Goal: Task Accomplishment & Management: Use online tool/utility

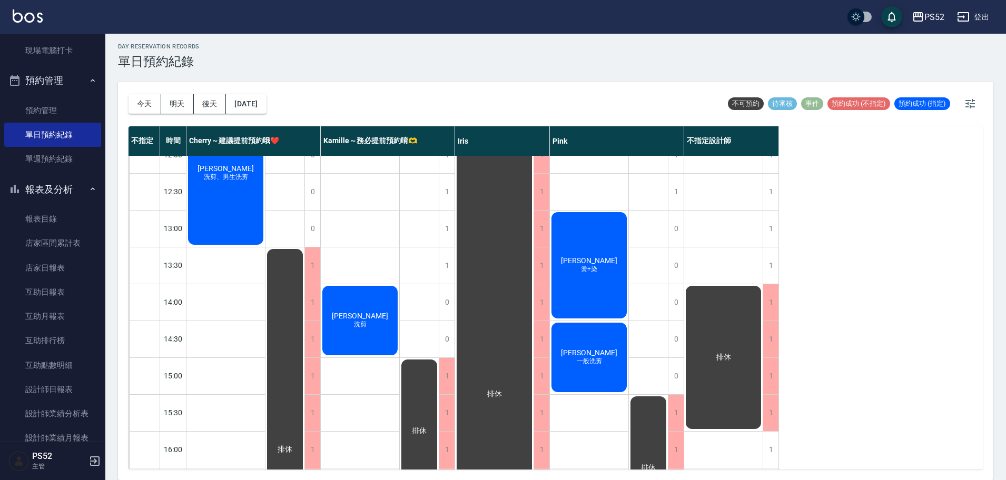
scroll to position [64, 0]
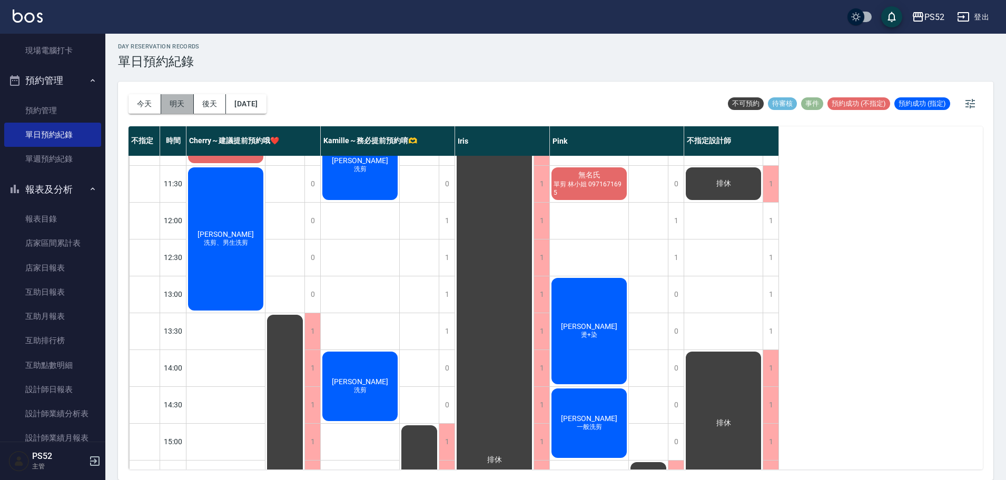
click at [178, 110] on button "明天" at bounding box center [177, 103] width 33 height 19
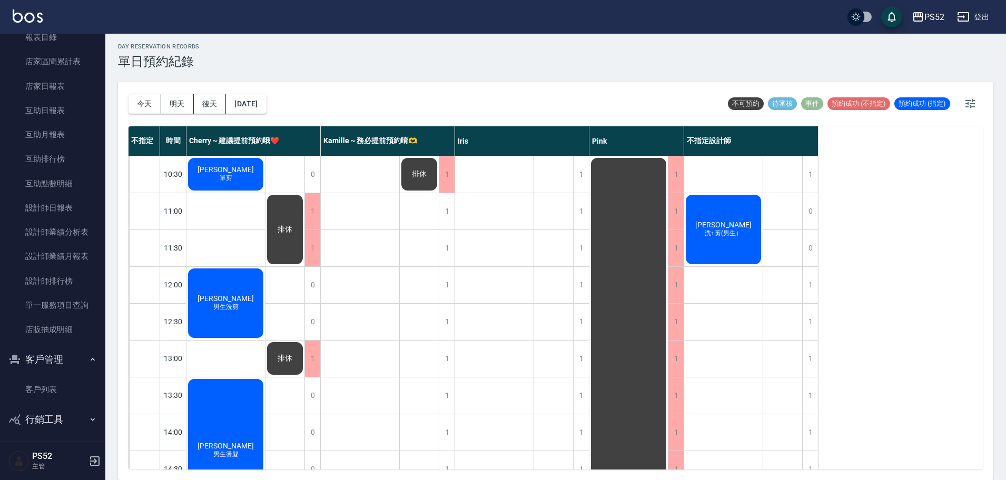
scroll to position [363, 0]
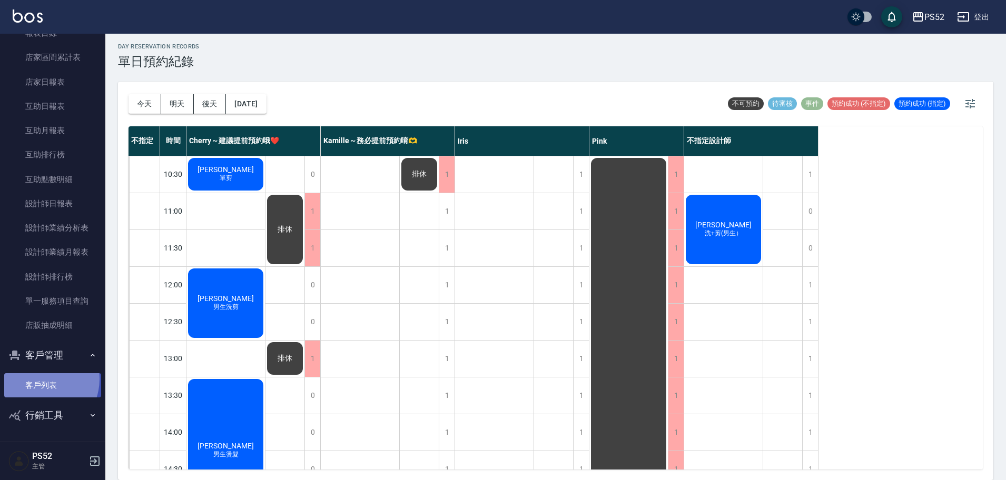
click at [39, 379] on link "客戶列表" at bounding box center [52, 385] width 97 height 24
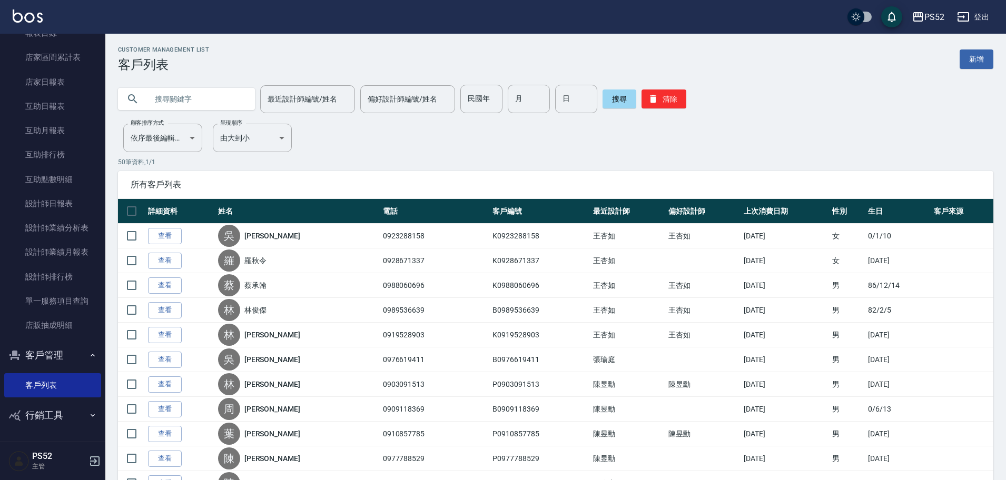
click at [192, 105] on input "text" at bounding box center [196, 99] width 99 height 28
type input "097713"
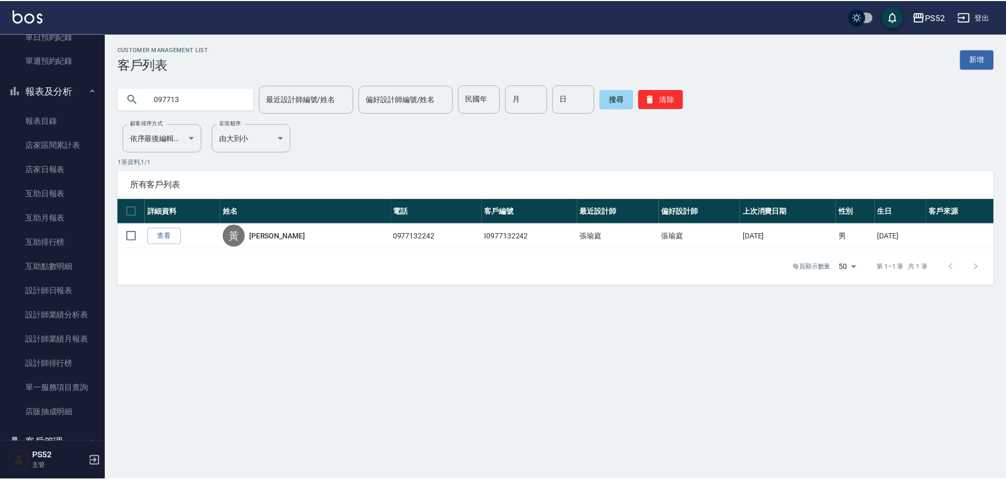
scroll to position [257, 0]
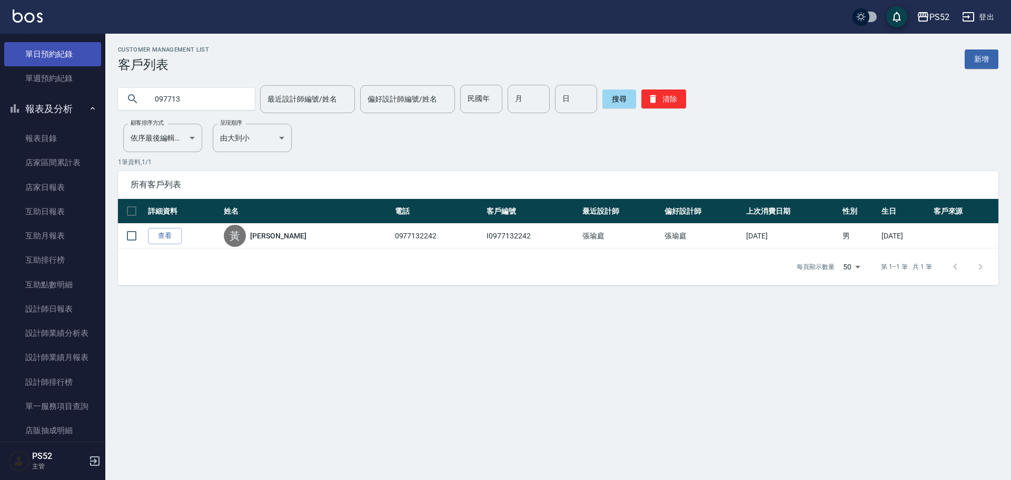
click at [63, 55] on link "單日預約紀錄" at bounding box center [52, 54] width 97 height 24
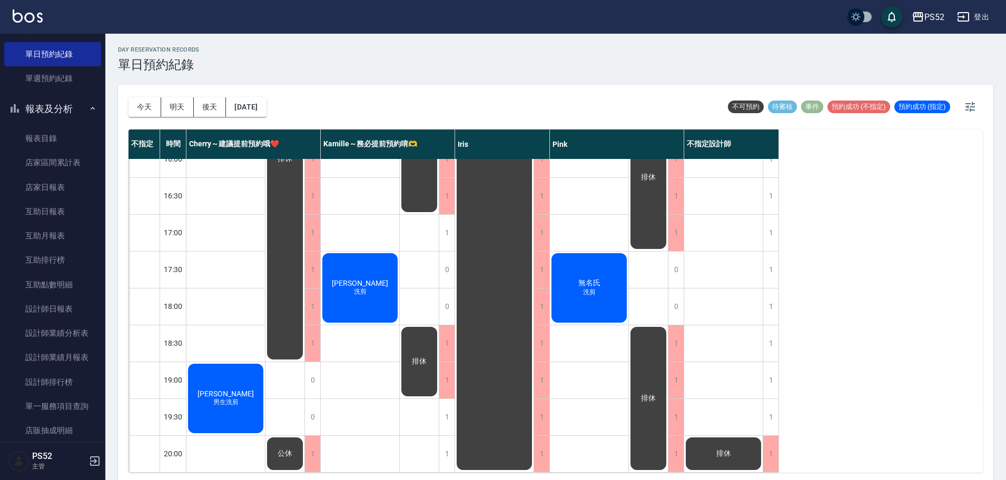
scroll to position [433, 0]
click at [170, 111] on button "明天" at bounding box center [177, 106] width 33 height 19
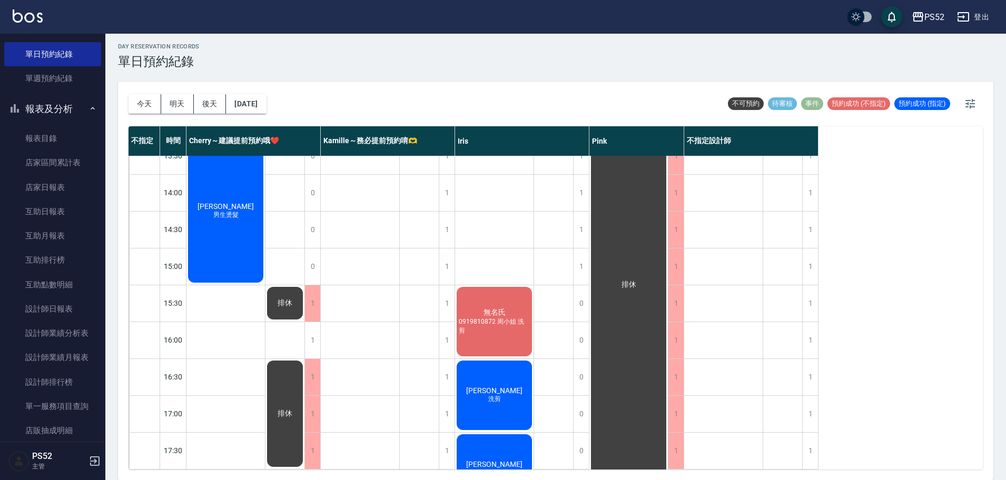
scroll to position [205, 0]
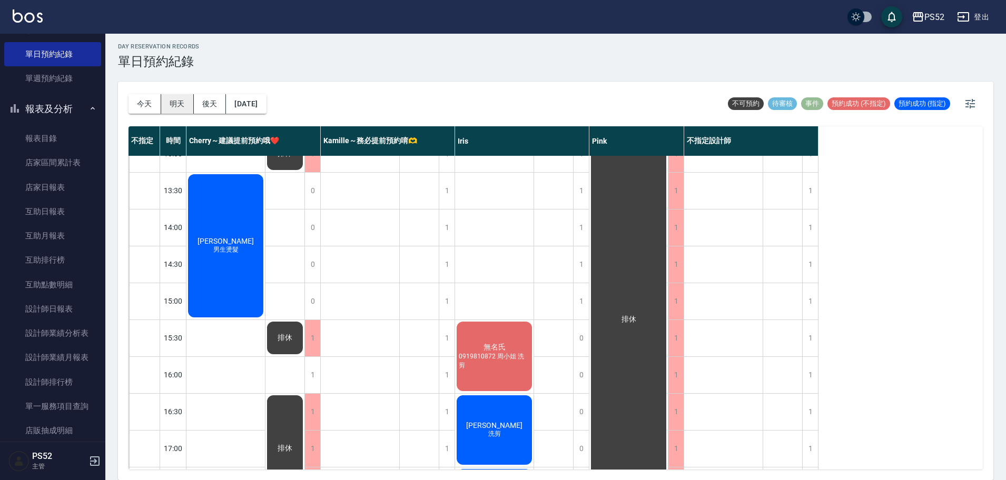
click at [176, 104] on button "明天" at bounding box center [177, 103] width 33 height 19
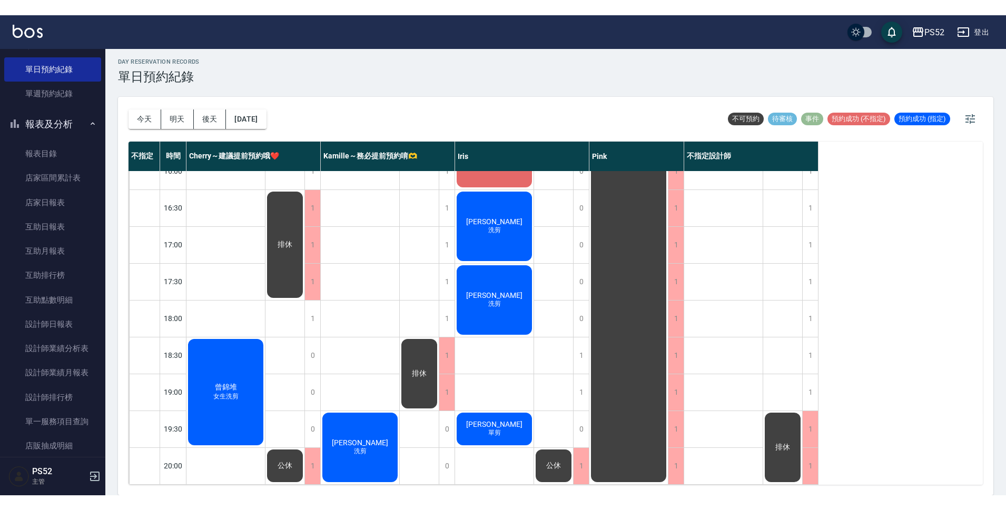
scroll to position [403, 0]
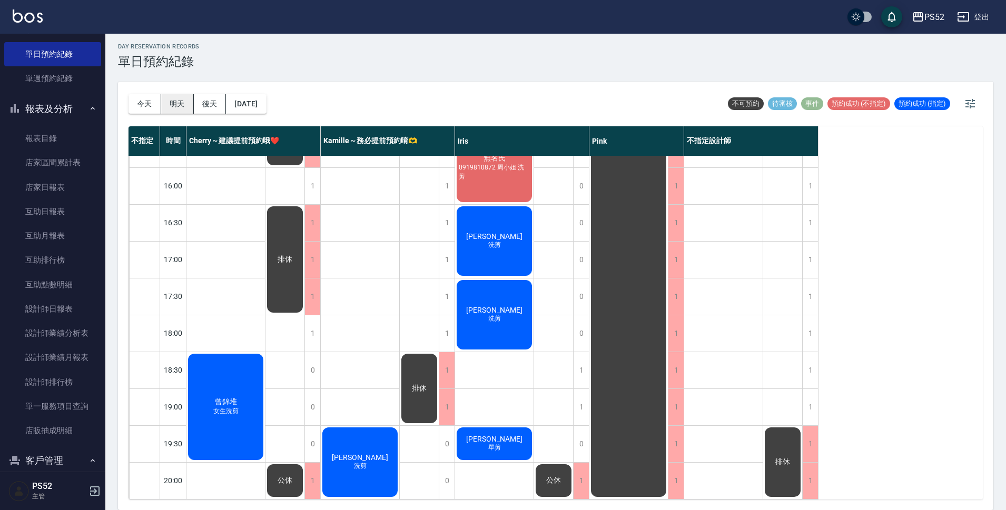
click at [176, 98] on button "明天" at bounding box center [177, 103] width 33 height 19
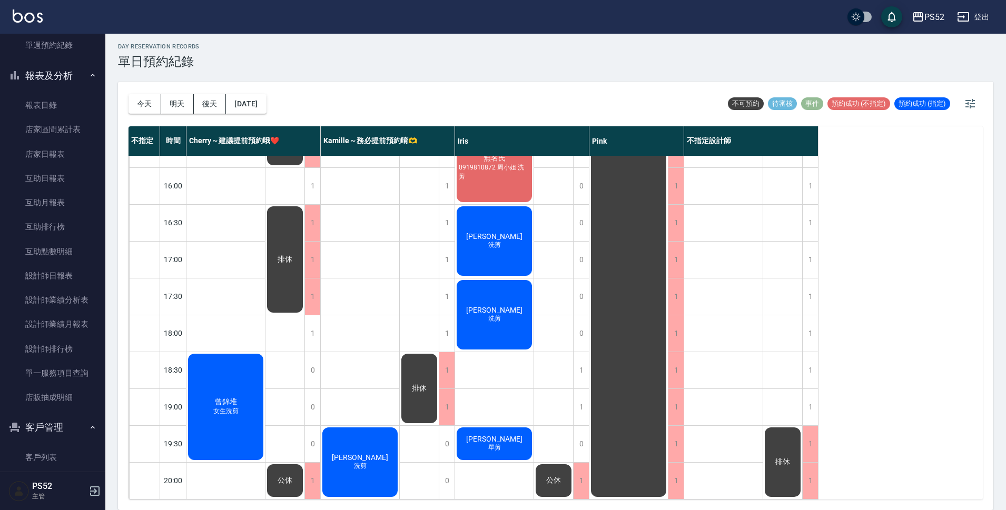
scroll to position [333, 0]
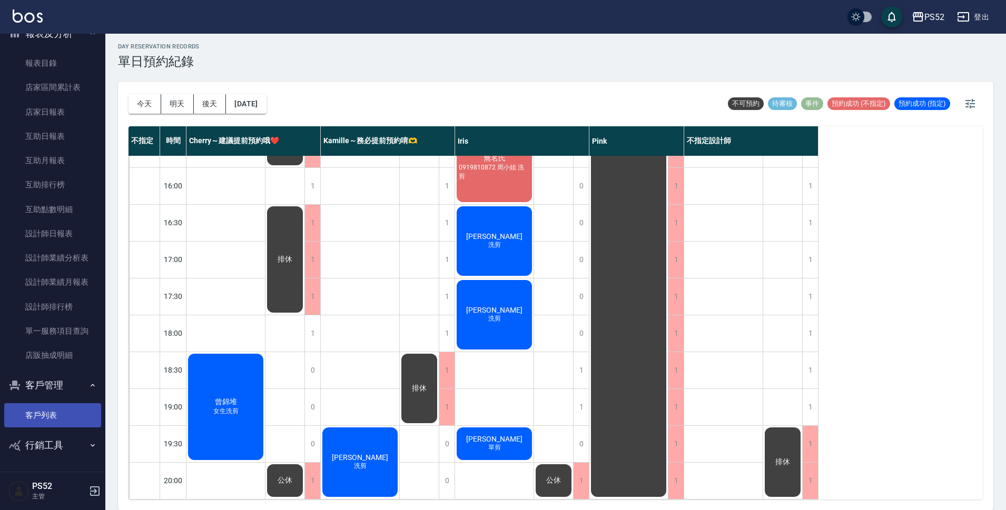
click at [46, 419] on link "客戶列表" at bounding box center [52, 415] width 97 height 24
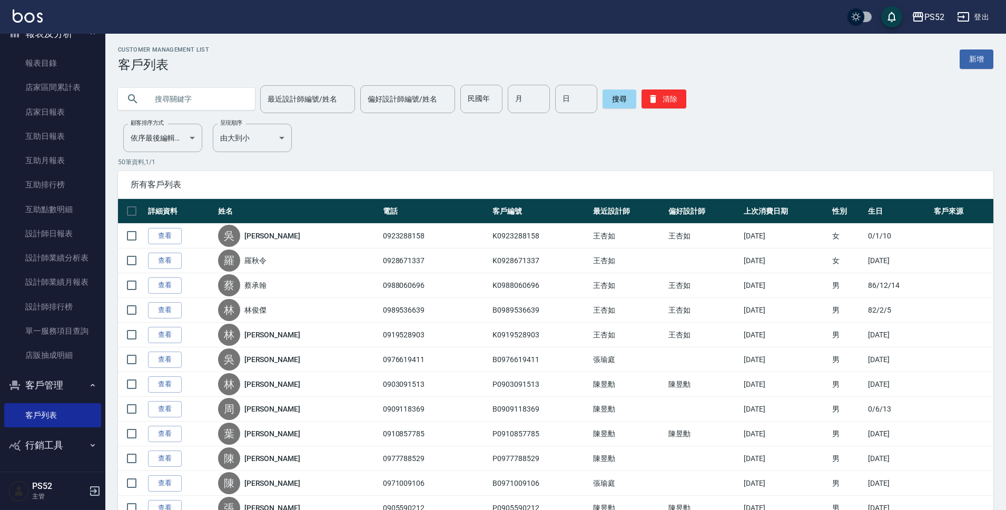
click at [180, 95] on input "text" at bounding box center [196, 99] width 99 height 28
type input "097522"
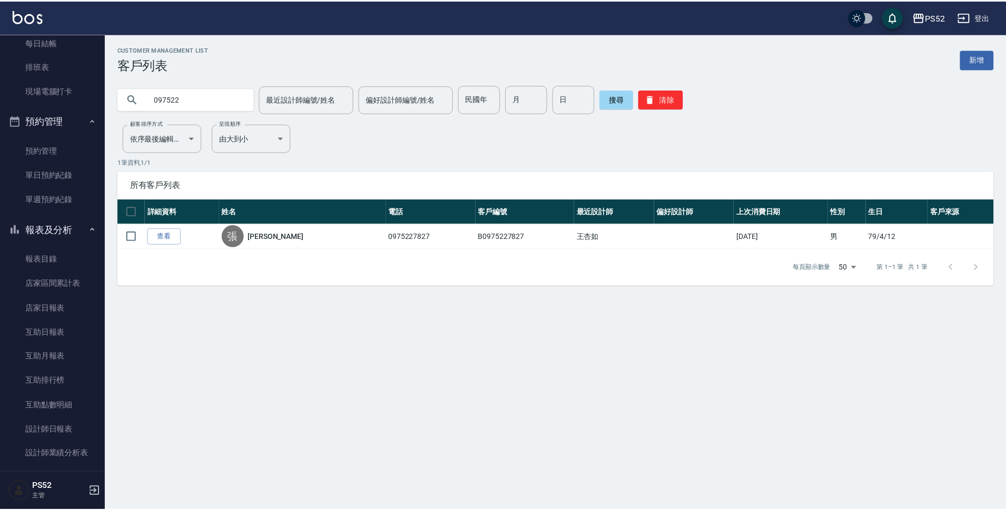
scroll to position [122, 0]
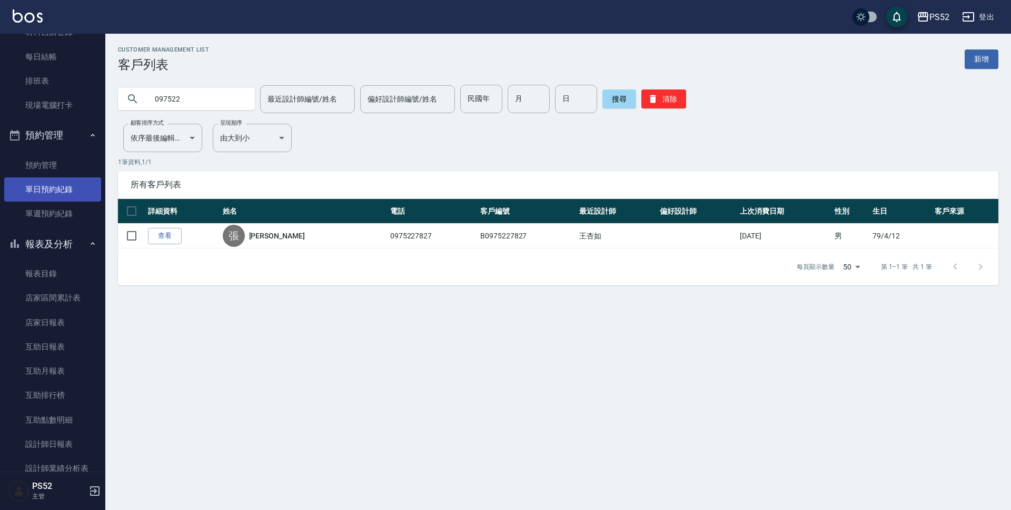
click at [73, 192] on link "單日預約紀錄" at bounding box center [52, 189] width 97 height 24
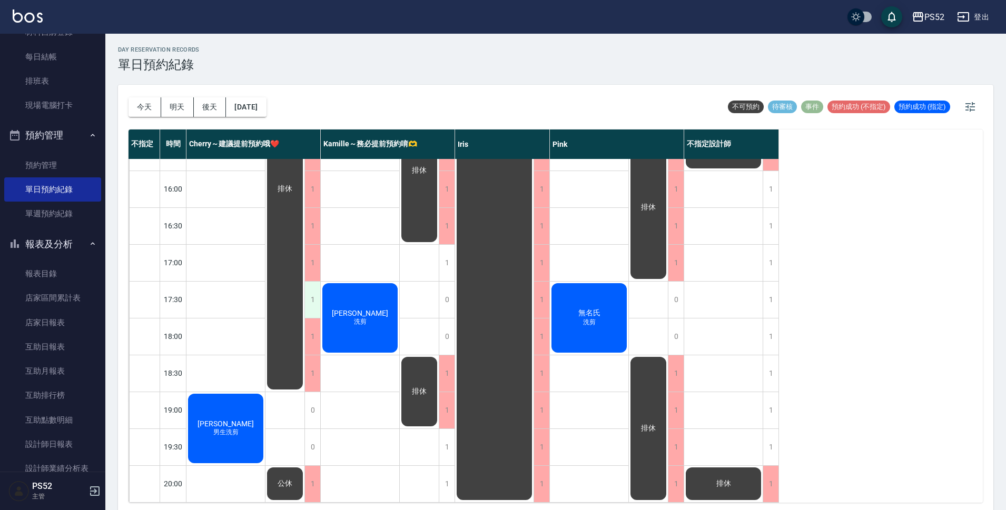
scroll to position [403, 0]
click at [171, 111] on button "明天" at bounding box center [177, 106] width 33 height 19
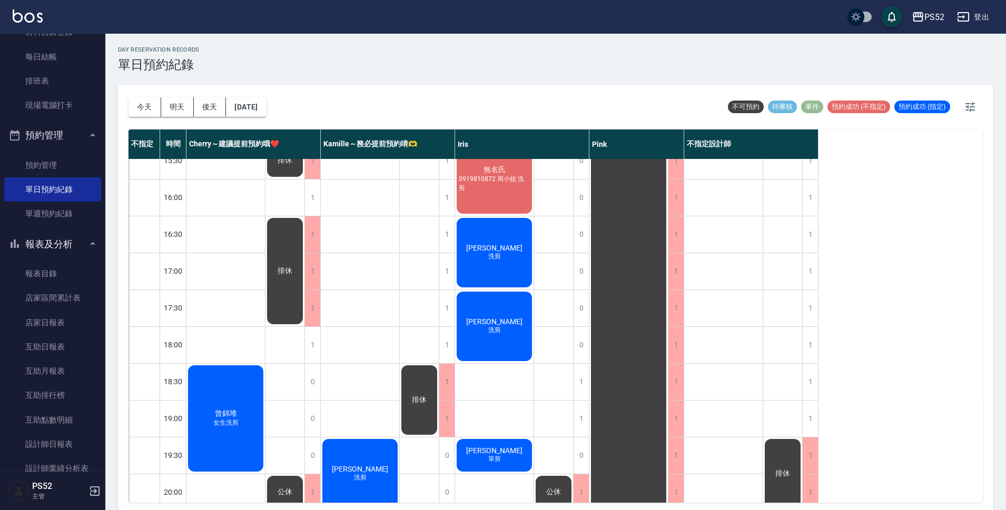
scroll to position [403, 0]
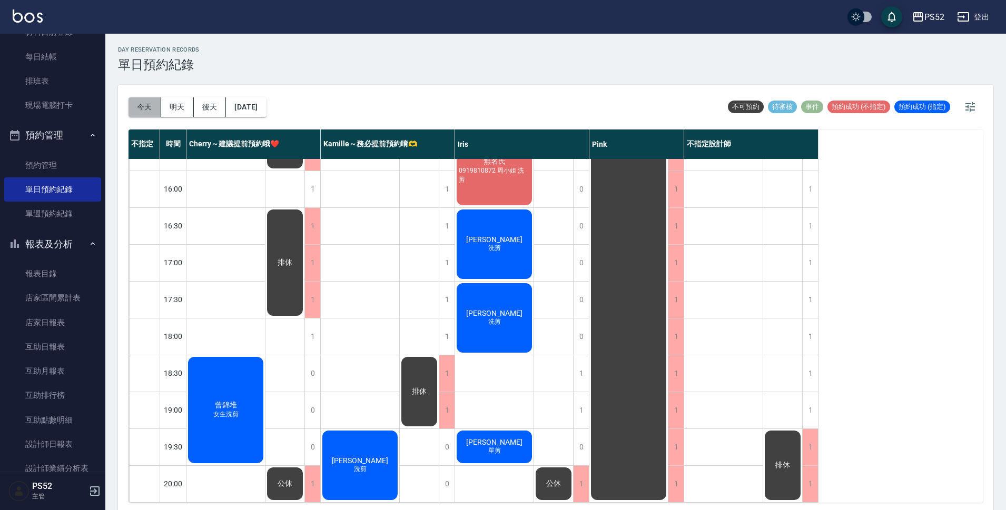
click at [138, 106] on button "今天" at bounding box center [144, 106] width 33 height 19
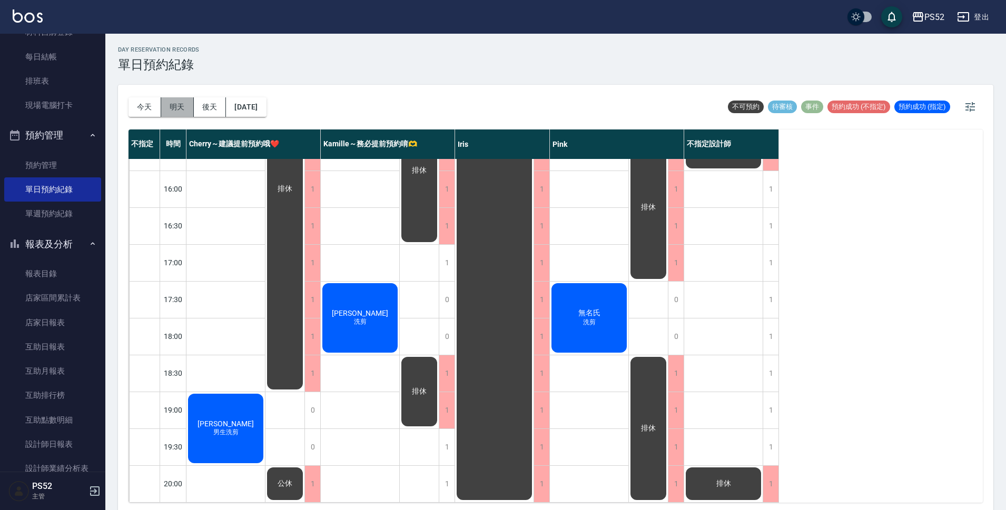
click at [175, 102] on button "明天" at bounding box center [177, 106] width 33 height 19
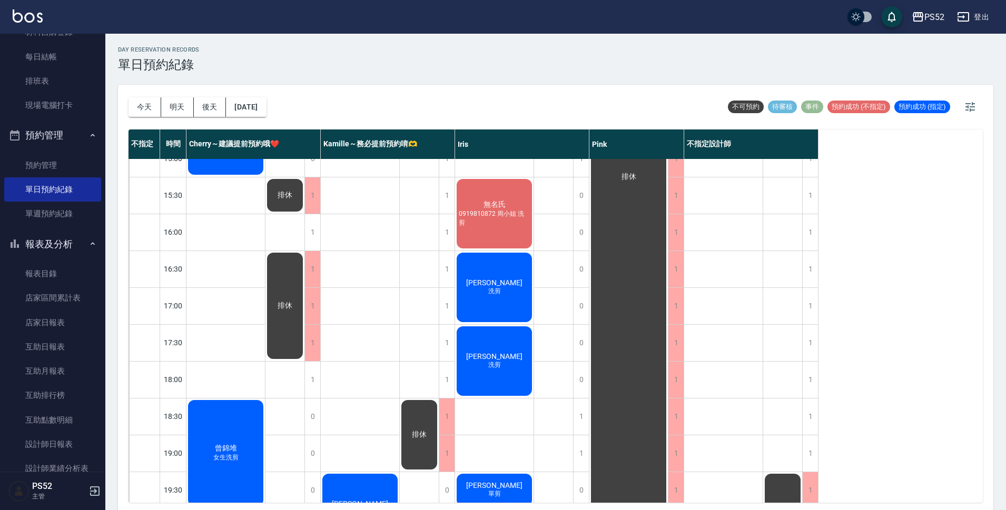
scroll to position [333, 0]
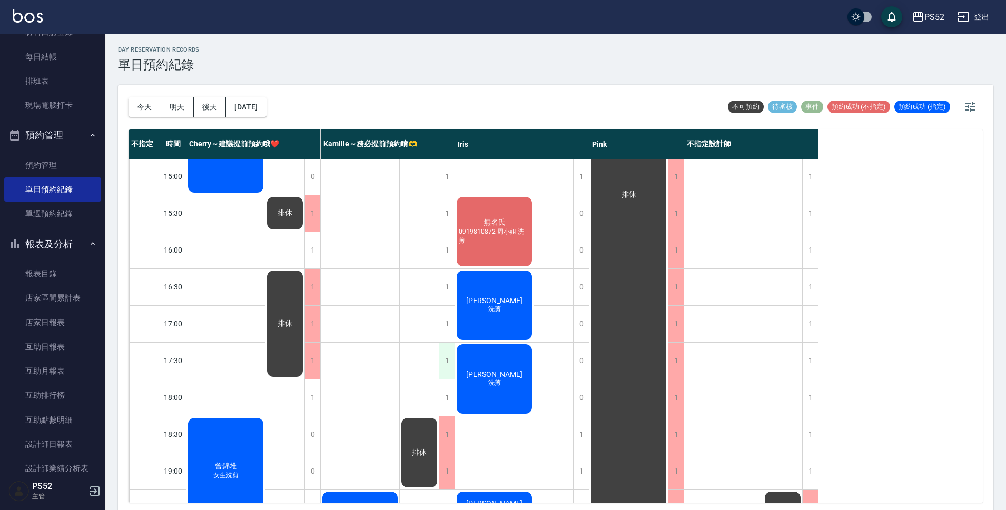
click at [447, 354] on div "1" at bounding box center [447, 361] width 16 height 36
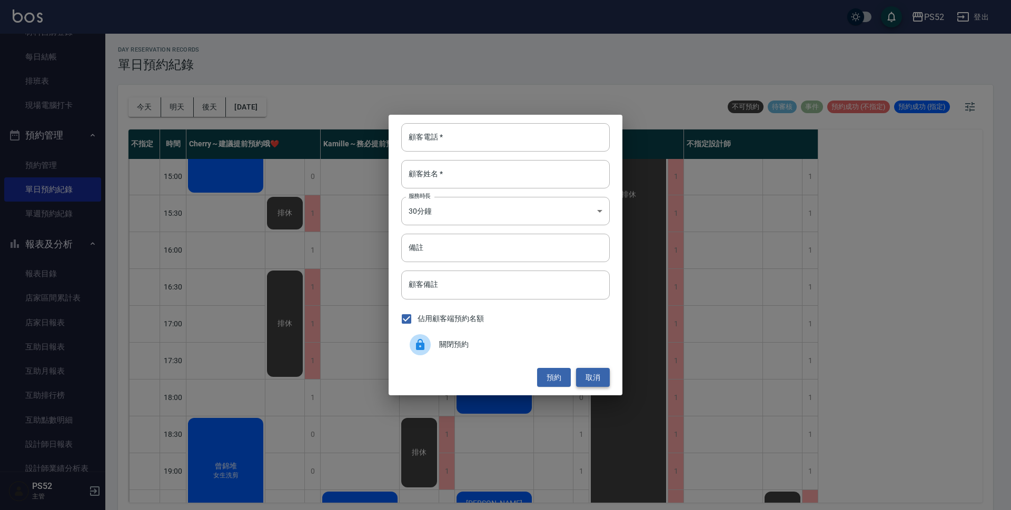
click at [585, 379] on button "取消" at bounding box center [593, 377] width 34 height 19
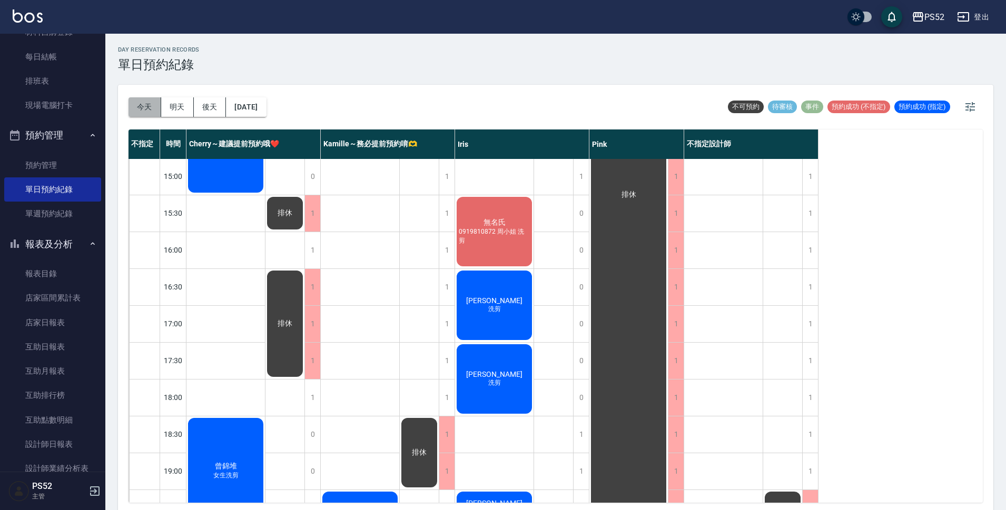
click at [151, 103] on button "今天" at bounding box center [144, 106] width 33 height 19
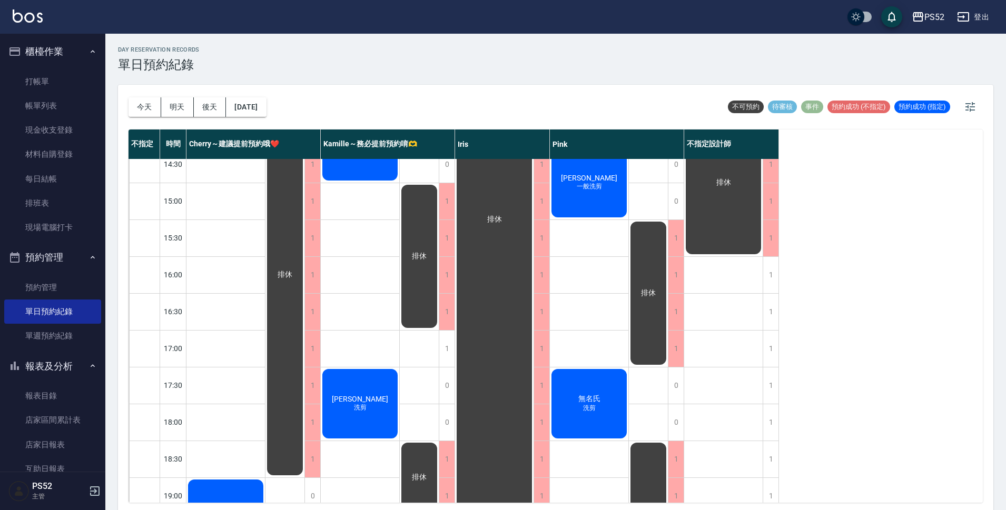
scroll to position [297, 0]
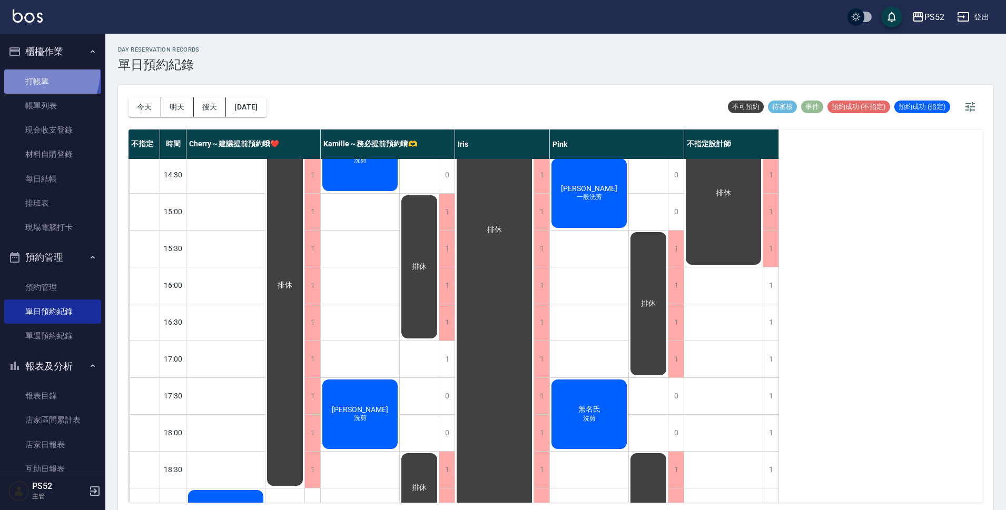
click at [39, 73] on link "打帳單" at bounding box center [52, 81] width 97 height 24
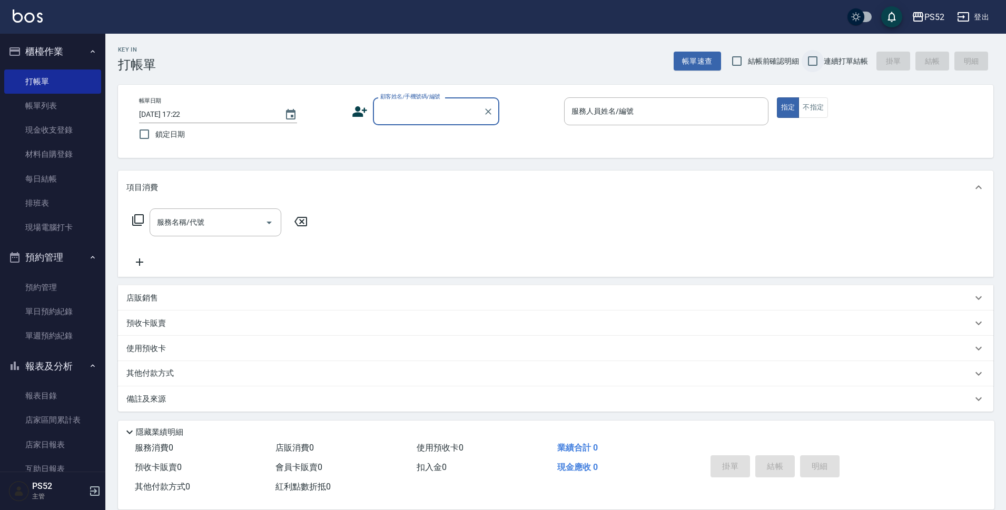
click at [819, 64] on input "連續打單結帳" at bounding box center [812, 61] width 22 height 22
checkbox input "true"
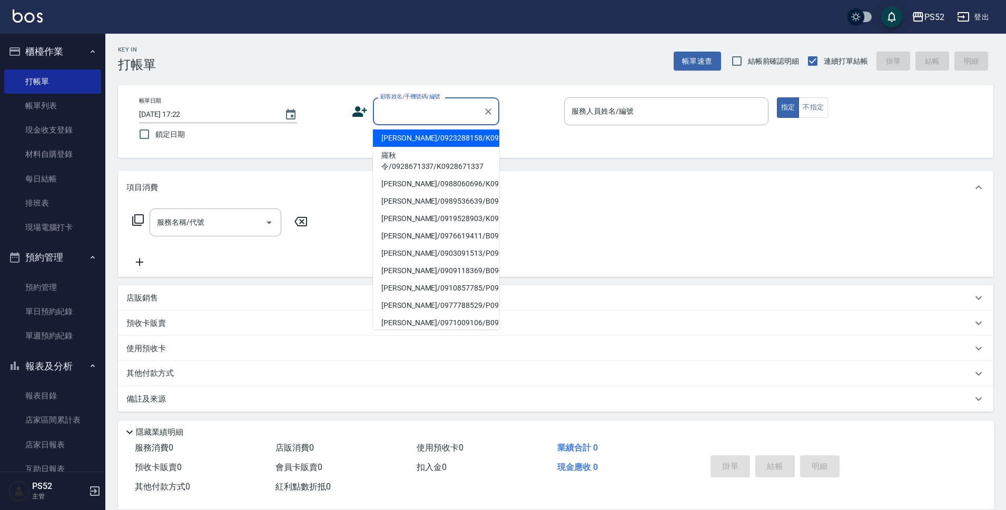
click at [436, 108] on div "顧客姓名/手機號碼/編號 顧客姓名/手機號碼/編號" at bounding box center [436, 111] width 126 height 28
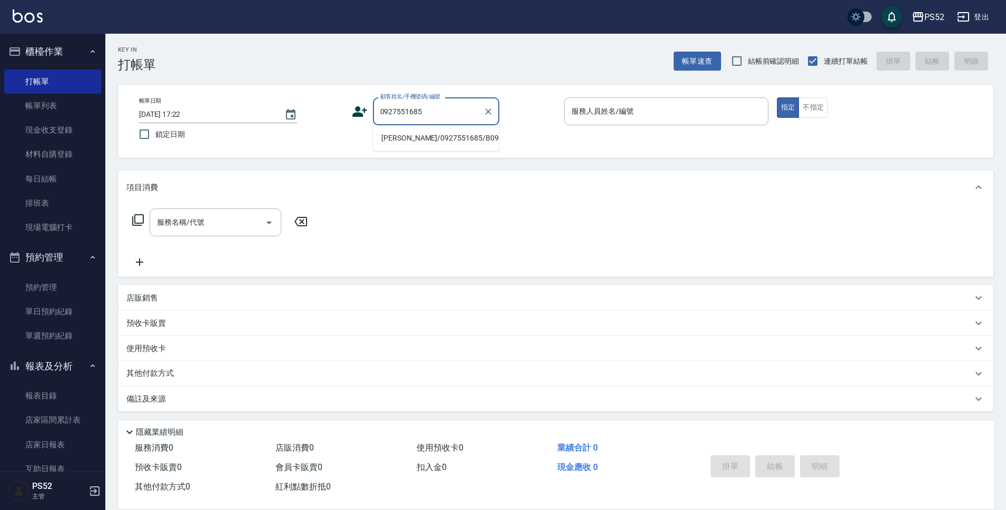
click at [429, 142] on li "[PERSON_NAME]/0927551685/B0927551685" at bounding box center [436, 138] width 126 height 17
type input "[PERSON_NAME]/0927551685/B0927551685"
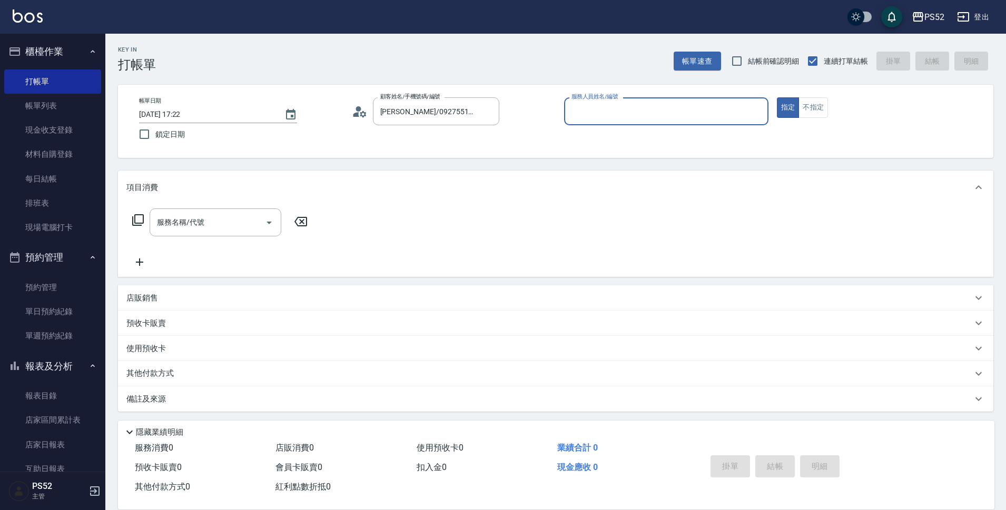
click at [633, 120] on input "服務人員姓名/編號" at bounding box center [666, 111] width 195 height 18
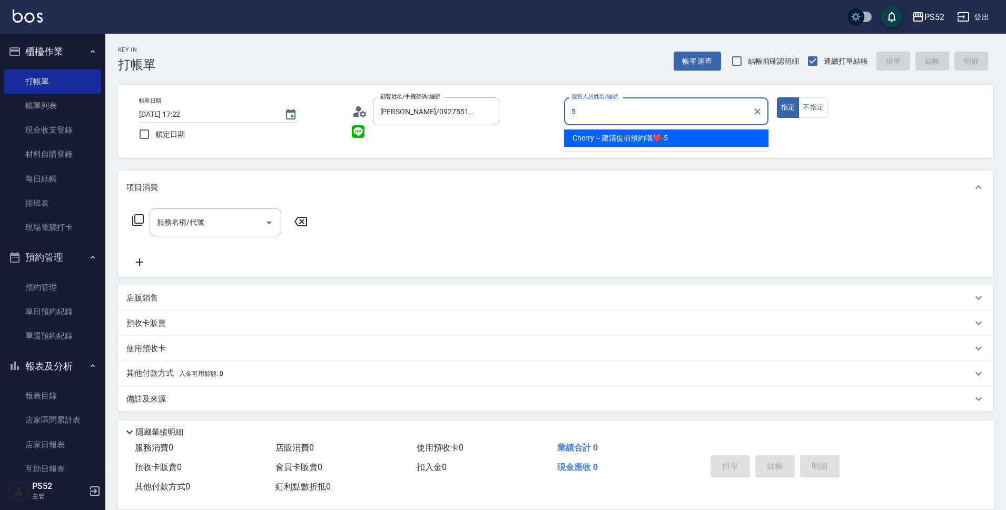
type input "Cherry～建議提前預約哦❤️-5"
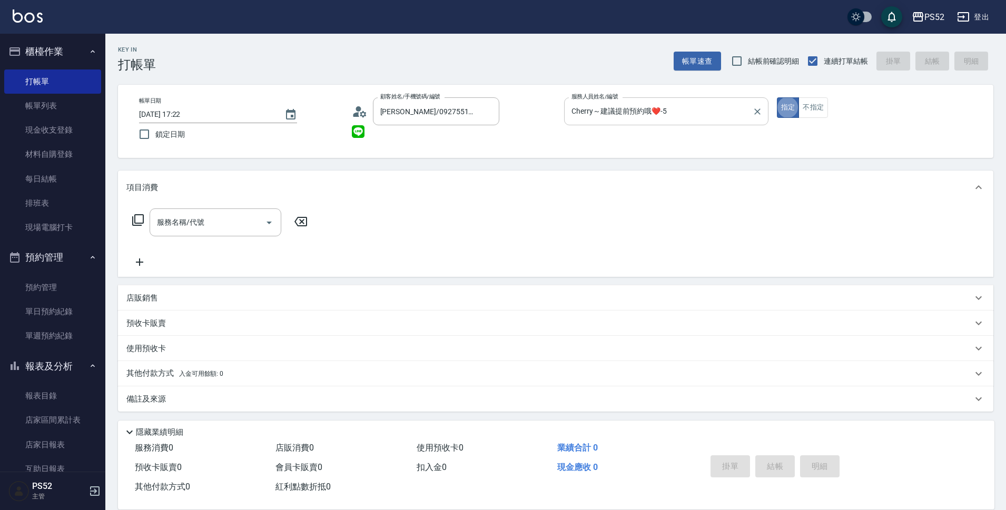
type button "true"
click at [237, 222] on input "服務名稱/代號" at bounding box center [207, 222] width 106 height 18
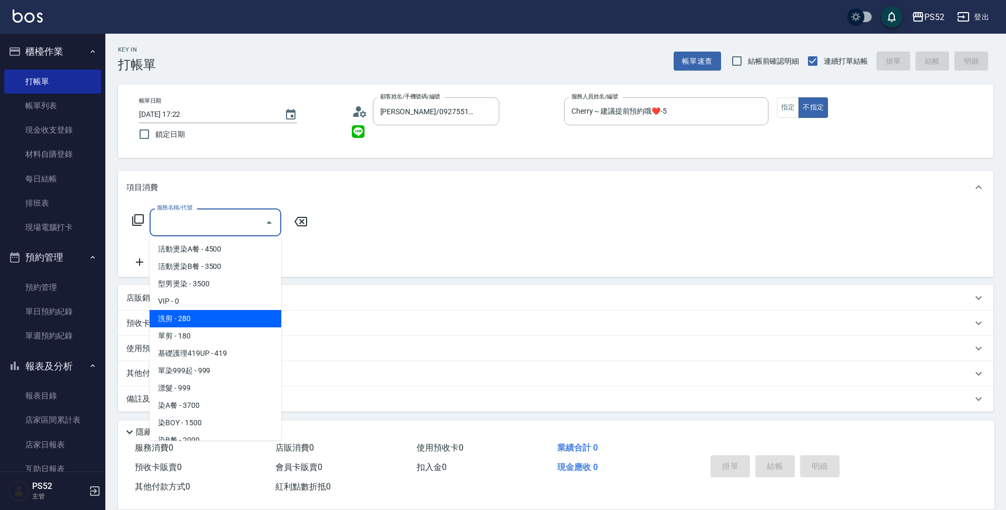
click at [223, 318] on span "洗剪 - 280" at bounding box center [216, 318] width 132 height 17
type input "洗剪(C1)"
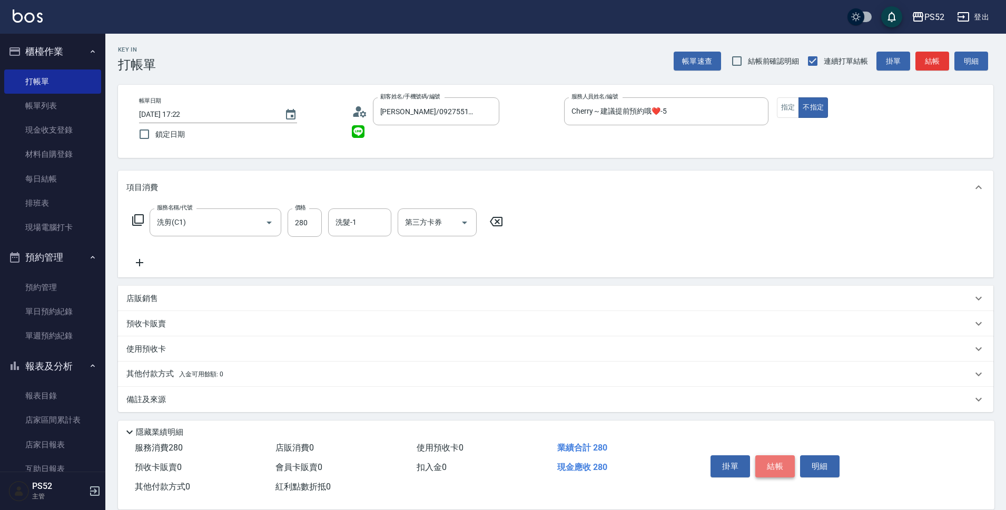
click at [788, 455] on button "結帳" at bounding box center [774, 466] width 39 height 22
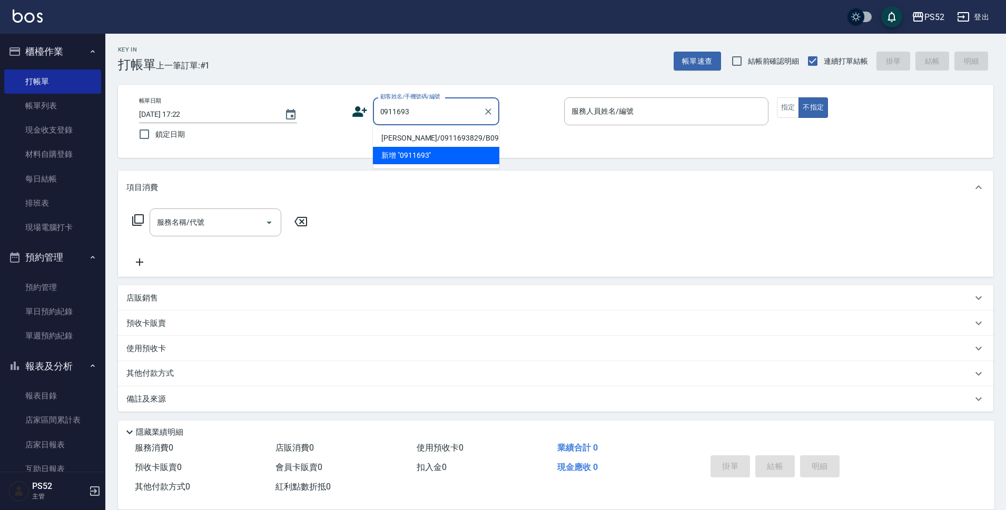
click at [437, 143] on li "[PERSON_NAME]/0911693829/B0911693829" at bounding box center [436, 138] width 126 height 17
type input "[PERSON_NAME]/0911693829/B0911693829"
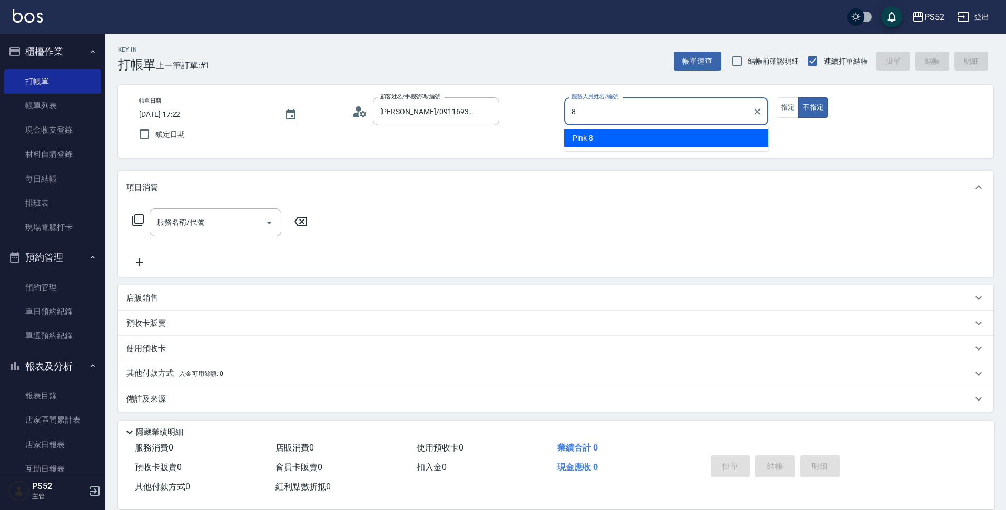
type input "Pink-8"
type button "false"
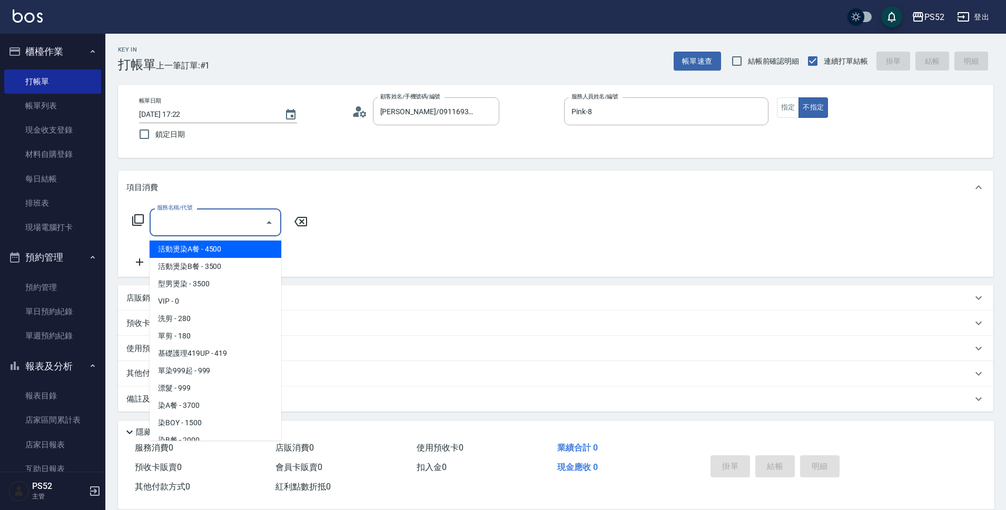
click at [203, 225] on input "服務名稱/代號" at bounding box center [207, 222] width 106 height 18
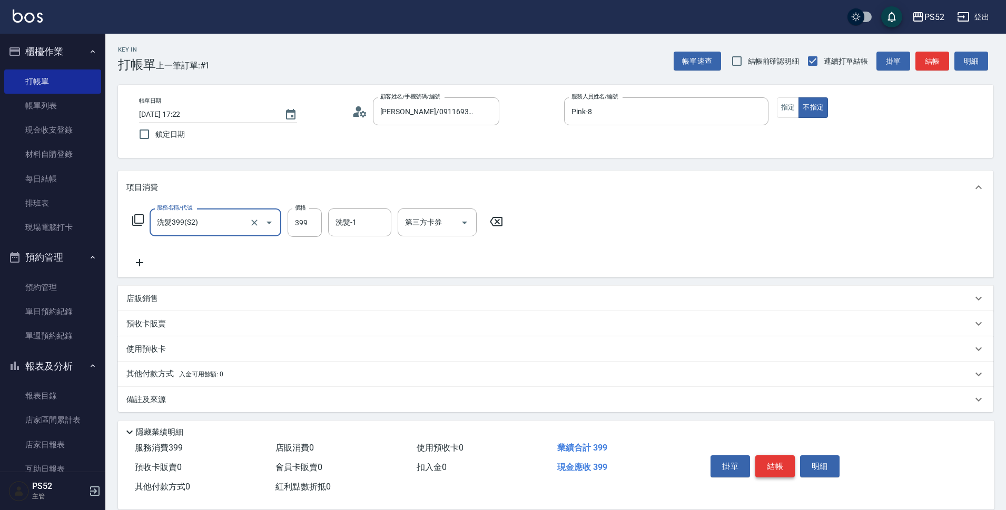
type input "洗髮399(S2)"
click at [783, 462] on button "結帳" at bounding box center [774, 466] width 39 height 22
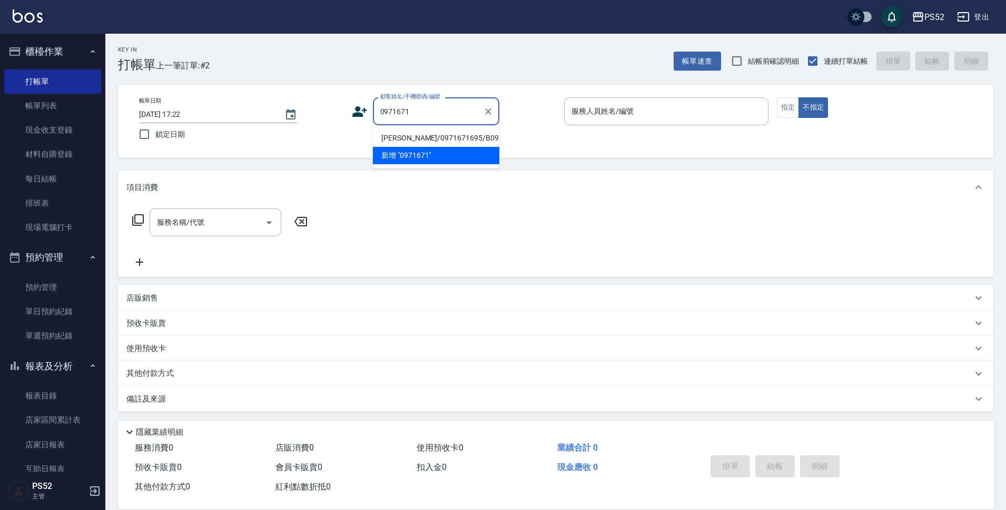
click at [423, 139] on li "[PERSON_NAME]/0971671695/B0971671695" at bounding box center [436, 138] width 126 height 17
type input "[PERSON_NAME]/0971671695/B0971671695"
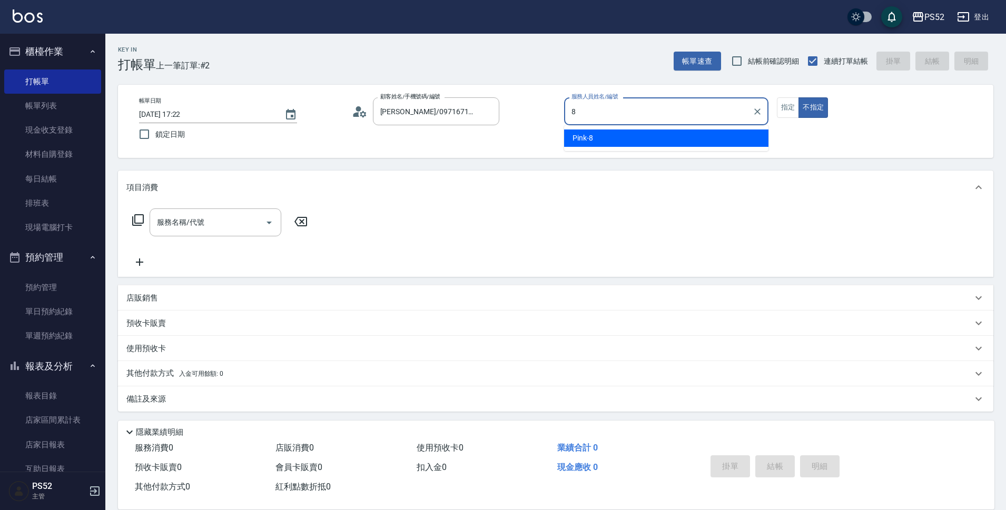
type input "Pink-8"
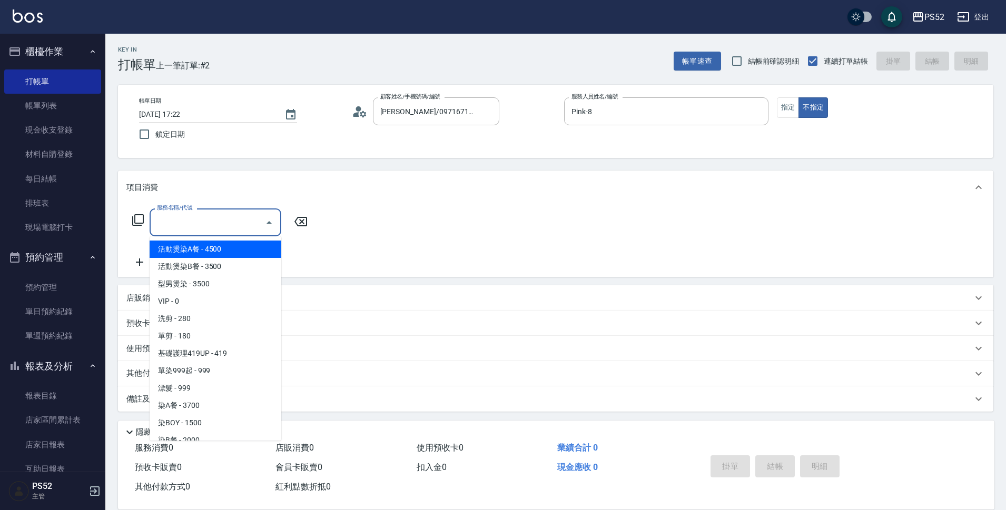
click at [182, 218] on input "服務名稱/代號" at bounding box center [207, 222] width 106 height 18
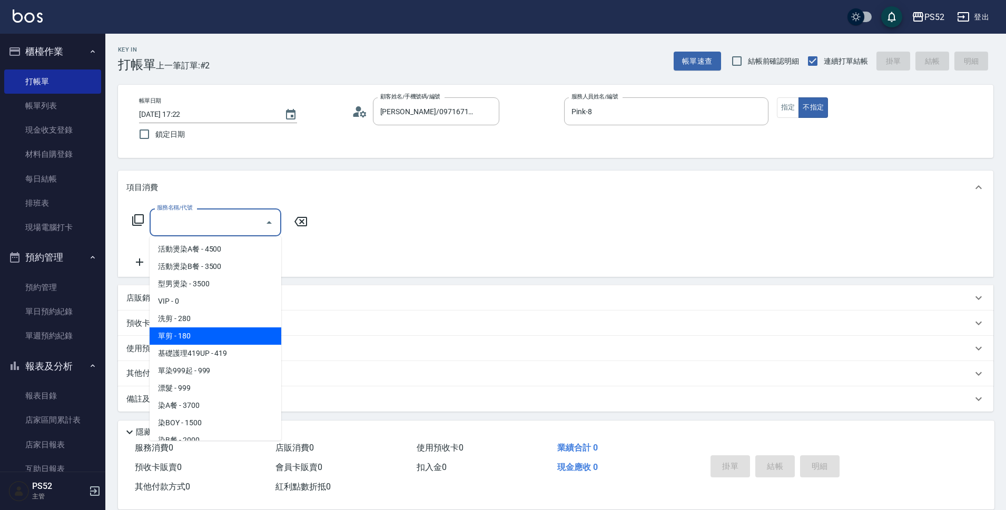
click at [209, 336] on span "單剪 - 180" at bounding box center [216, 335] width 132 height 17
type input "單剪(C2)"
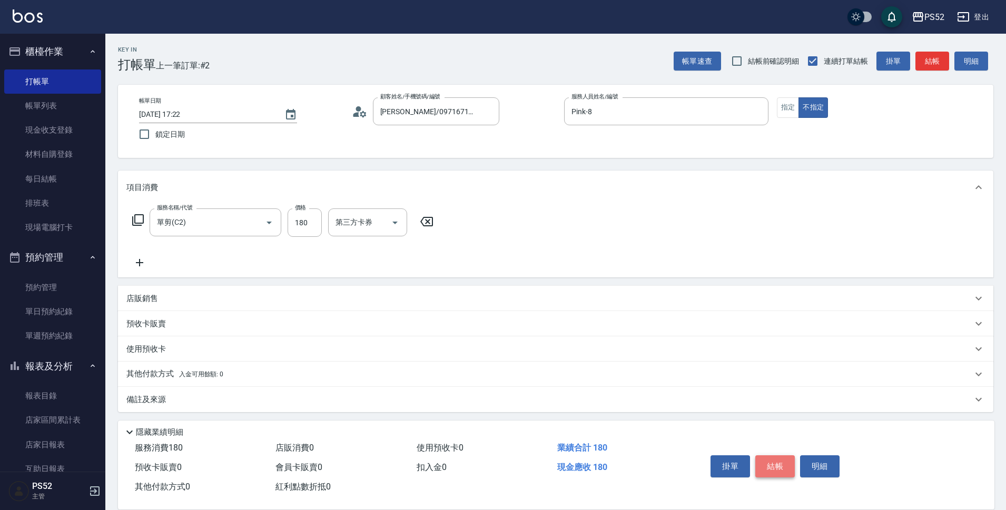
click at [777, 459] on button "結帳" at bounding box center [774, 466] width 39 height 22
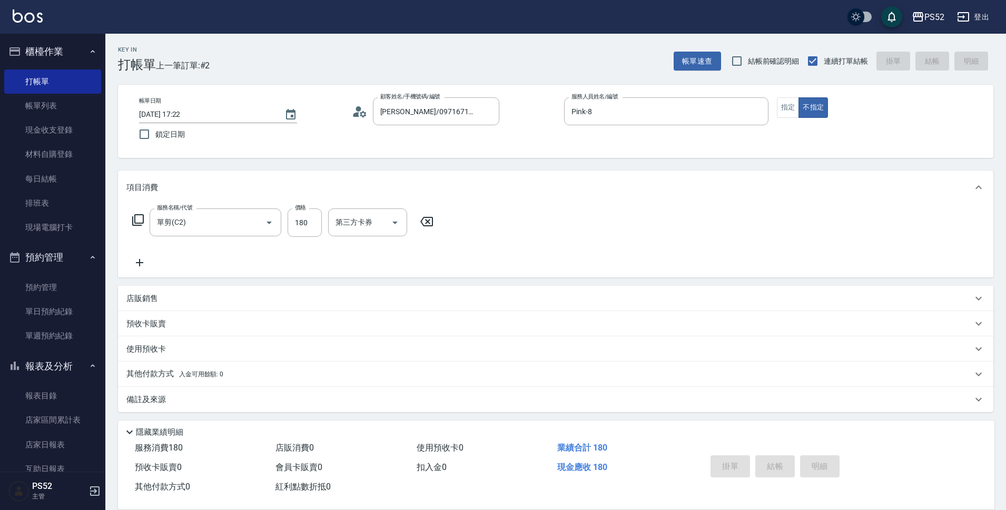
type input "[DATE] 17:23"
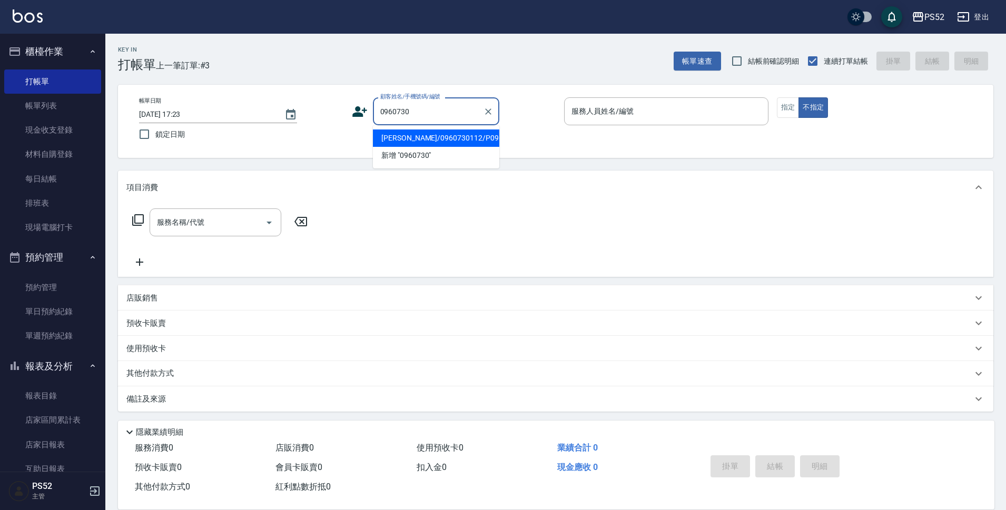
click at [432, 140] on li "[PERSON_NAME]/0960730112/P0960730112" at bounding box center [436, 138] width 126 height 17
type input "[PERSON_NAME]/0960730112/P0960730112"
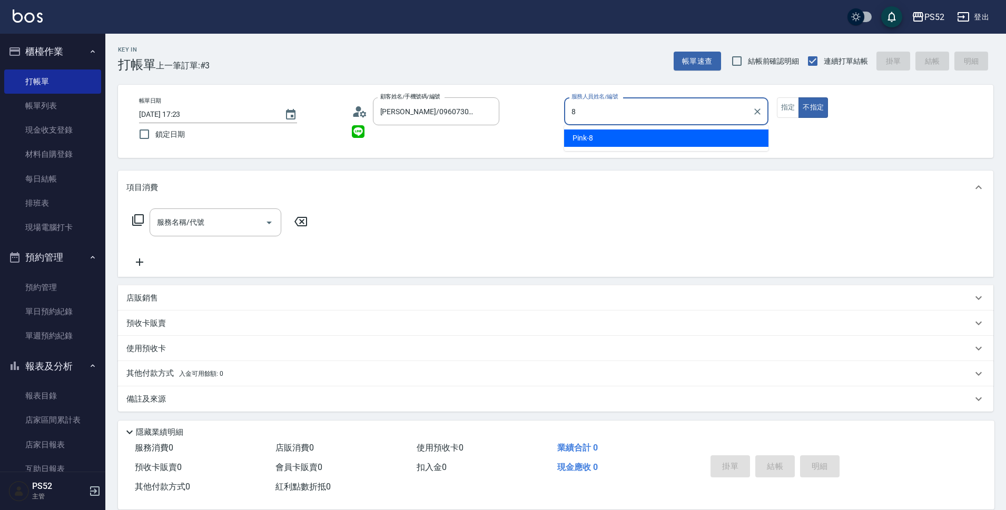
type input "Pink-8"
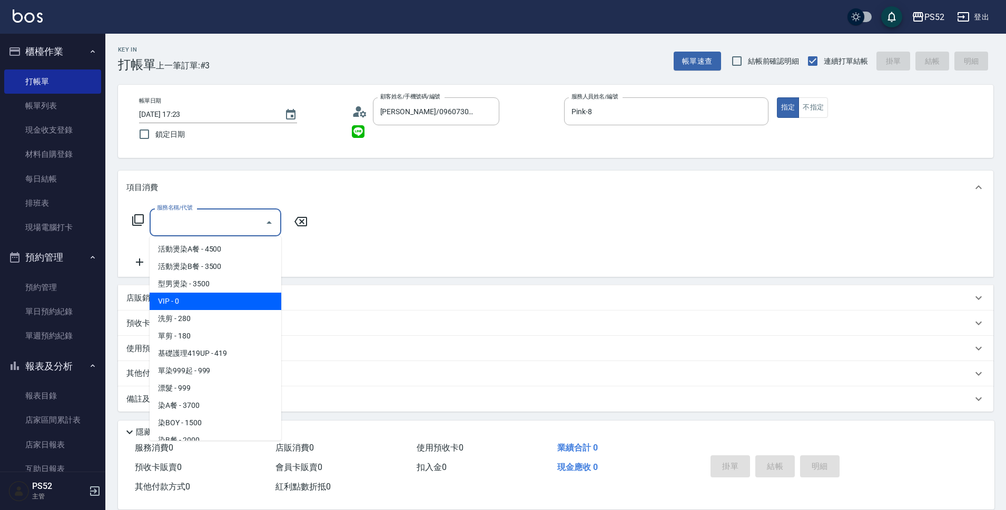
type input "VIP(888)"
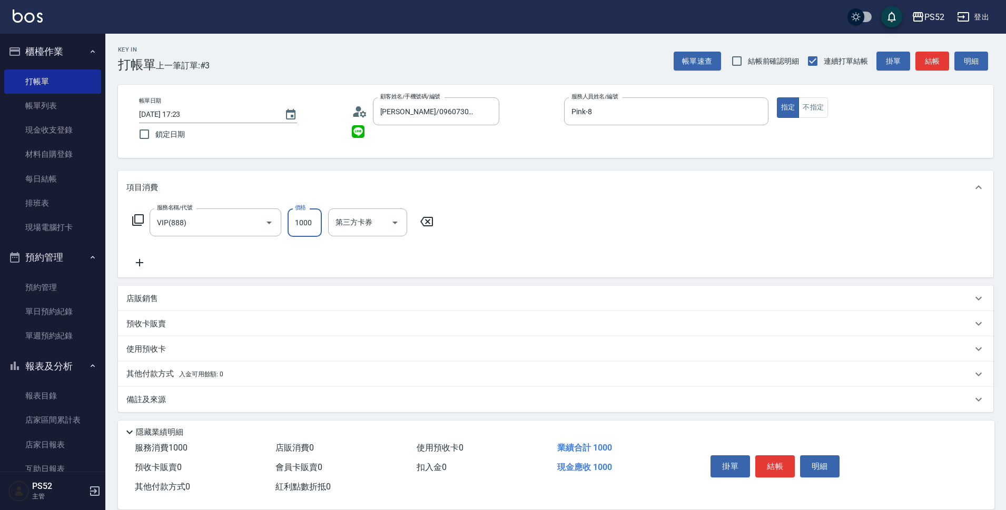
type input "1000"
click at [137, 261] on icon at bounding box center [139, 262] width 26 height 13
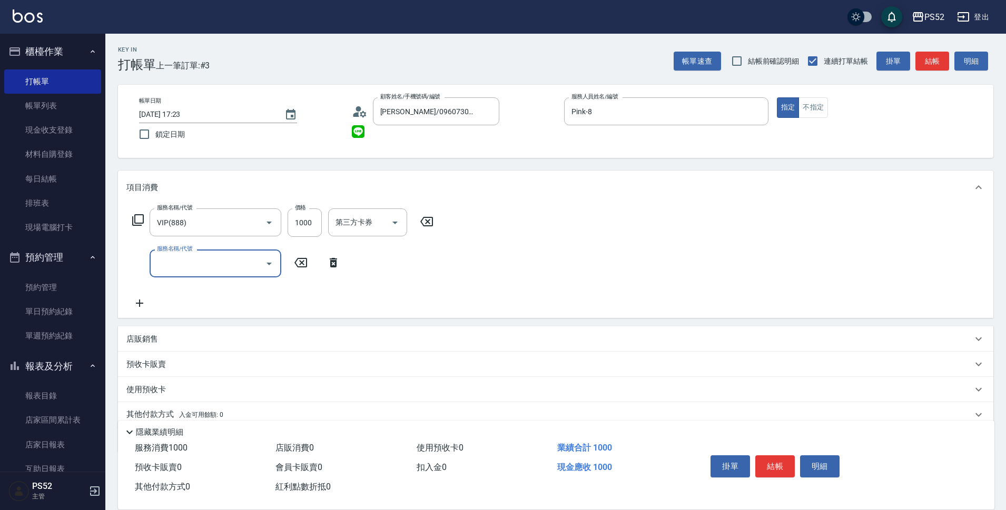
click at [170, 261] on div "服務名稱/代號 服務名稱/代號" at bounding box center [216, 264] width 132 height 28
type input "基礎護理419UP(C3)"
type input "430"
click at [427, 266] on div "第三方卡券 第三方卡券" at bounding box center [436, 264] width 79 height 28
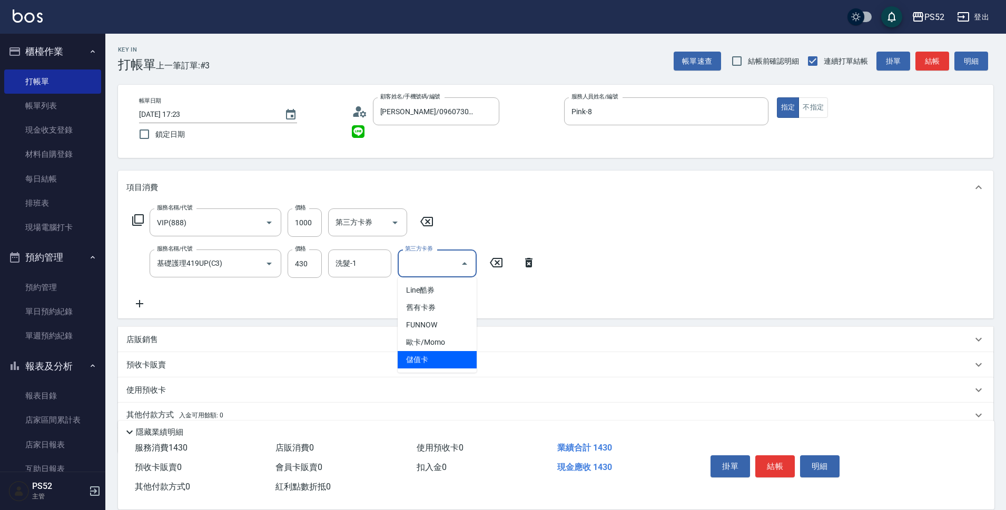
click at [420, 362] on span "儲值卡" at bounding box center [436, 359] width 79 height 17
type input "儲值卡"
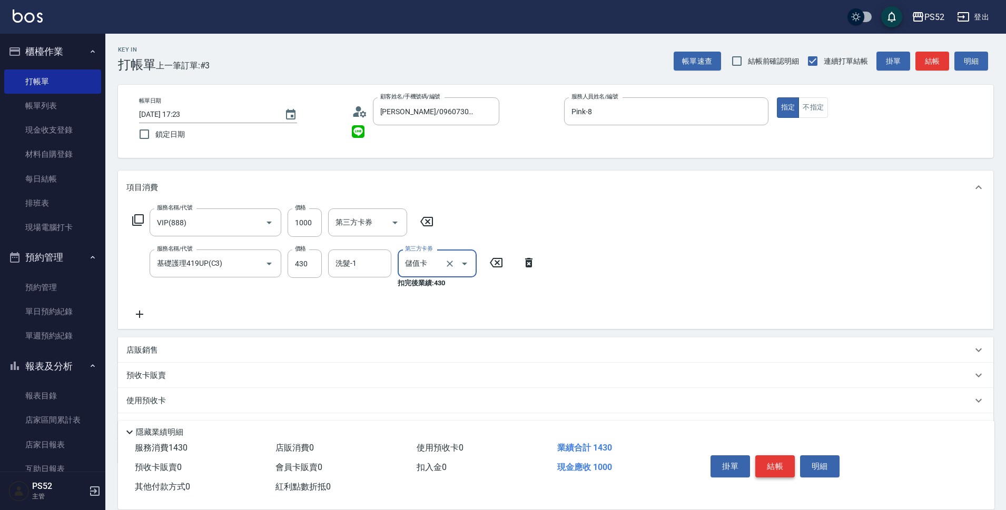
click at [769, 459] on button "結帳" at bounding box center [774, 466] width 39 height 22
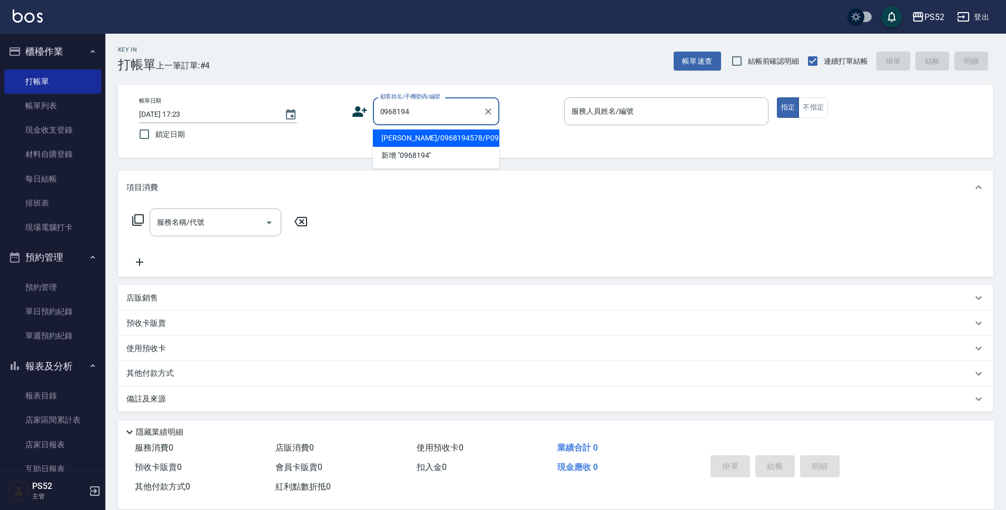
click at [420, 143] on li "[PERSON_NAME]/0968194578/P0968194578" at bounding box center [436, 138] width 126 height 17
type input "[PERSON_NAME]/0968194578/P0968194578"
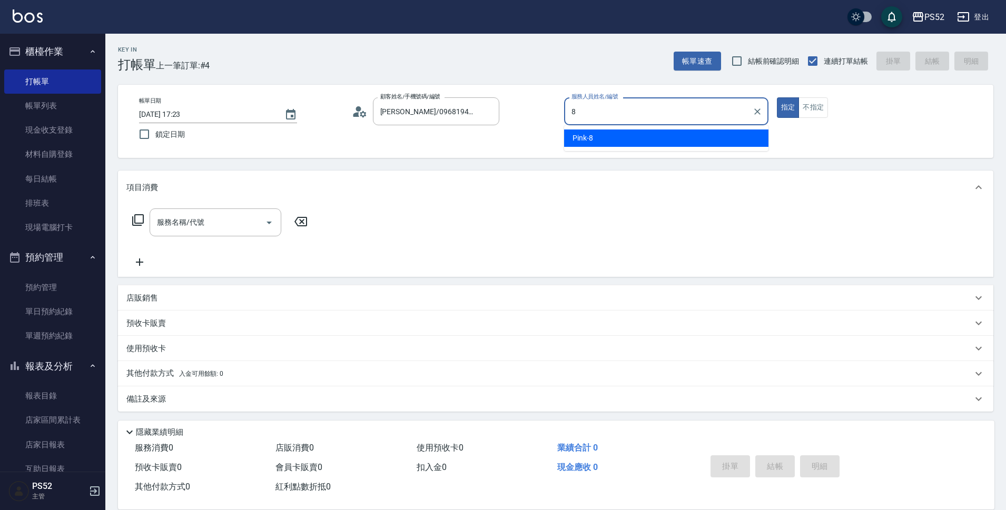
type input "Pink-8"
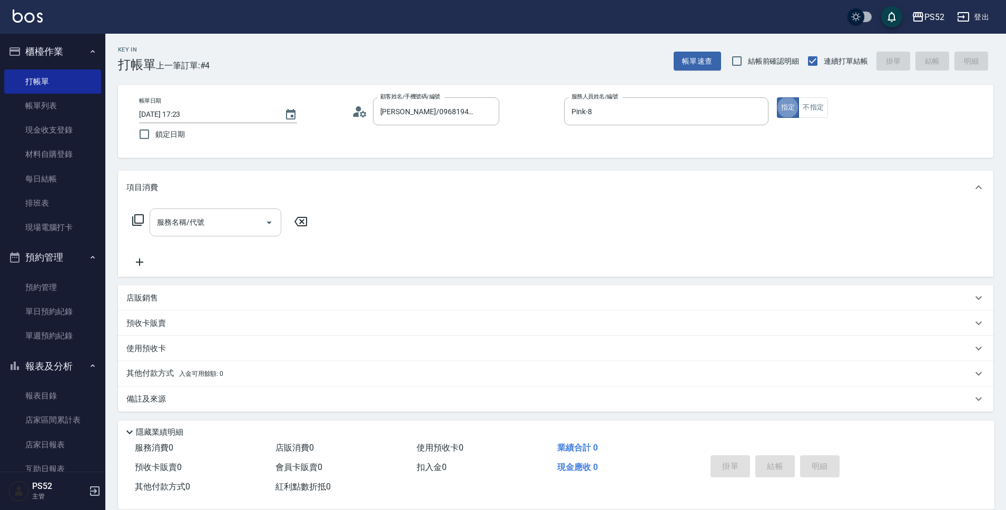
click at [247, 225] on input "服務名稱/代號" at bounding box center [207, 222] width 106 height 18
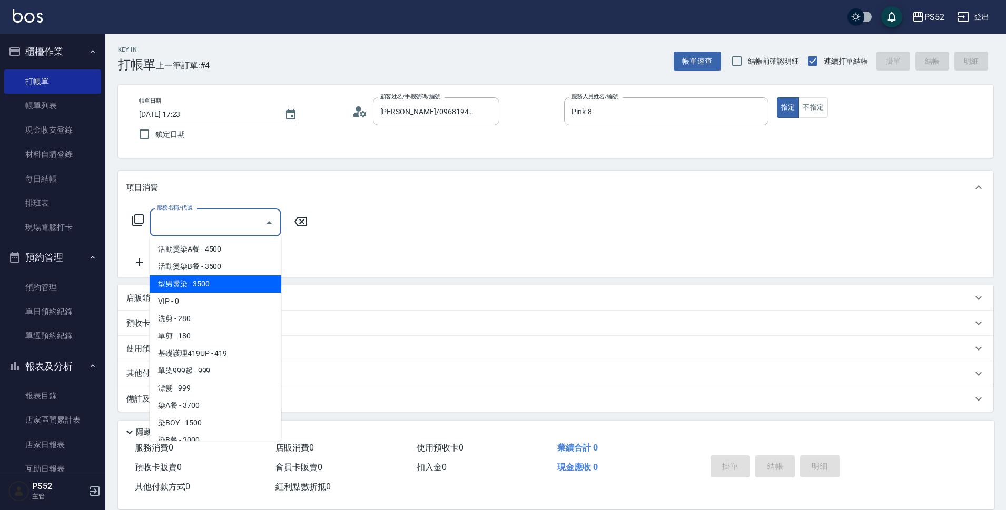
click at [225, 278] on span "型男燙染 - 3500" at bounding box center [216, 283] width 132 height 17
type input "型男燙染(003)"
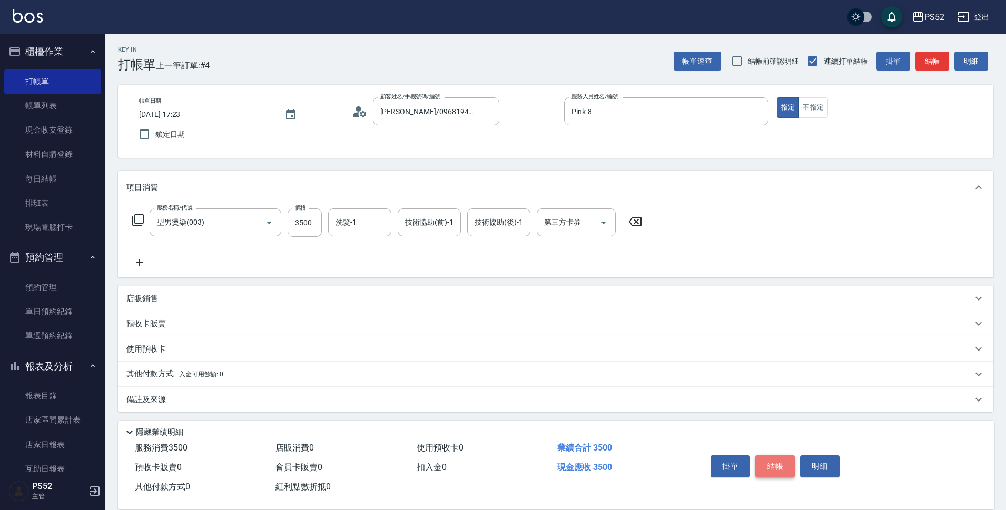
click at [764, 461] on button "結帳" at bounding box center [774, 466] width 39 height 22
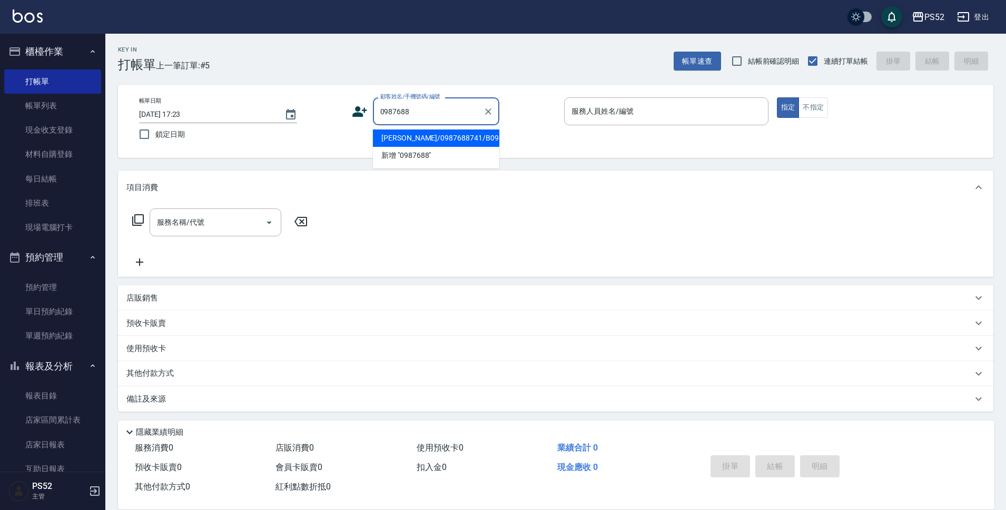
click at [434, 146] on li "[PERSON_NAME]/0987688741/B0987688741" at bounding box center [436, 138] width 126 height 17
type input "[PERSON_NAME]/0987688741/B0987688741"
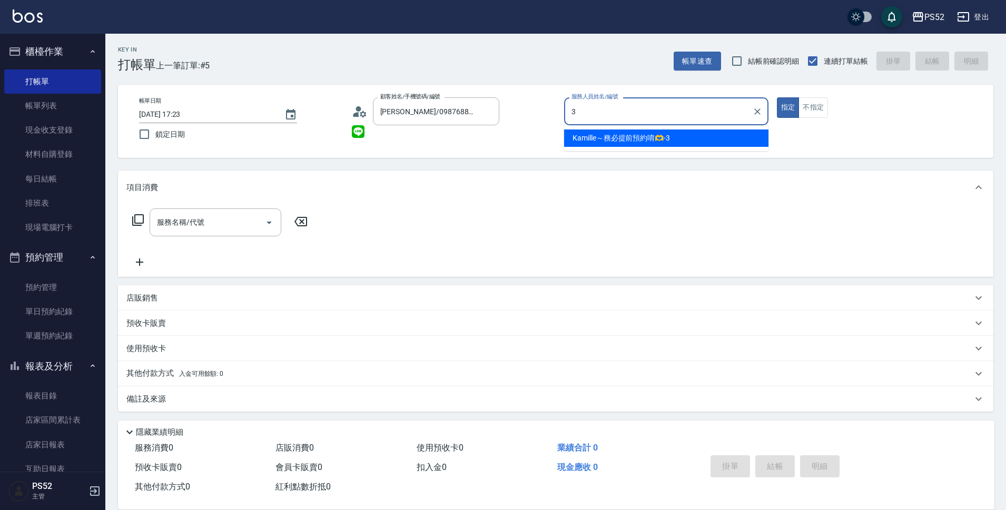
type input "Kamille～務必提前預約唷🫶-3"
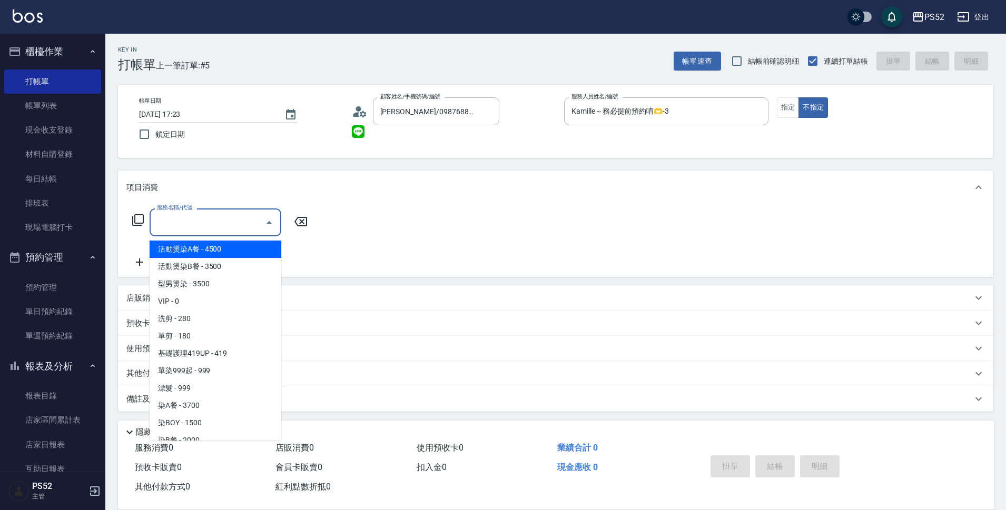
click at [225, 223] on input "服務名稱/代號" at bounding box center [207, 222] width 106 height 18
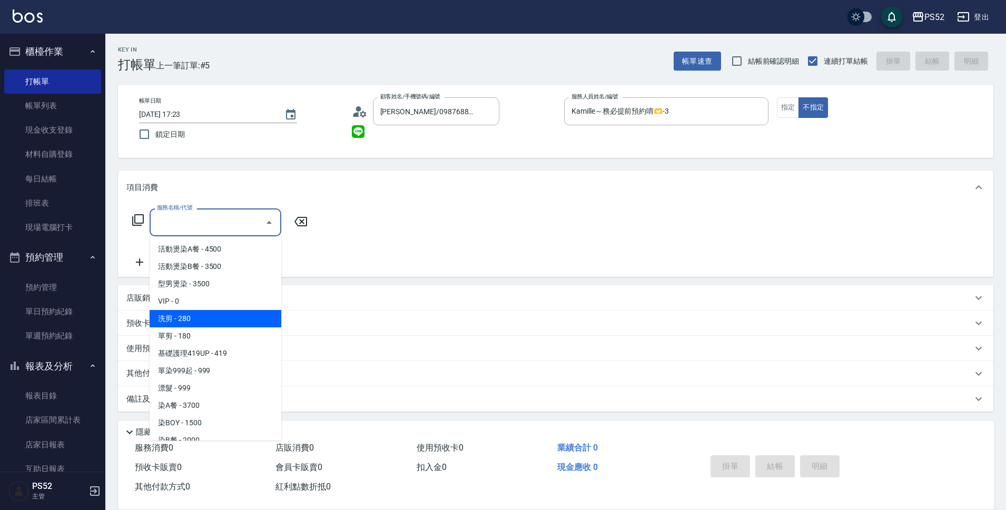
drag, startPoint x: 234, startPoint y: 330, endPoint x: 236, endPoint y: 311, distance: 19.1
click at [236, 311] on ul "活動燙染A餐 - 4500 活動燙染B餐 - 3500 型男燙染 - 3500 VIP - 0 洗剪 - 280 單剪 - 180 基礎護理419UP - 4…" at bounding box center [216, 338] width 132 height 204
click at [236, 311] on span "洗剪 - 280" at bounding box center [216, 318] width 132 height 17
type input "洗剪(C1)"
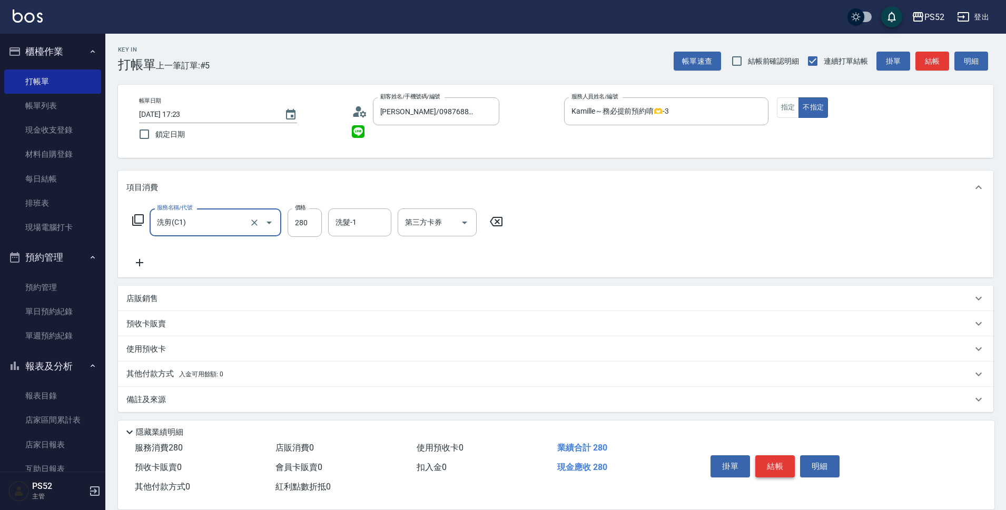
click at [773, 462] on button "結帳" at bounding box center [774, 466] width 39 height 22
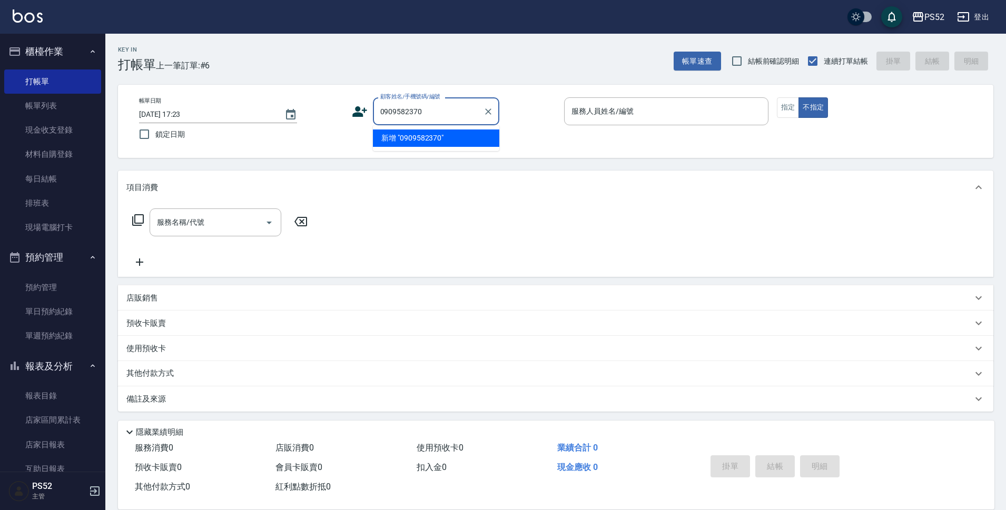
type input "0909582370"
click at [355, 108] on icon at bounding box center [359, 111] width 15 height 11
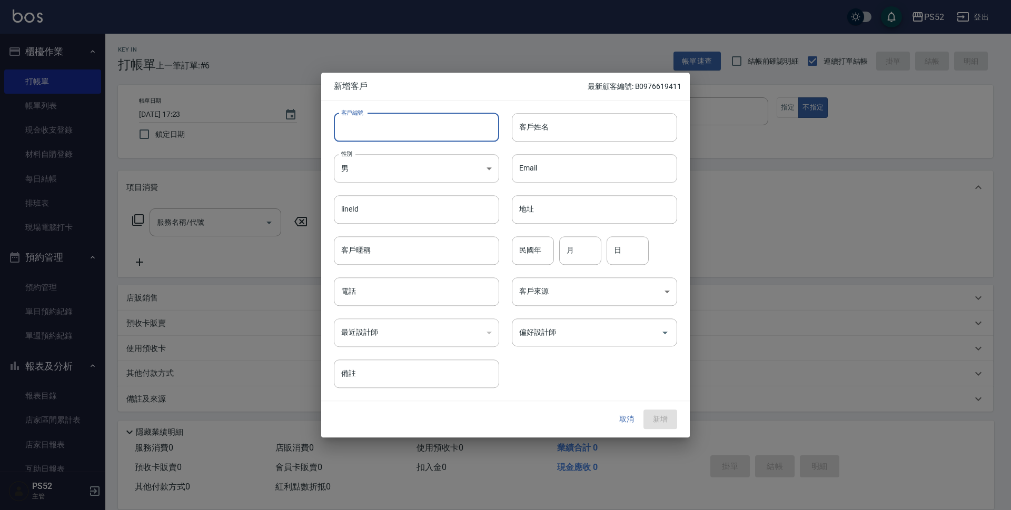
click at [385, 128] on input "客戶編號" at bounding box center [416, 127] width 165 height 28
type input "＿"
paste input "0909582370"
type input "B0909582370"
click at [370, 308] on div "最近設計師 ​ 最近設計師" at bounding box center [410, 326] width 178 height 41
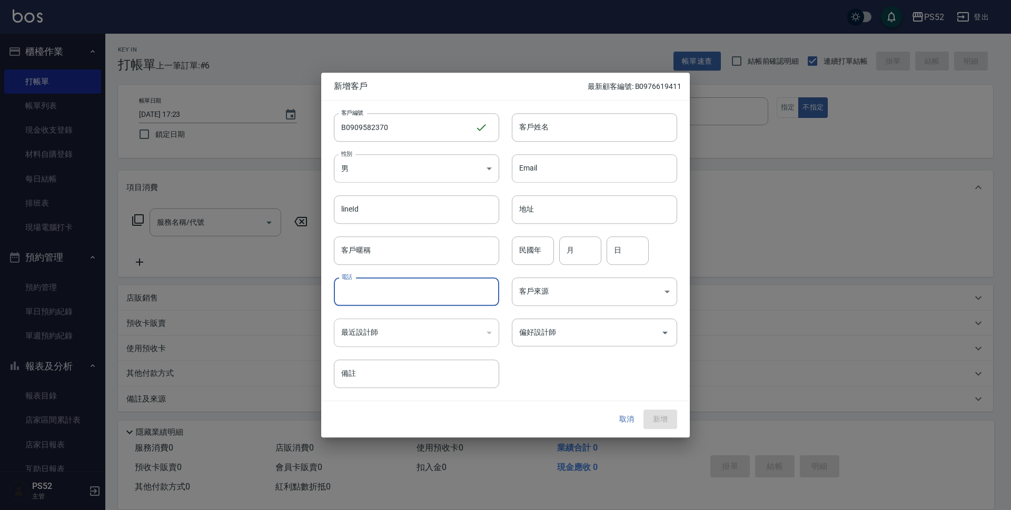
click at [370, 301] on input "電話" at bounding box center [416, 291] width 165 height 28
paste input "0909582370"
type input "0909582370"
click at [355, 151] on div "性別 男 [DEMOGRAPHIC_DATA] 性別" at bounding box center [410, 162] width 178 height 41
click at [353, 164] on body "PS52 登出 櫃檯作業 打帳單 帳單列表 現金收支登錄 材料自購登錄 每日結帳 排班表 現場電腦打卡 預約管理 預約管理 單日預約紀錄 單週預約紀錄 報表及…" at bounding box center [505, 256] width 1011 height 513
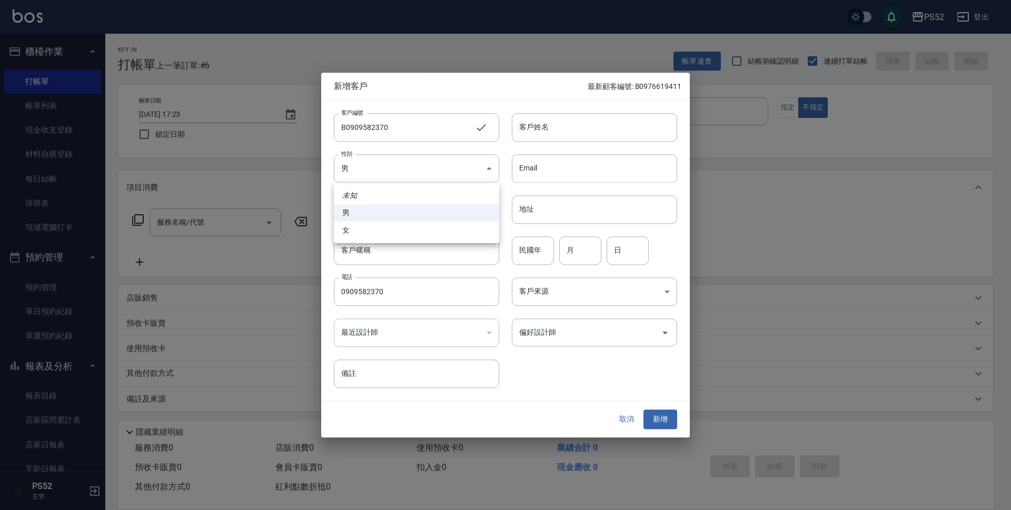
drag, startPoint x: 356, startPoint y: 227, endPoint x: 430, endPoint y: 187, distance: 83.9
click at [356, 227] on li "女" at bounding box center [416, 230] width 165 height 17
type input "[DEMOGRAPHIC_DATA]"
click at [538, 250] on input "民國年" at bounding box center [533, 250] width 42 height 28
type input "79"
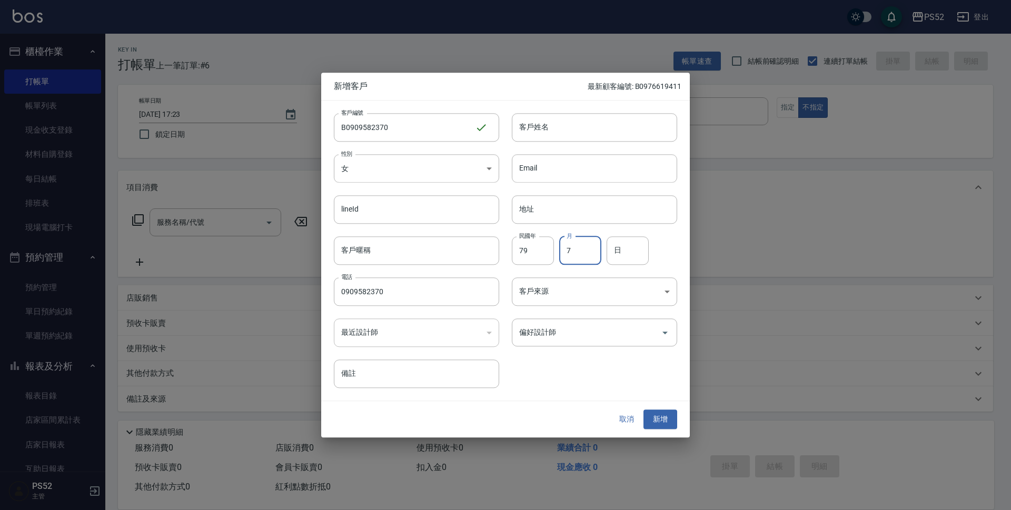
type input "7"
type input "30"
click at [580, 126] on input "客戶姓名" at bounding box center [594, 127] width 165 height 28
type input "[PERSON_NAME]"
click at [650, 409] on div "取消 新增" at bounding box center [505, 420] width 369 height 36
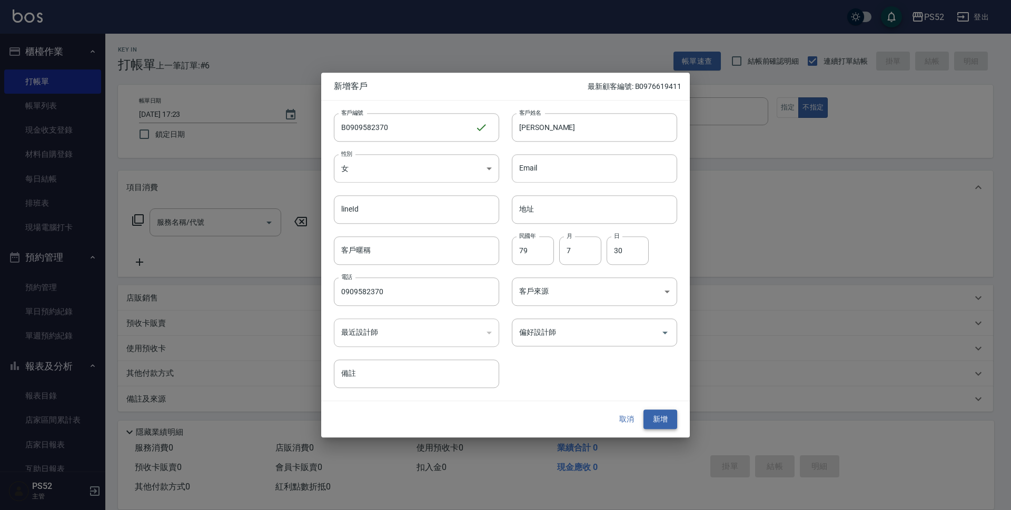
click at [664, 410] on button "新增" at bounding box center [660, 419] width 34 height 19
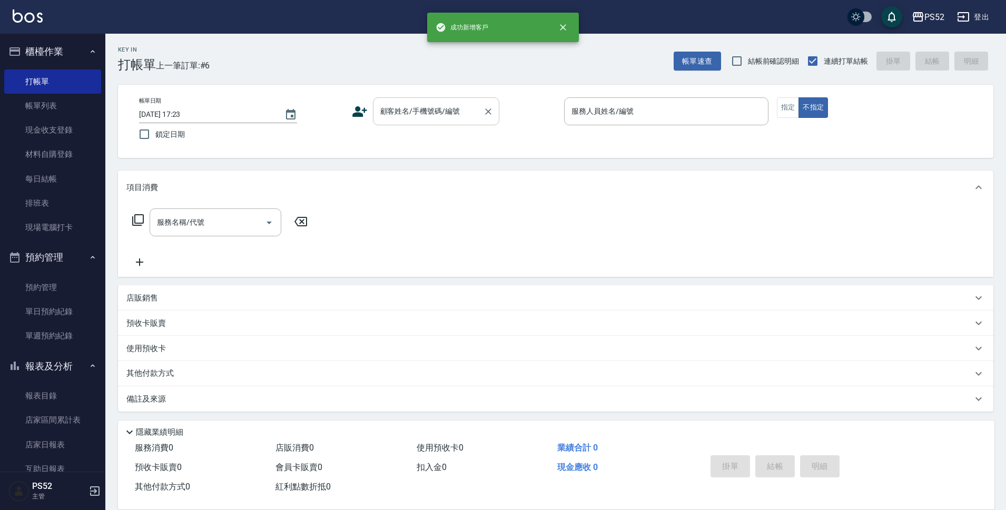
click at [433, 115] on input "顧客姓名/手機號碼/編號" at bounding box center [427, 111] width 101 height 18
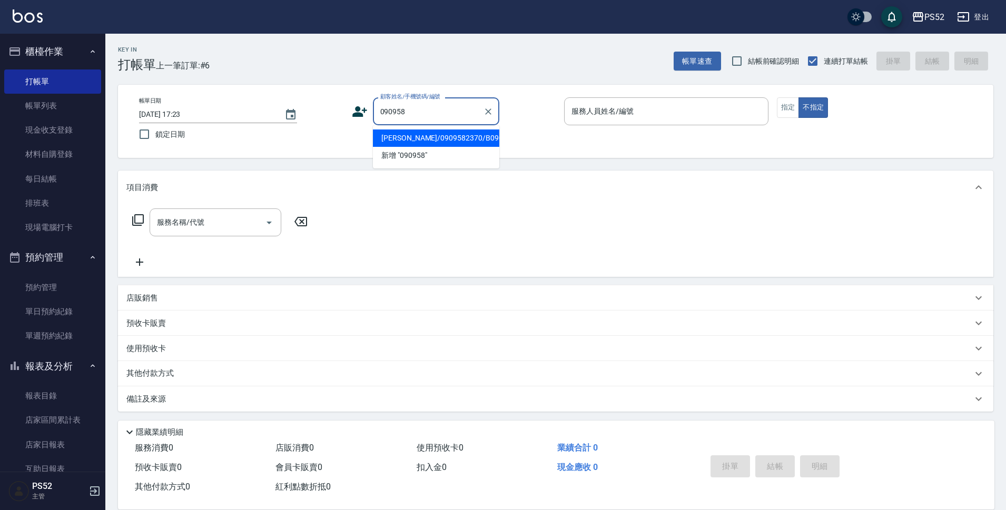
click at [438, 143] on li "[PERSON_NAME]/0909582370/B0909582370" at bounding box center [436, 138] width 126 height 17
type input "[PERSON_NAME]/0909582370/B0909582370"
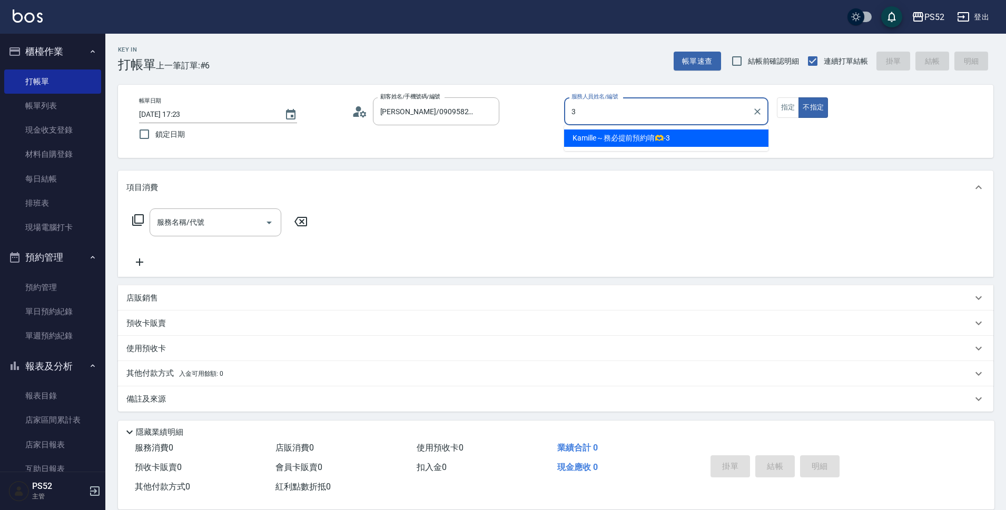
type input "Kamille～務必提前預約唷🫶-3"
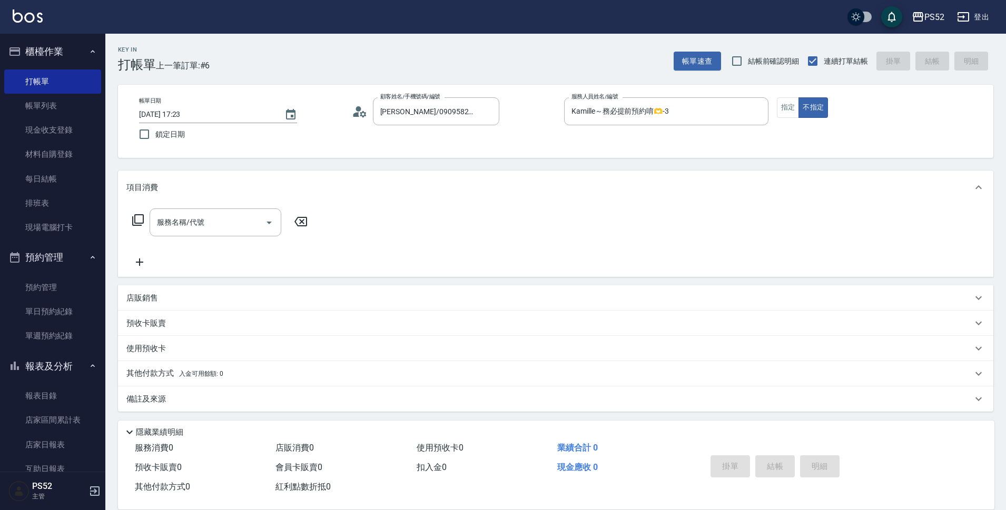
click at [239, 204] on div "項目消費" at bounding box center [555, 188] width 875 height 34
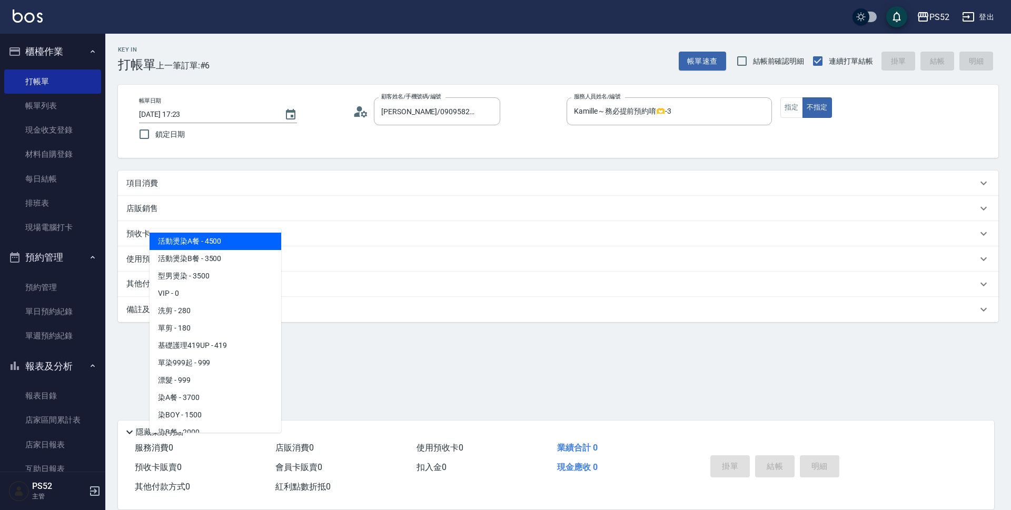
click at [240, 214] on div "項目消費 服務名稱/代號 服務名稱/代號 店販銷售 服務人員姓名/編號 服務人員姓名/編號 商品代號/名稱 商品代號/名稱 預收卡販賣 卡券名稱/代號 卡券名…" at bounding box center [558, 247] width 880 height 152
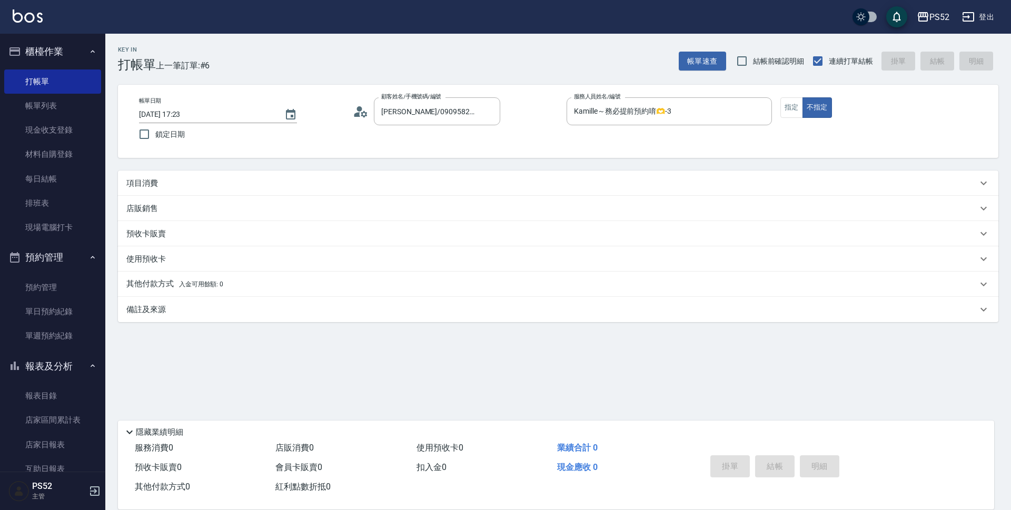
click at [247, 178] on div "項目消費" at bounding box center [551, 183] width 851 height 11
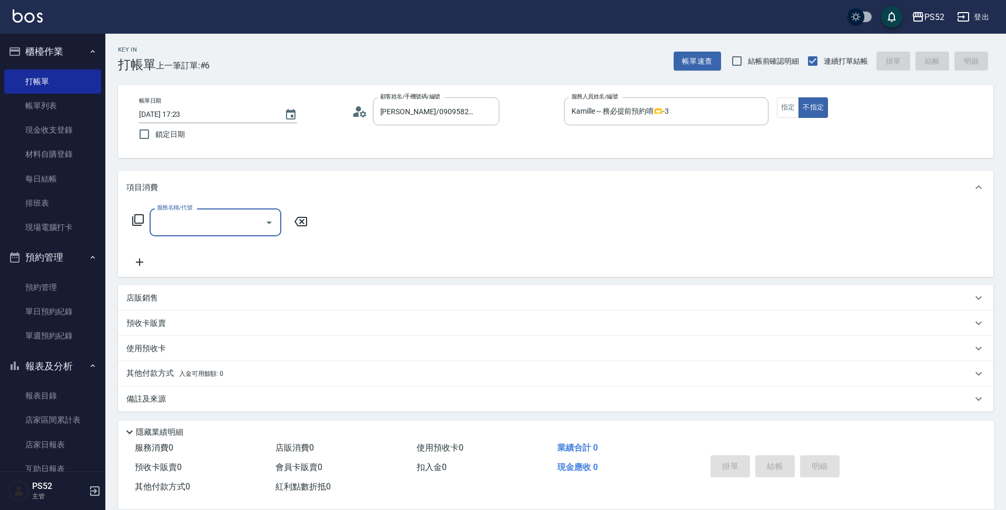
click at [248, 218] on input "服務名稱/代號" at bounding box center [207, 222] width 106 height 18
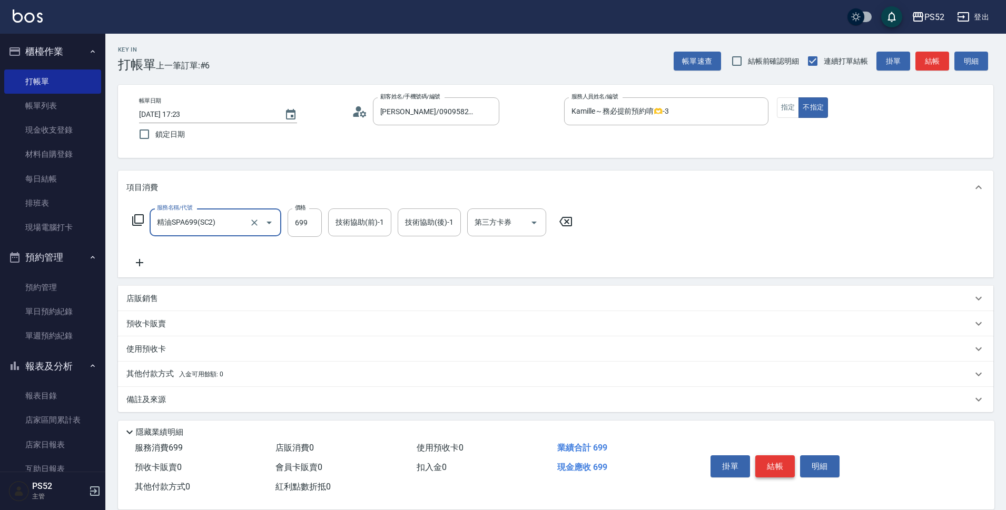
type input "精油SPA699(SC2)"
click at [780, 458] on button "結帳" at bounding box center [774, 466] width 39 height 22
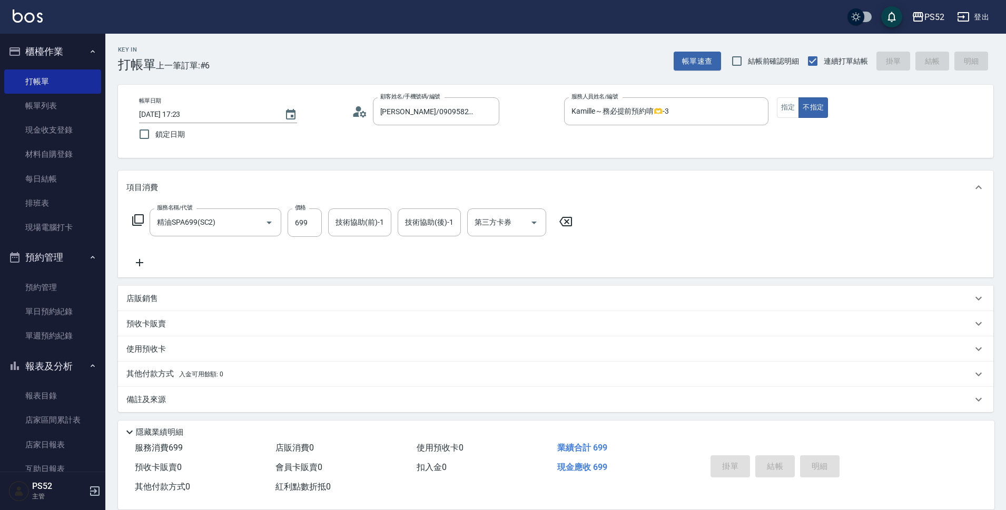
type input "[DATE] 17:24"
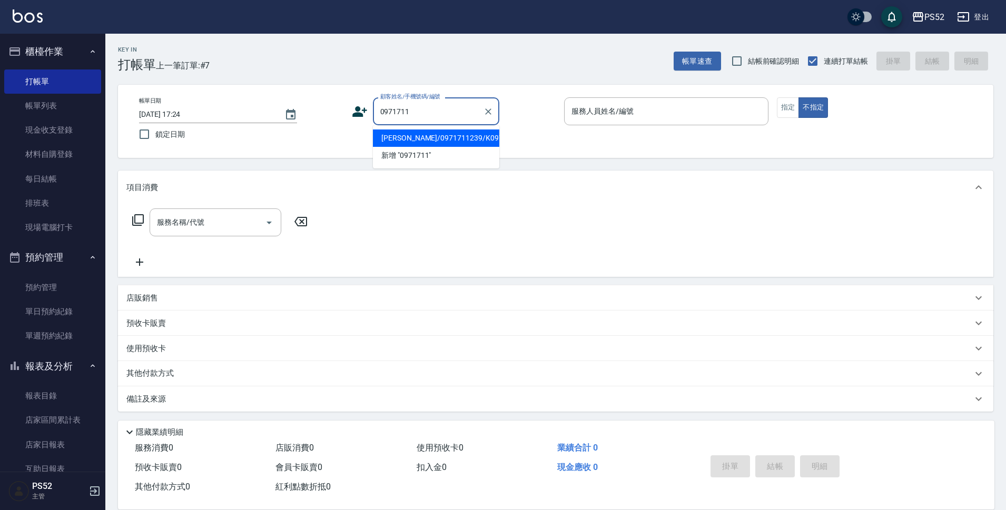
click at [471, 147] on li "[PERSON_NAME]/0971711239/K0971711239" at bounding box center [436, 138] width 126 height 17
type input "[PERSON_NAME]/0971711239/K0971711239"
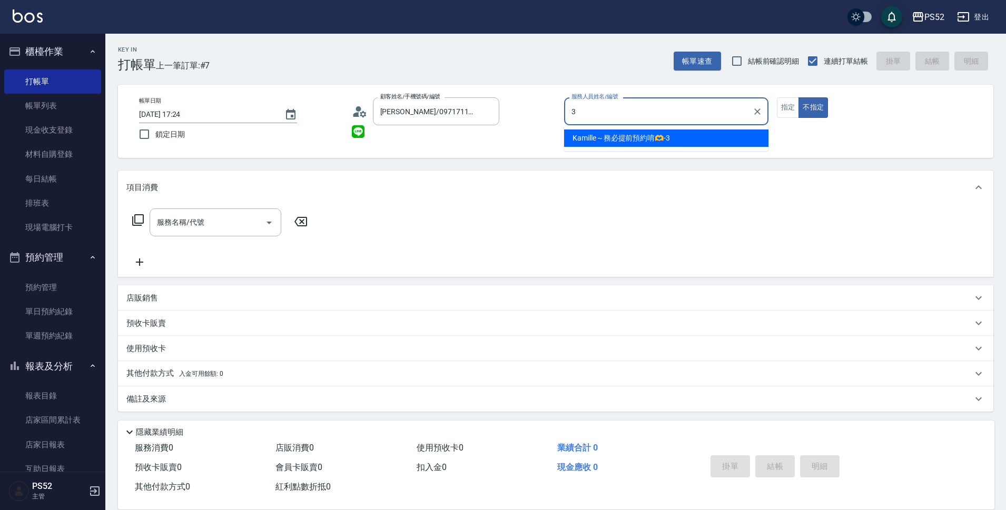
type input "Kamille～務必提前預約唷🫶-3"
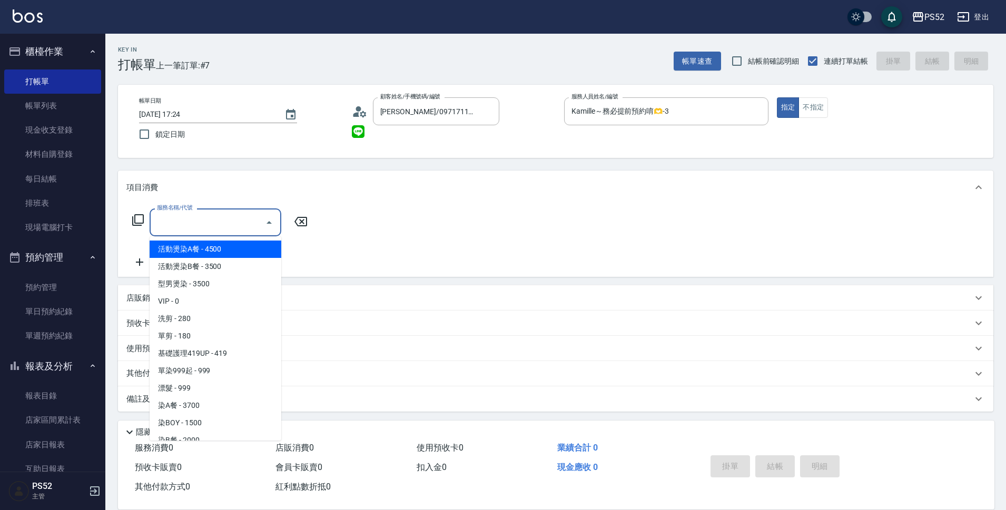
click at [242, 214] on input "服務名稱/代號" at bounding box center [207, 222] width 106 height 18
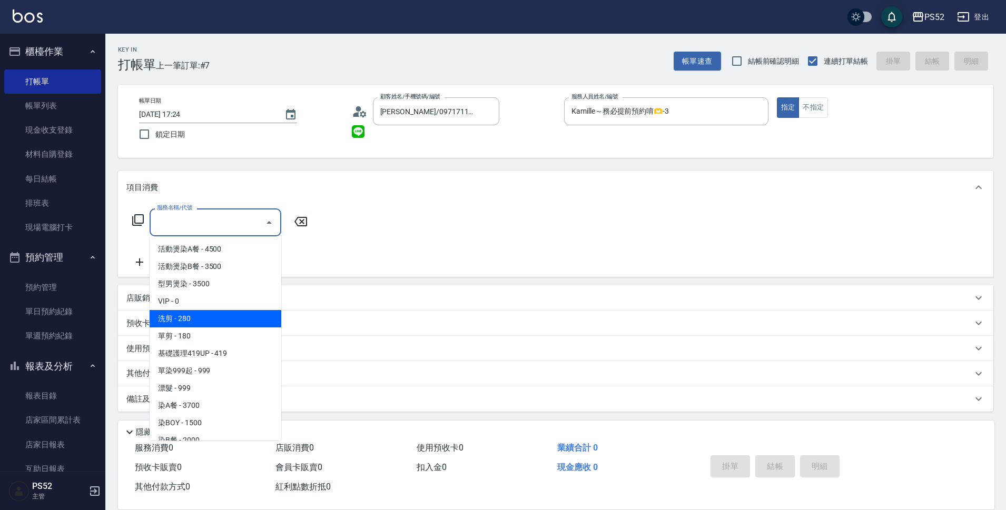
click at [217, 320] on span "洗剪 - 280" at bounding box center [216, 318] width 132 height 17
type input "洗剪(C1)"
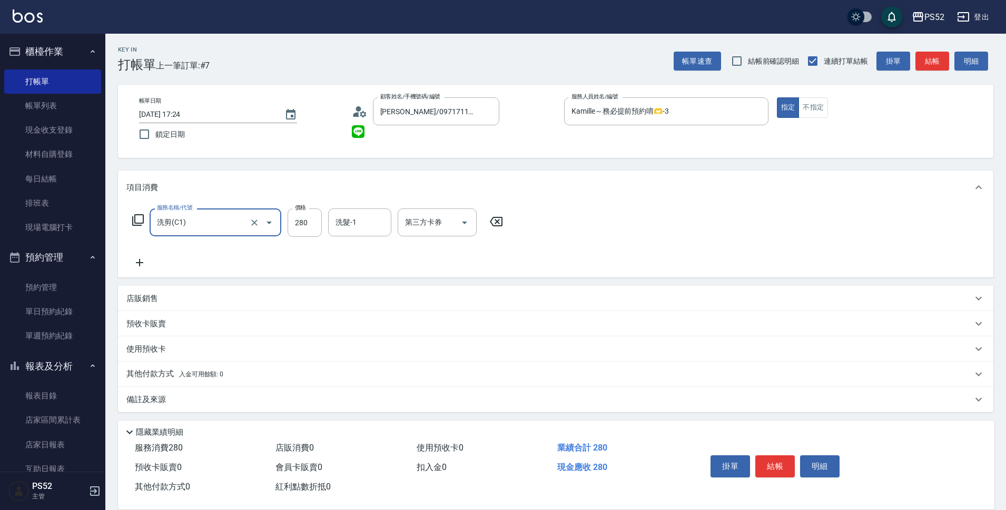
click at [323, 219] on div "服務名稱/代號 洗剪(C1) 服務名稱/代號 價格 280 價格 洗髮-1 洗髮-1 第三方卡券 第三方卡券" at bounding box center [317, 222] width 383 height 28
click at [309, 227] on input "280" at bounding box center [304, 222] width 34 height 28
type input "400"
click at [771, 456] on button "結帳" at bounding box center [774, 466] width 39 height 22
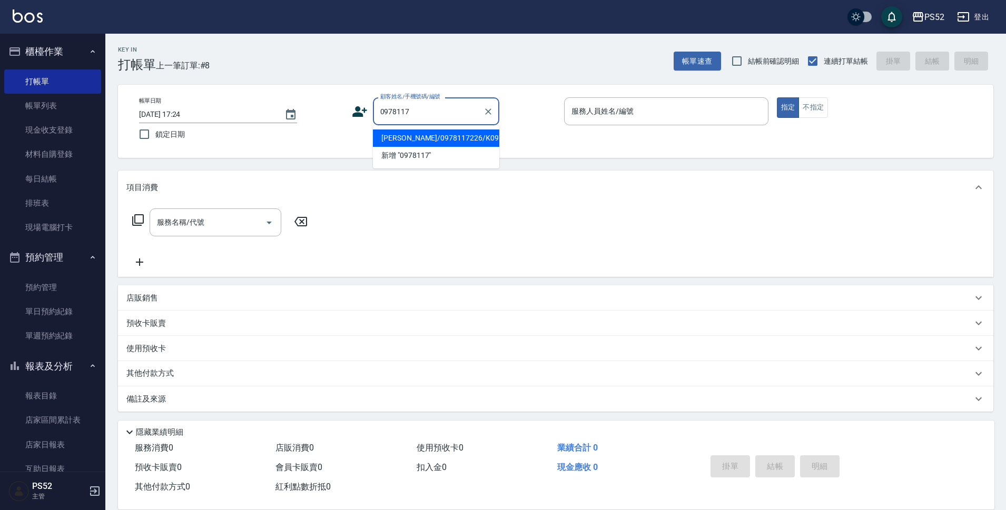
click at [449, 147] on li "[PERSON_NAME]/0978117226/K0978117226" at bounding box center [436, 138] width 126 height 17
type input "[PERSON_NAME]/0978117226/K0978117226"
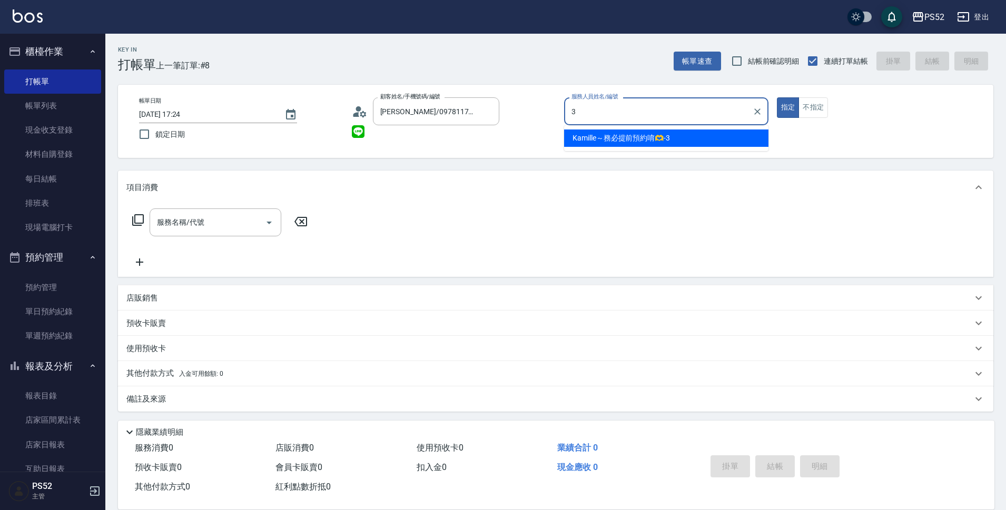
type input "Kamille～務必提前預約唷🫶-3"
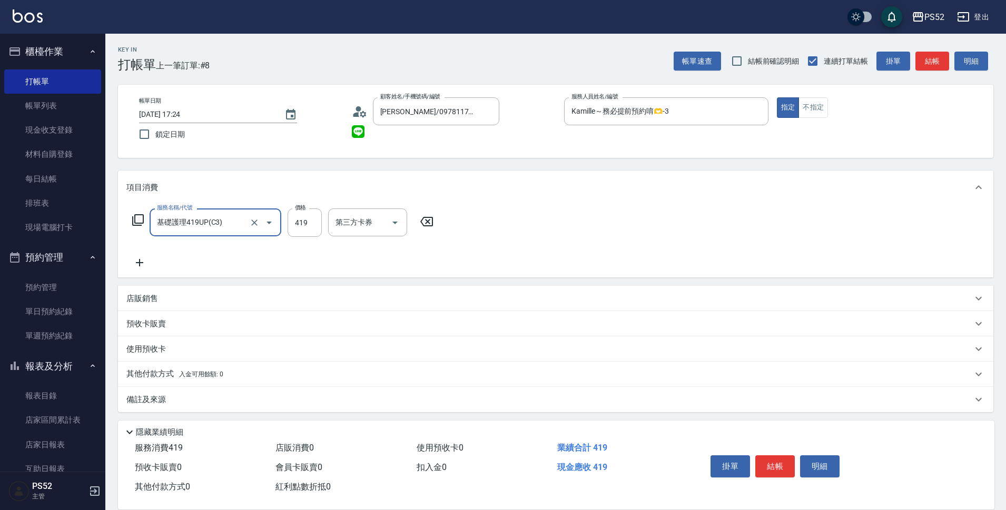
type input "基礎護理419UP(C3)"
type input "500"
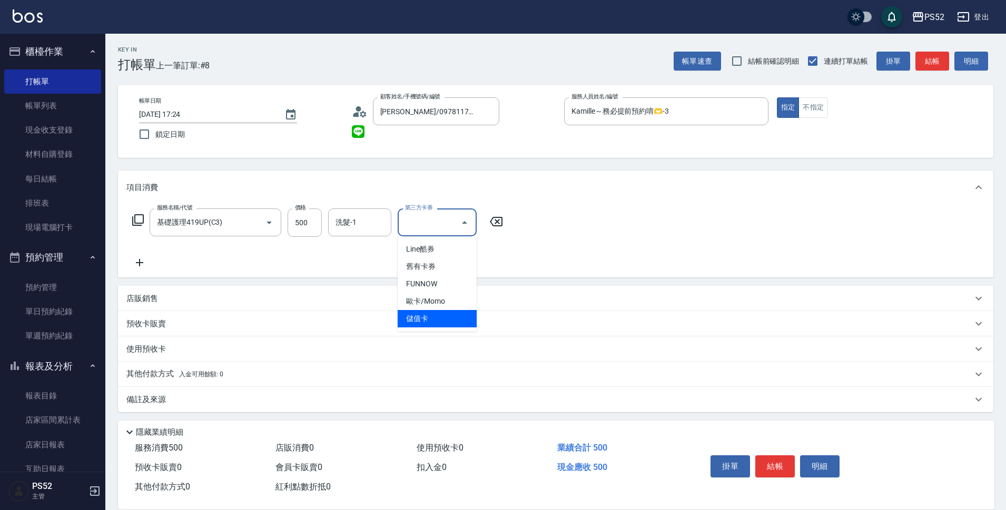
type input "儲值卡"
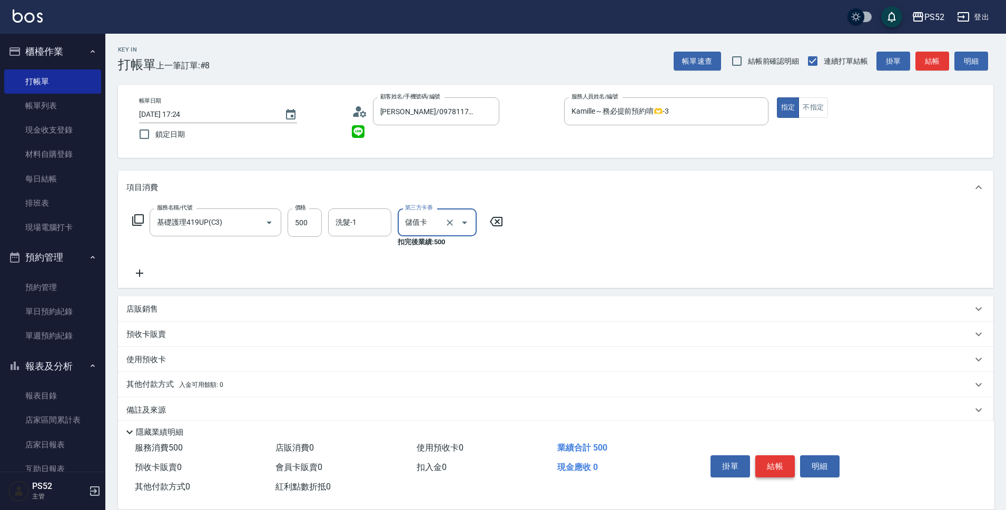
click at [764, 463] on button "結帳" at bounding box center [774, 466] width 39 height 22
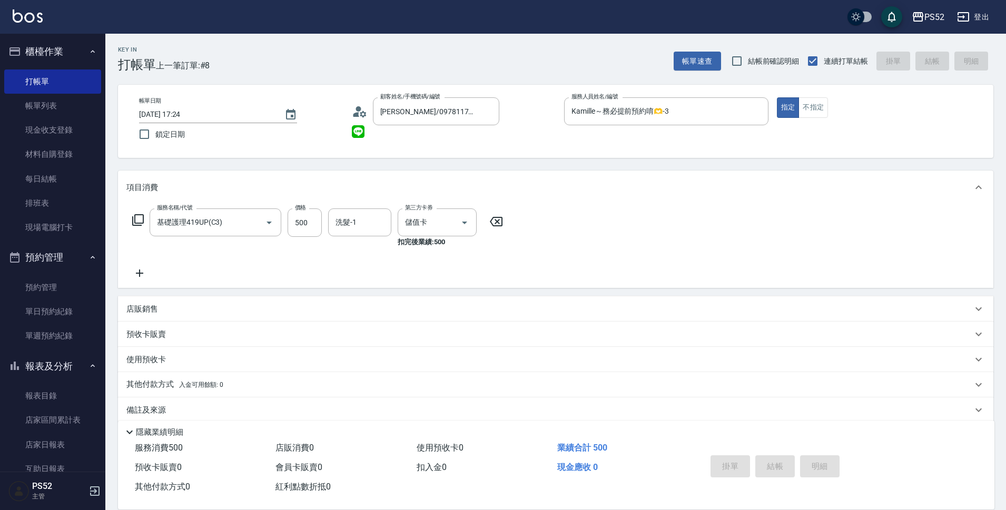
type input "[DATE] 17:25"
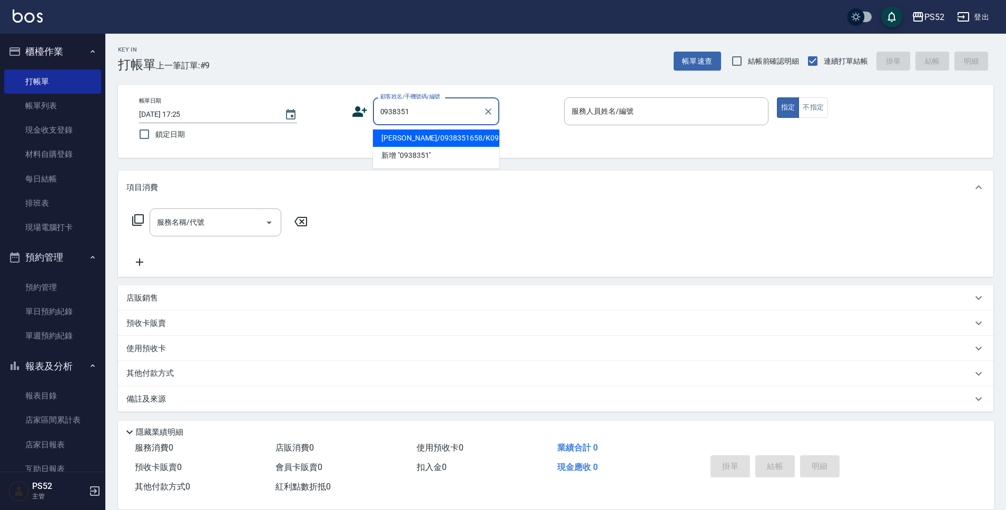
click at [455, 140] on li "[PERSON_NAME]/0938351658/K0938351658" at bounding box center [436, 138] width 126 height 17
type input "[PERSON_NAME]/0938351658/K0938351658"
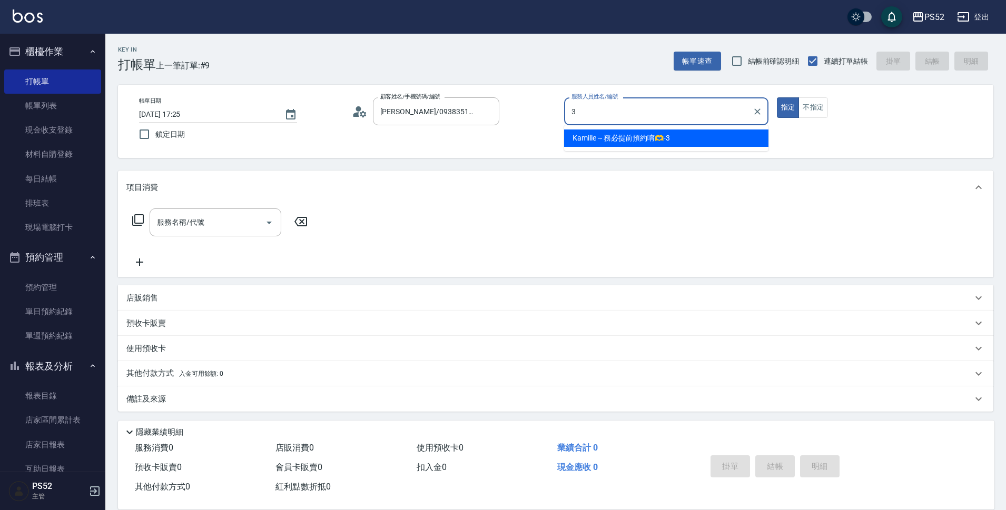
type input "Kamille～務必提前預約唷🫶-3"
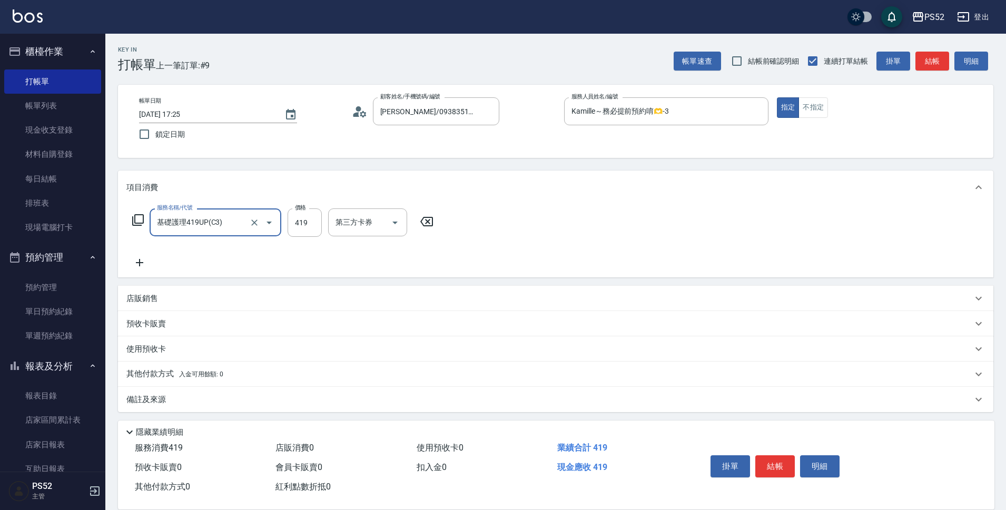
type input "基礎護理419UP(C3)"
type input "530"
click at [452, 209] on div "服務名稱/代號 基礎護理419UP(C3) 服務名稱/代號 價格 530 價格 洗髮-1 洗髮-1 第三方卡券 第三方卡券" at bounding box center [555, 240] width 875 height 73
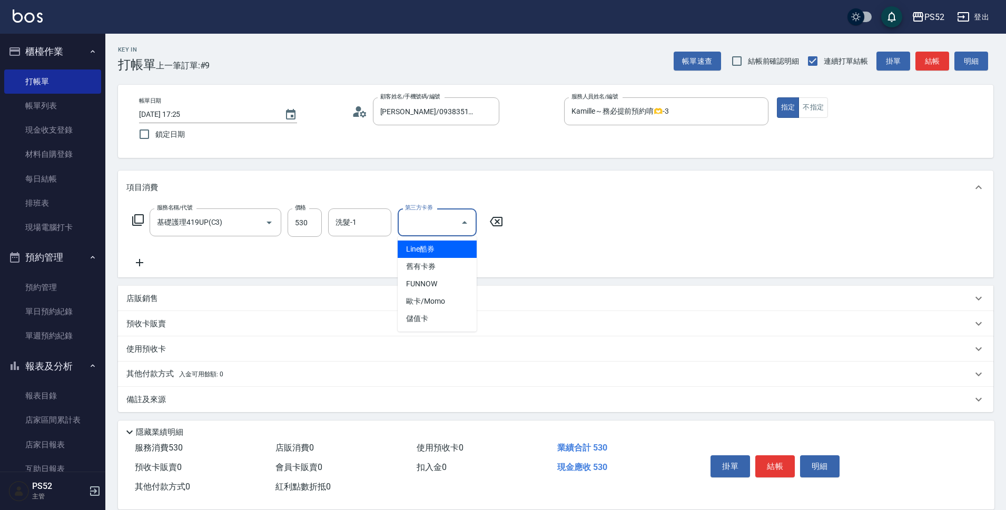
click at [450, 216] on input "第三方卡券" at bounding box center [429, 222] width 54 height 18
click at [445, 312] on span "儲值卡" at bounding box center [436, 318] width 79 height 17
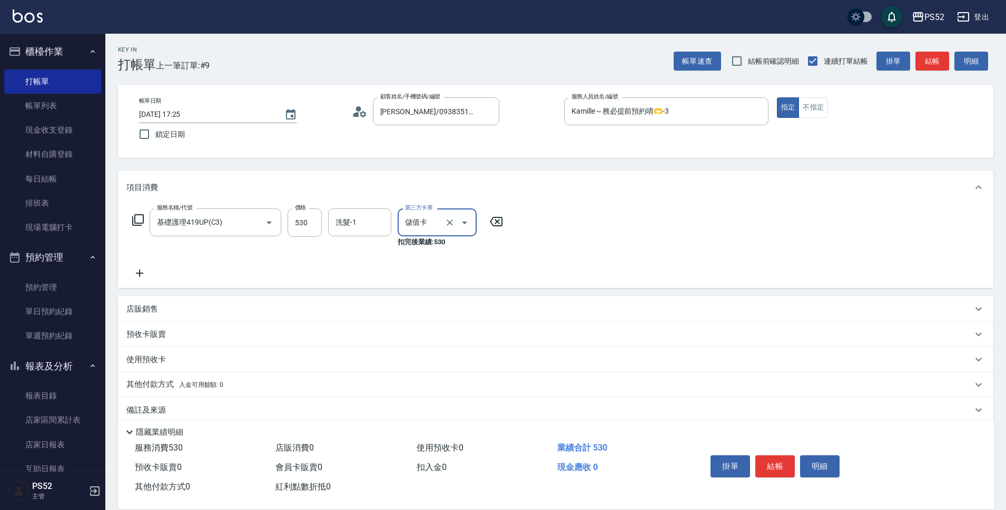
type input "儲值卡"
click at [768, 458] on button "結帳" at bounding box center [774, 466] width 39 height 22
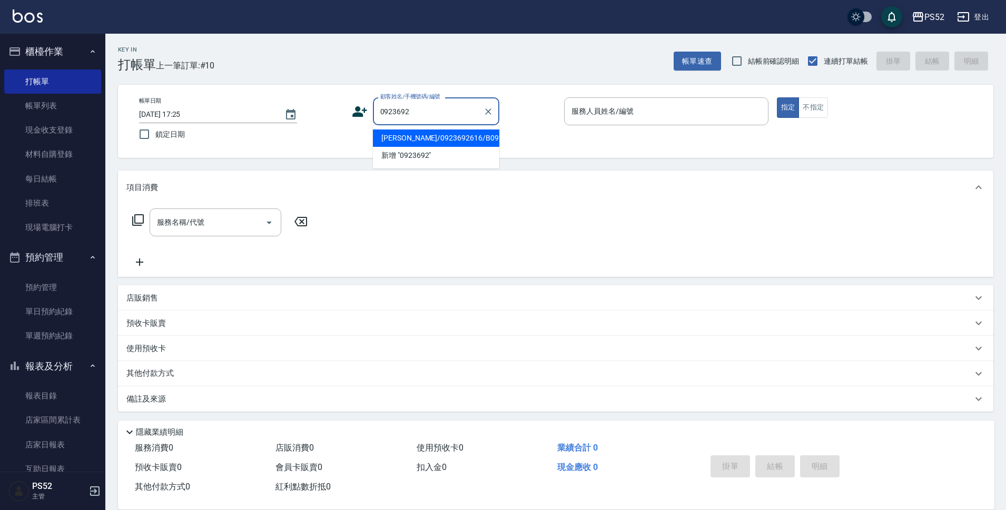
click at [445, 140] on li "[PERSON_NAME]/0923692616/B0923692616" at bounding box center [436, 138] width 126 height 17
type input "[PERSON_NAME]/0923692616/B0923692616"
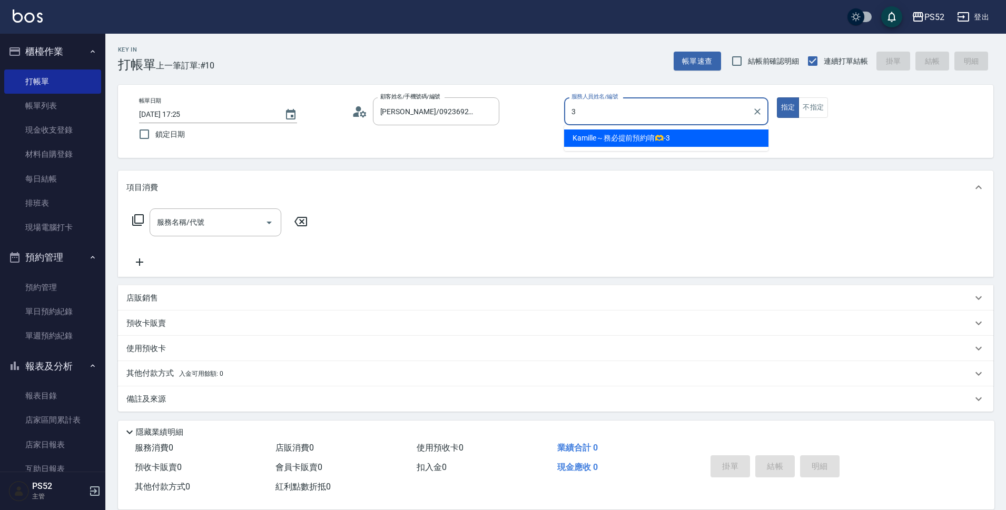
type input "Kamille～務必提前預約唷🫶-3"
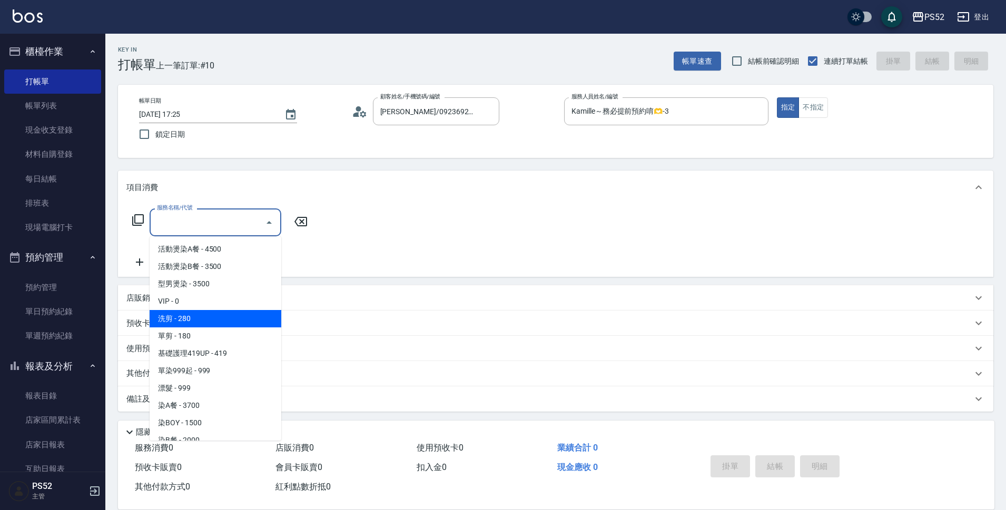
type input "洗剪(C1)"
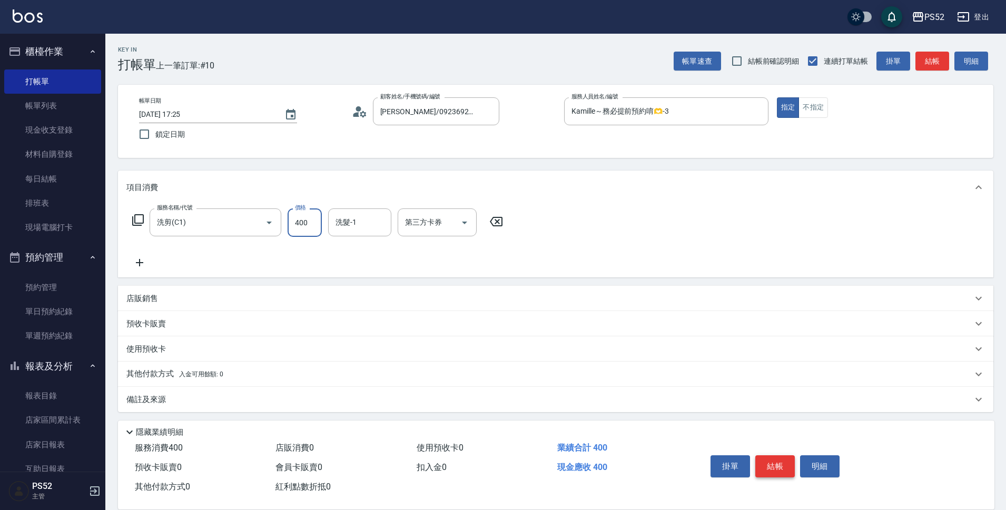
type input "400"
click at [773, 458] on button "結帳" at bounding box center [774, 466] width 39 height 22
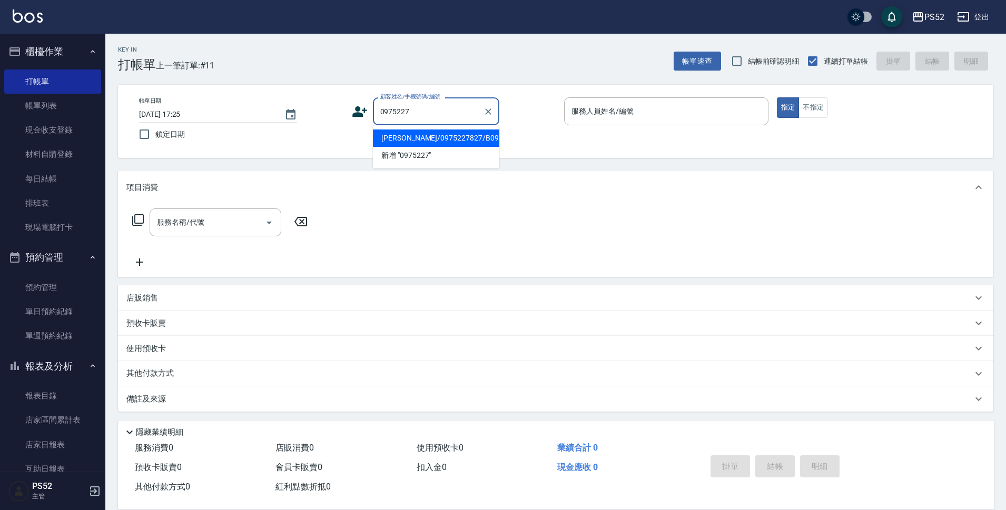
click at [429, 147] on li "[PERSON_NAME]/0975227827/B0975227827" at bounding box center [436, 138] width 126 height 17
type input "[PERSON_NAME]/0975227827/B0975227827"
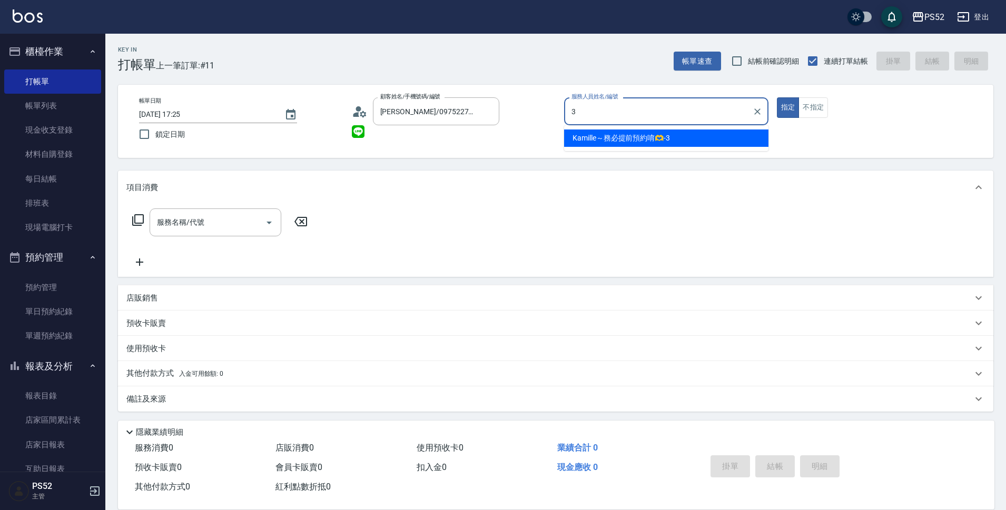
type input "Kamille～務必提前預約唷🫶-3"
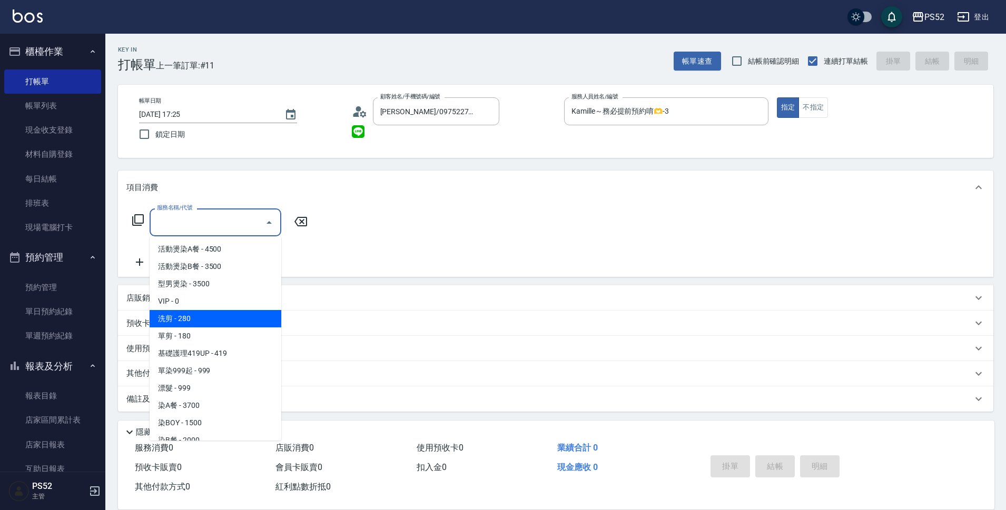
type input "洗剪(C1)"
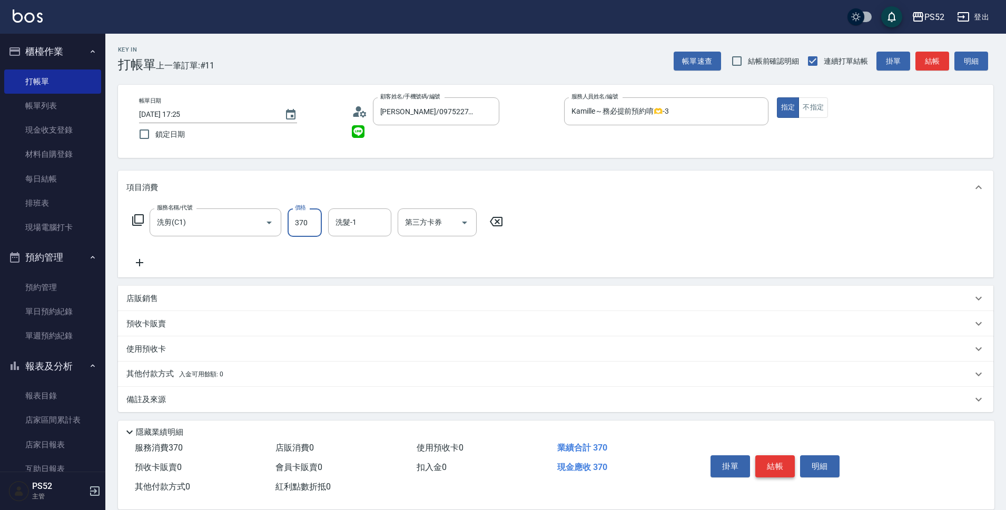
type input "370"
click at [771, 465] on button "結帳" at bounding box center [774, 466] width 39 height 22
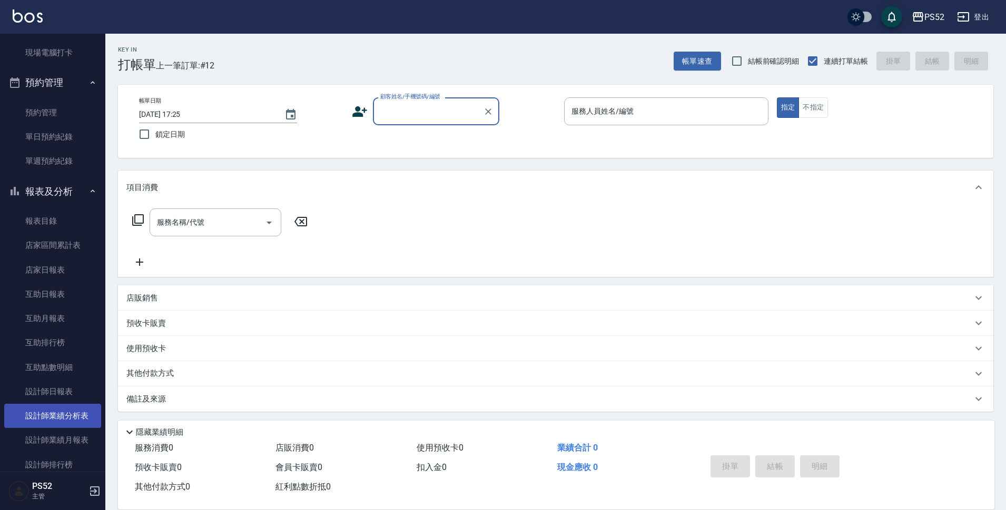
scroll to position [175, 0]
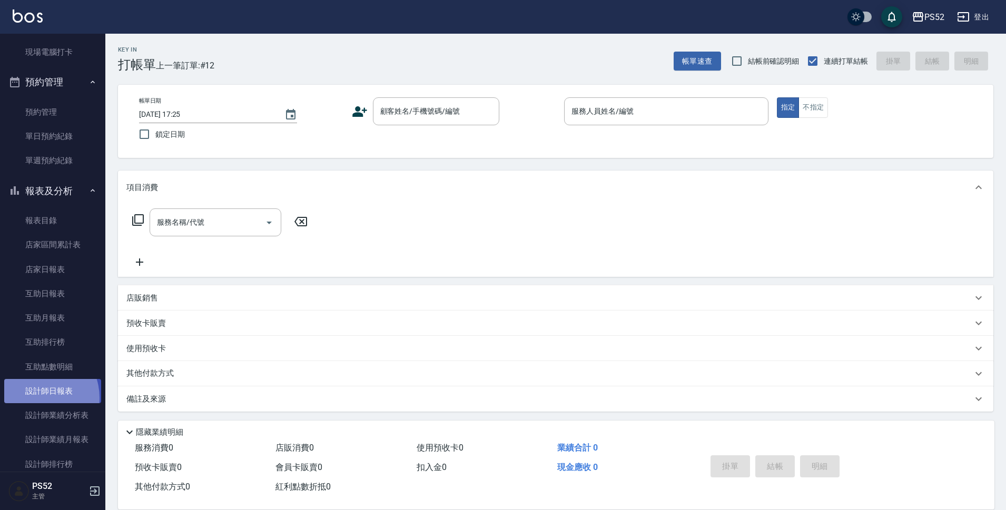
click at [35, 398] on link "設計師日報表" at bounding box center [52, 391] width 97 height 24
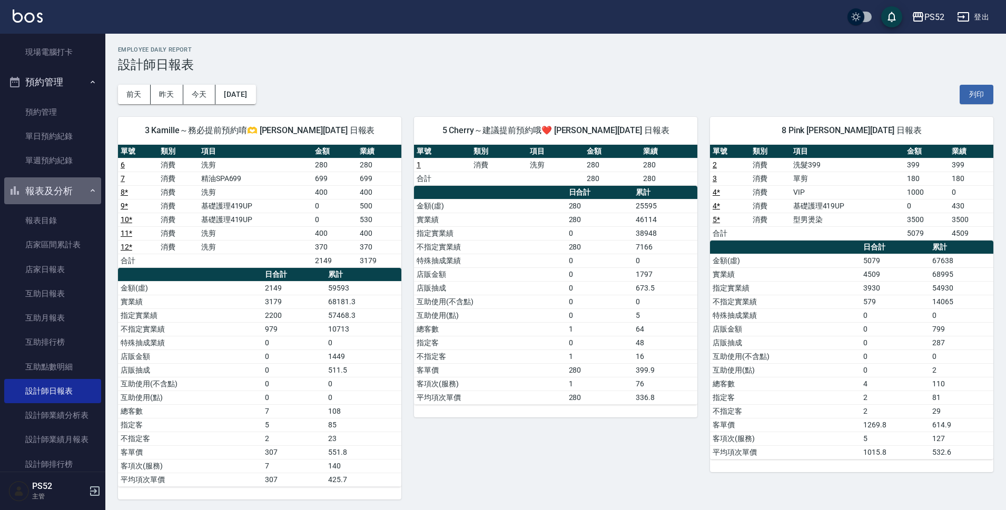
click at [73, 190] on button "報表及分析" at bounding box center [52, 190] width 97 height 27
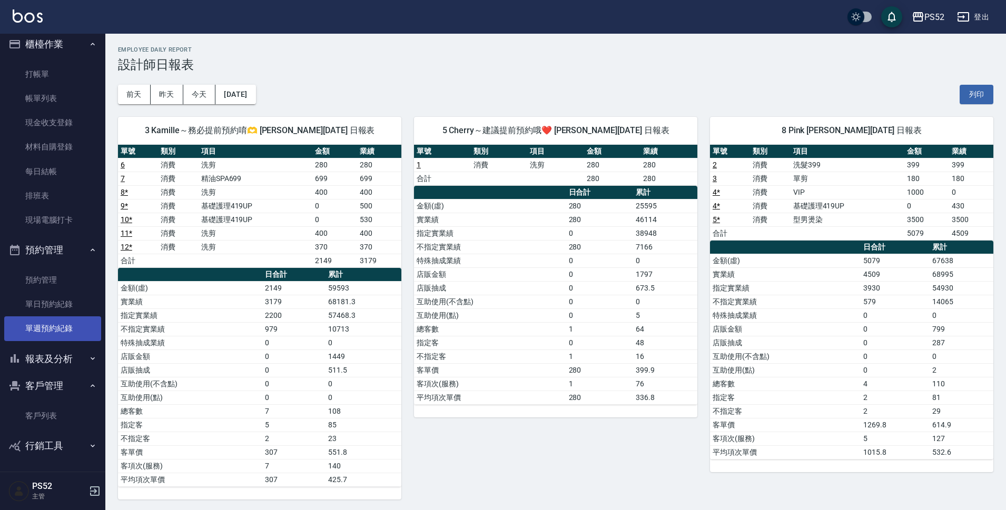
scroll to position [7, 0]
click at [40, 69] on link "打帳單" at bounding box center [52, 74] width 97 height 24
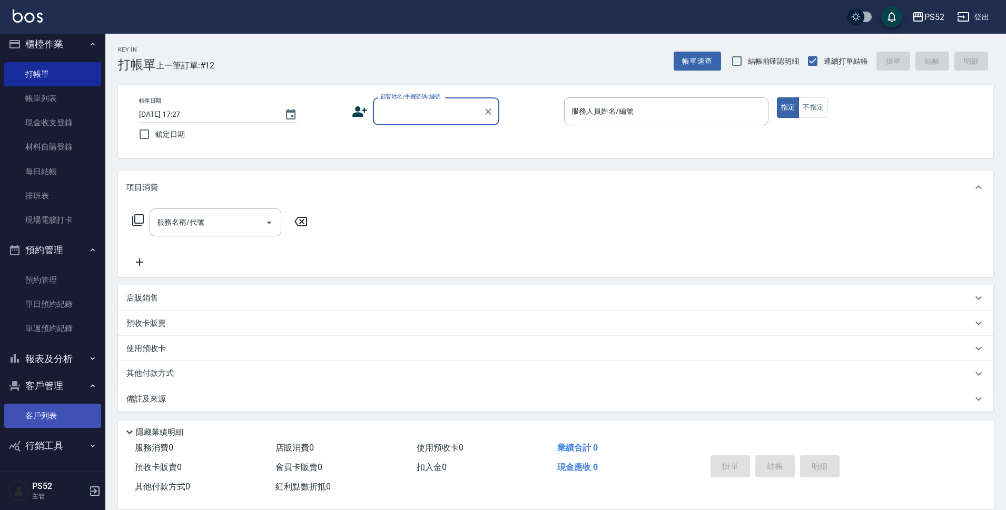
click at [51, 405] on link "客戶列表" at bounding box center [52, 416] width 97 height 24
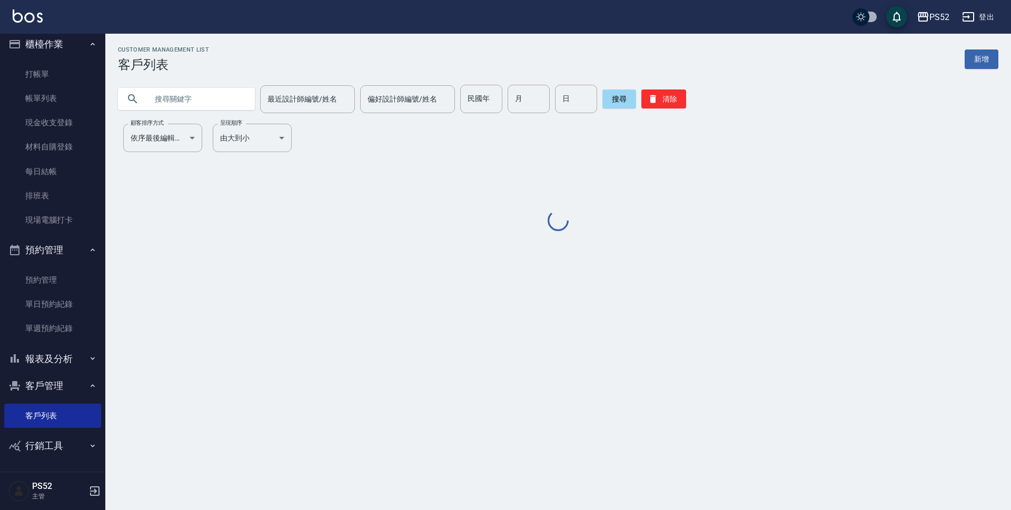
click at [198, 107] on input "text" at bounding box center [196, 99] width 99 height 28
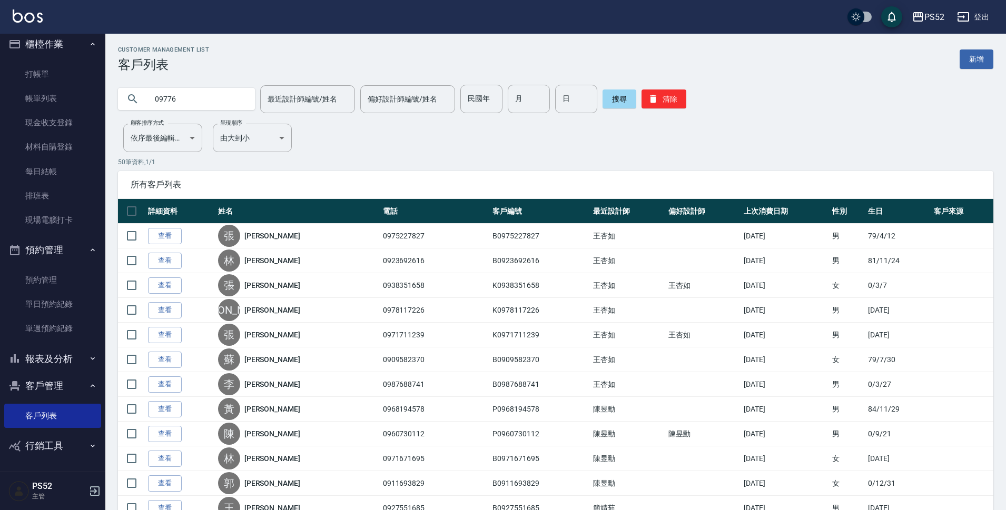
type input "09776"
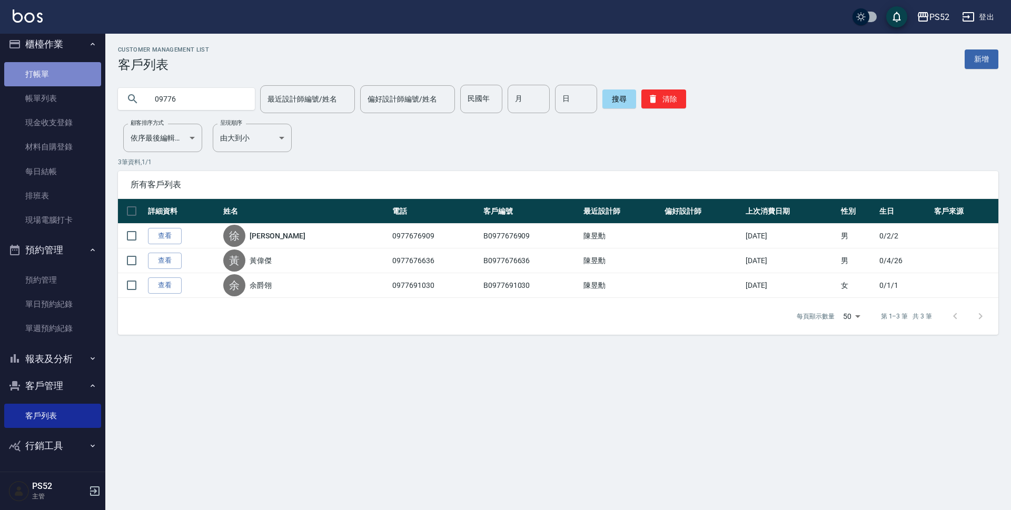
click at [73, 65] on link "打帳單" at bounding box center [52, 74] width 97 height 24
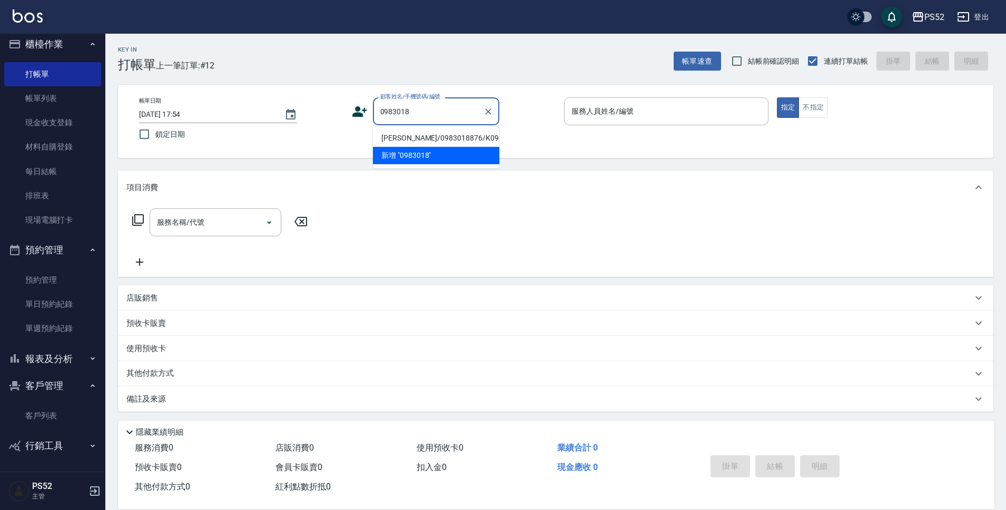
type input "[PERSON_NAME]/0983018876/K0983018876"
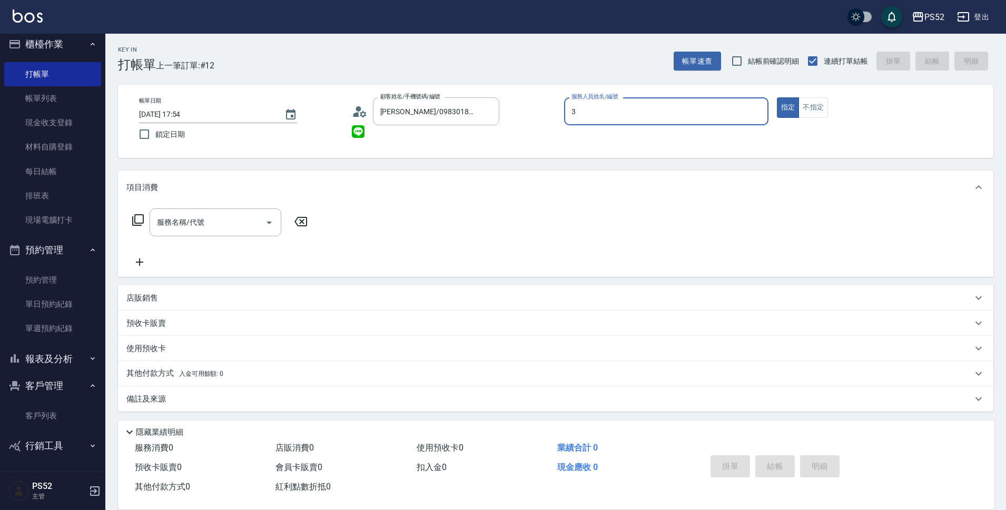
type input "Kamille～務必提前預約唷🫶-3"
type button "true"
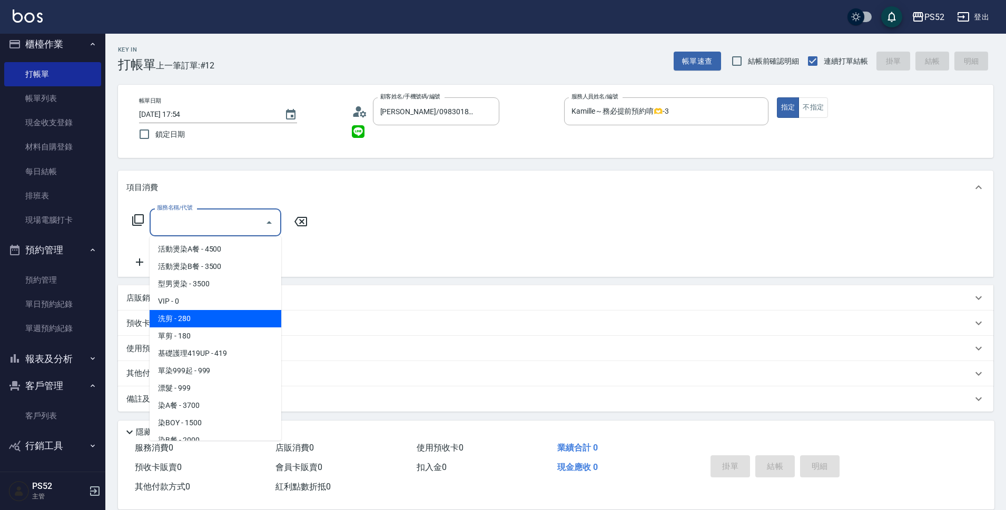
type input "洗剪(C1)"
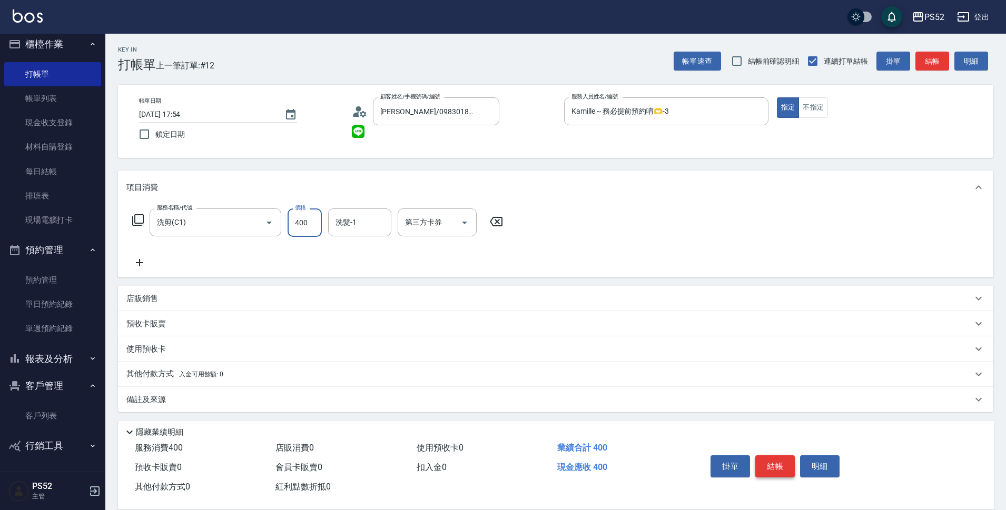
type input "400"
click at [788, 473] on button "結帳" at bounding box center [774, 466] width 39 height 22
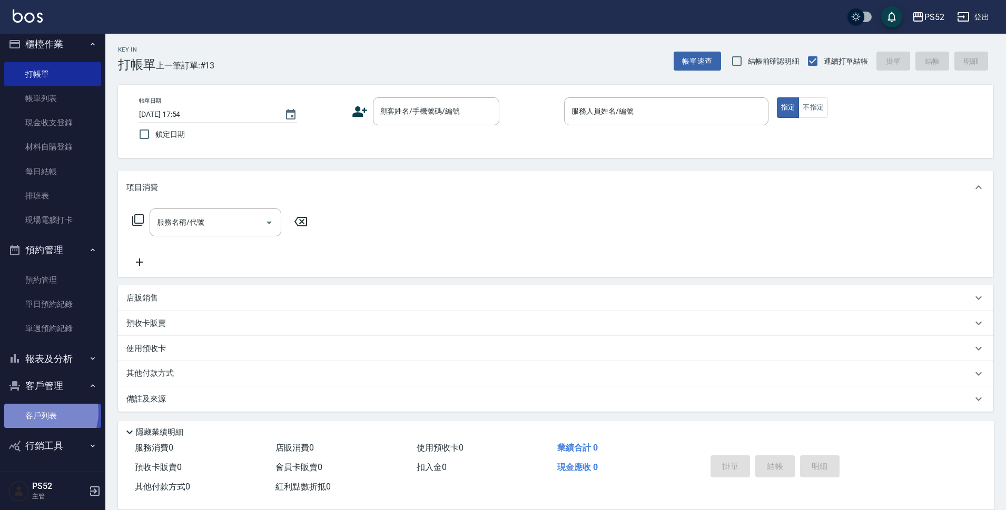
click at [44, 412] on link "客戶列表" at bounding box center [52, 416] width 97 height 24
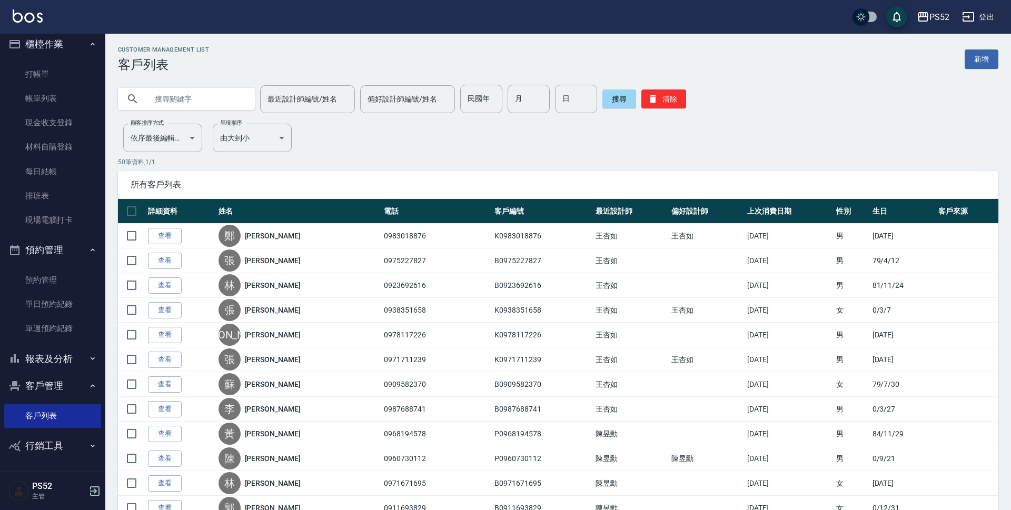
click at [191, 101] on input "text" at bounding box center [196, 99] width 99 height 28
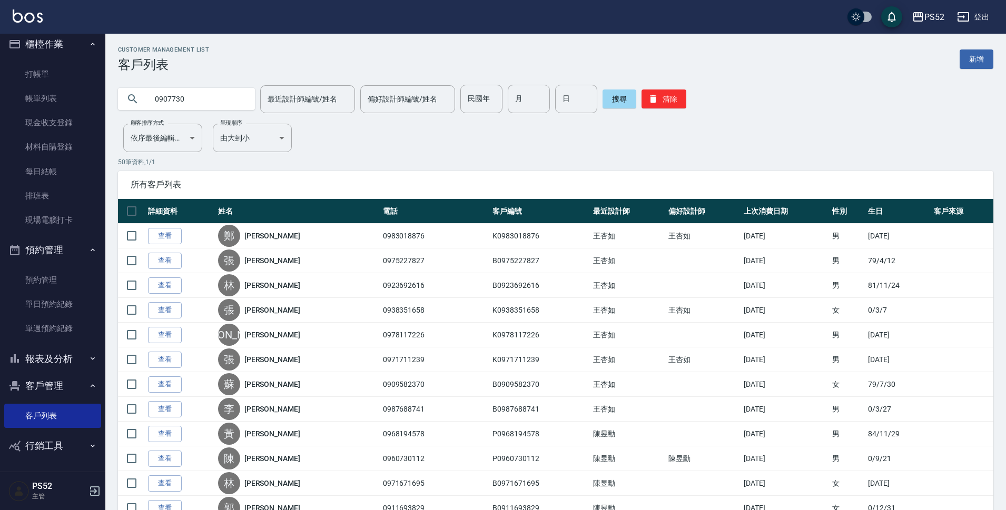
type input "0907730"
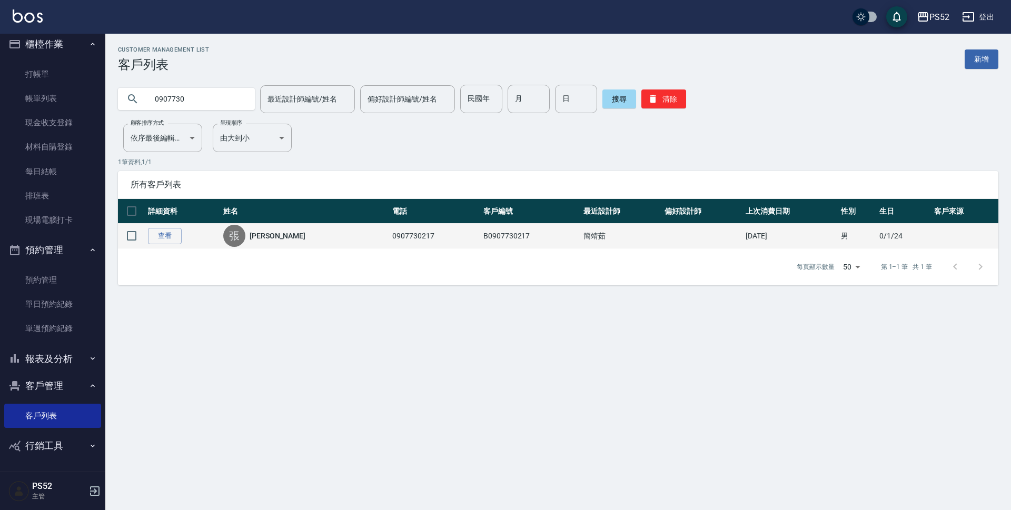
click at [266, 237] on link "[PERSON_NAME]" at bounding box center [278, 236] width 56 height 11
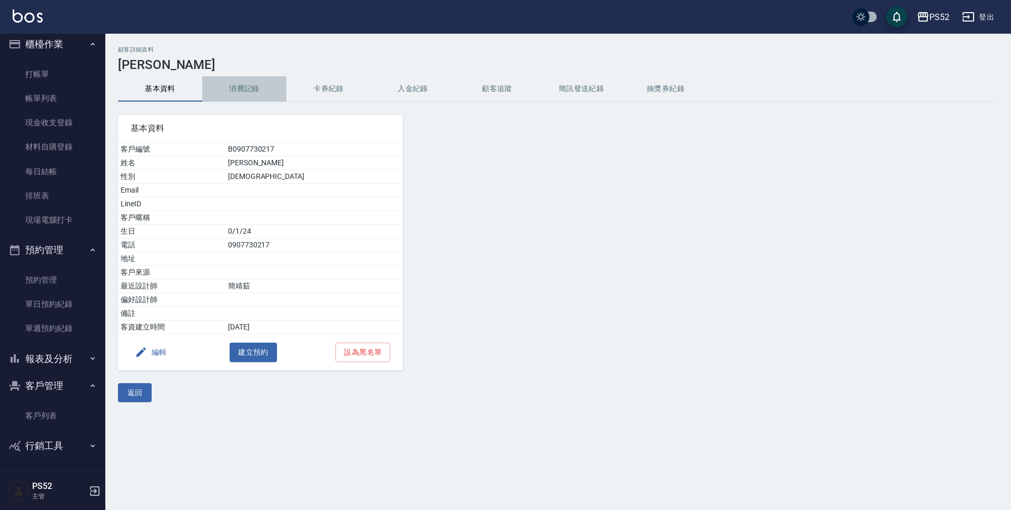
click at [231, 96] on button "消費記錄" at bounding box center [244, 88] width 84 height 25
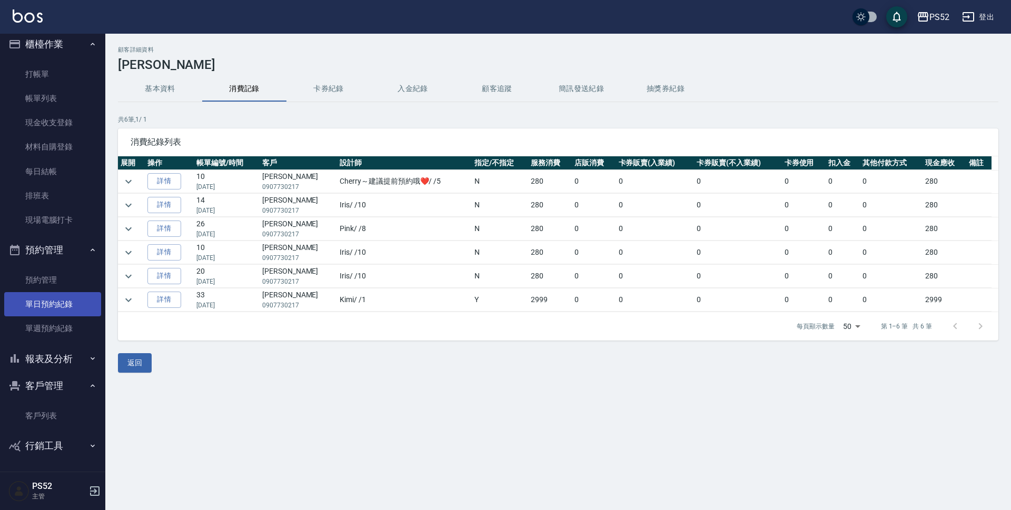
click at [41, 299] on link "單日預約紀錄" at bounding box center [52, 304] width 97 height 24
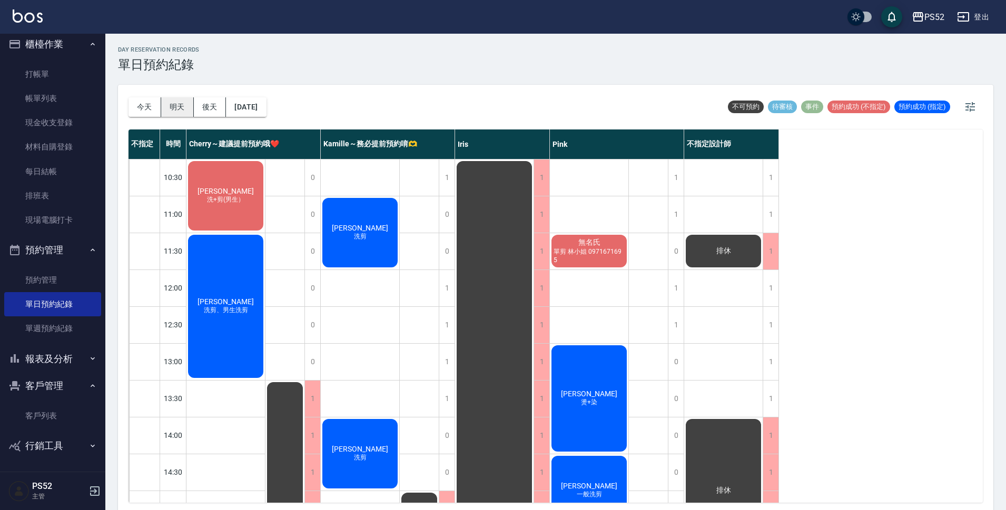
click at [184, 109] on button "明天" at bounding box center [177, 106] width 33 height 19
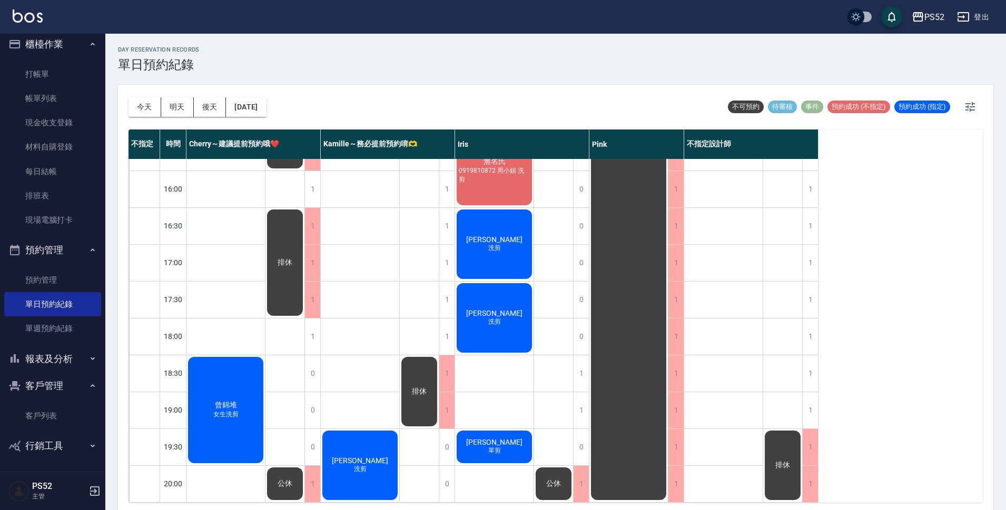
click at [854, 324] on div "不指定 時間 Cherry～建議提前預約哦❤️ [PERSON_NAME]～務必提前預約唷🫶 [PERSON_NAME] 不指定設計師 10:30 11:00…" at bounding box center [555, 316] width 854 height 373
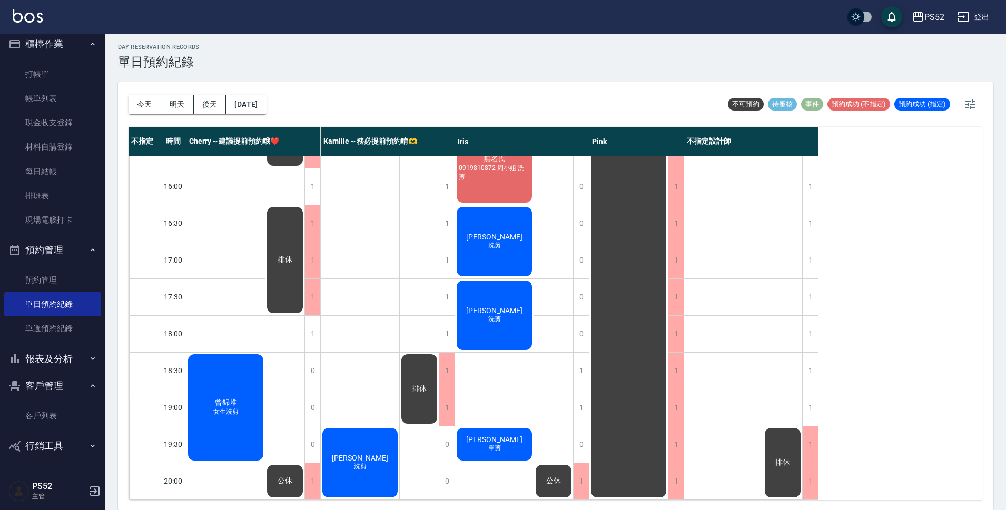
scroll to position [3, 0]
click at [255, 93] on div "[DATE] [DATE] [DATE] [DATE]" at bounding box center [197, 104] width 138 height 45
click at [255, 102] on button "[DATE]" at bounding box center [246, 103] width 40 height 19
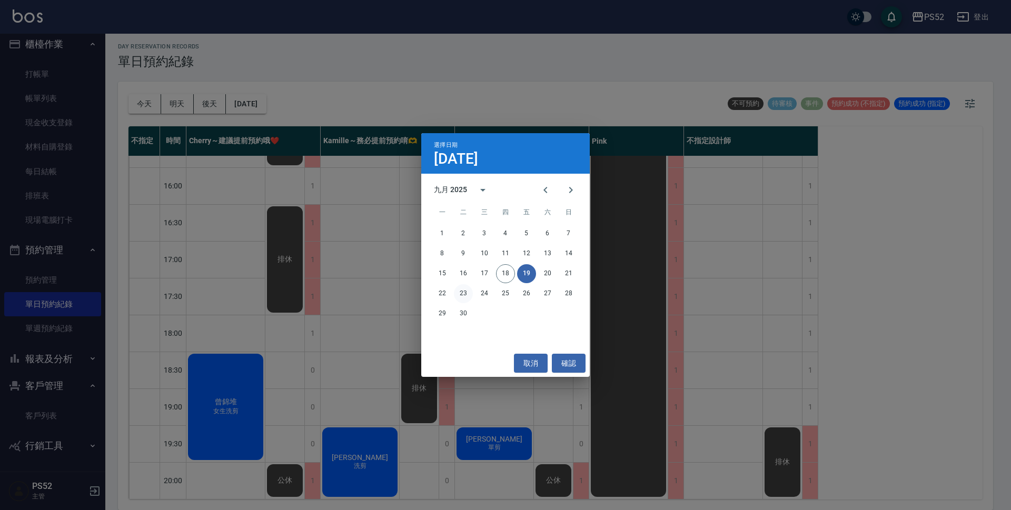
click at [465, 290] on button "23" at bounding box center [463, 293] width 19 height 19
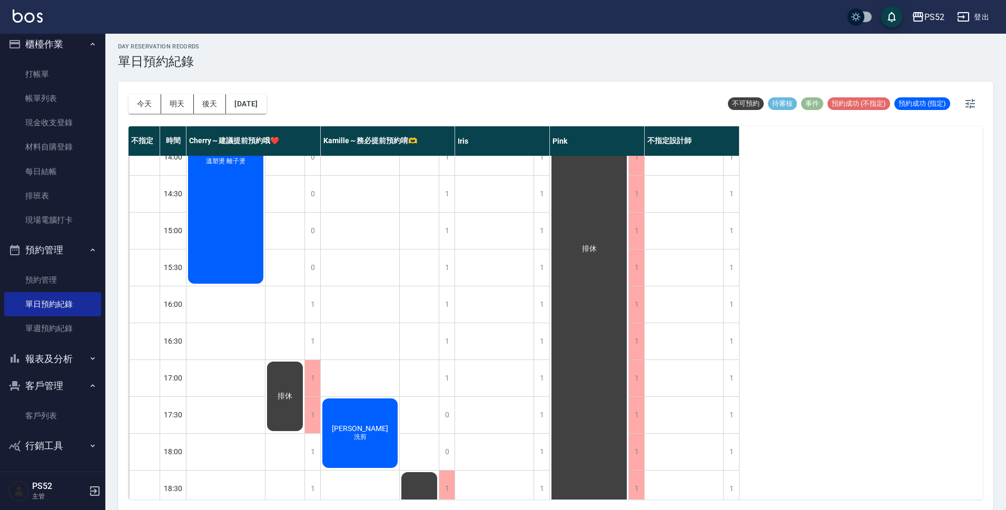
scroll to position [262, 0]
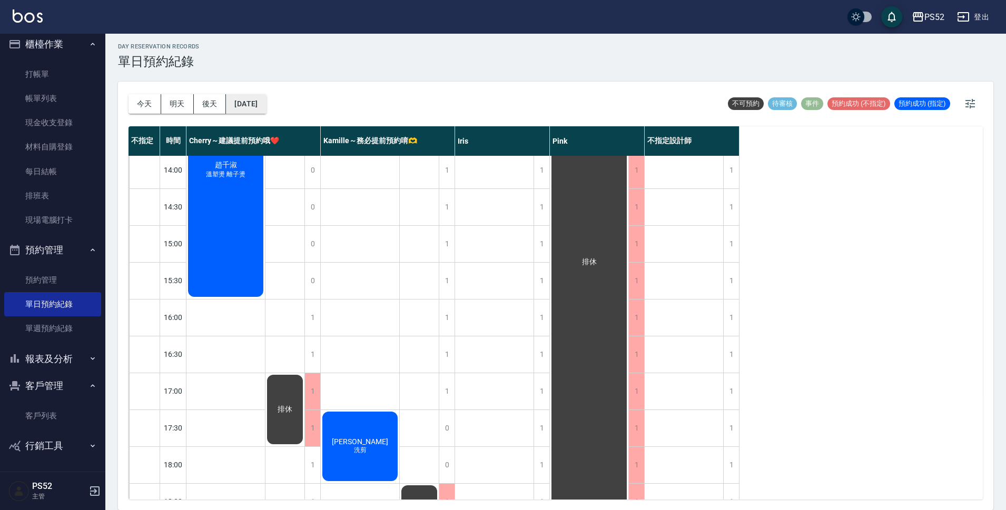
click at [246, 106] on button "[DATE]" at bounding box center [246, 103] width 40 height 19
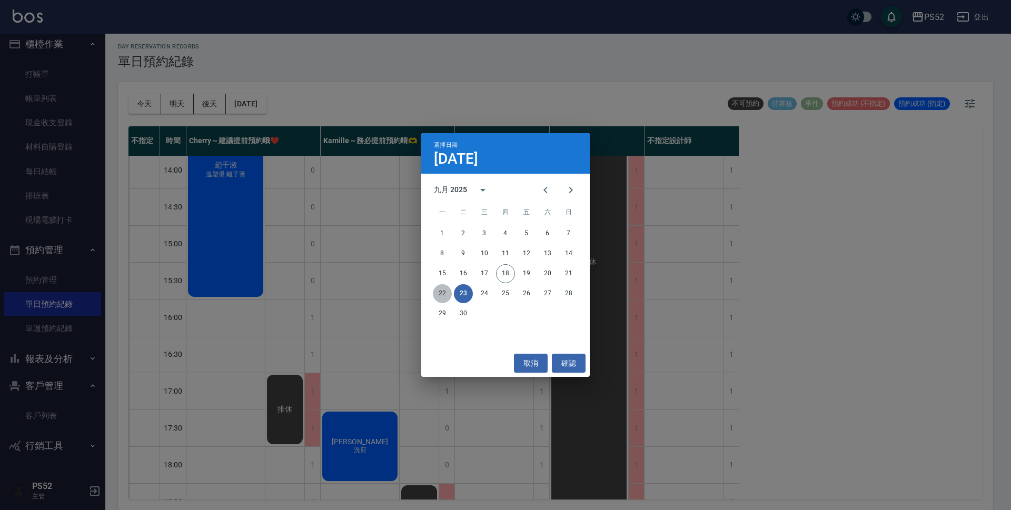
click at [444, 294] on button "22" at bounding box center [442, 293] width 19 height 19
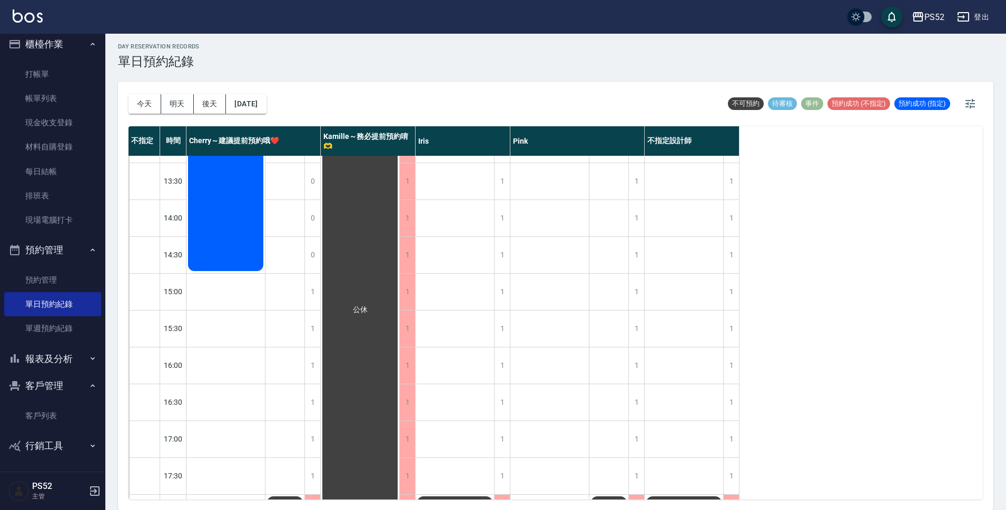
scroll to position [210, 0]
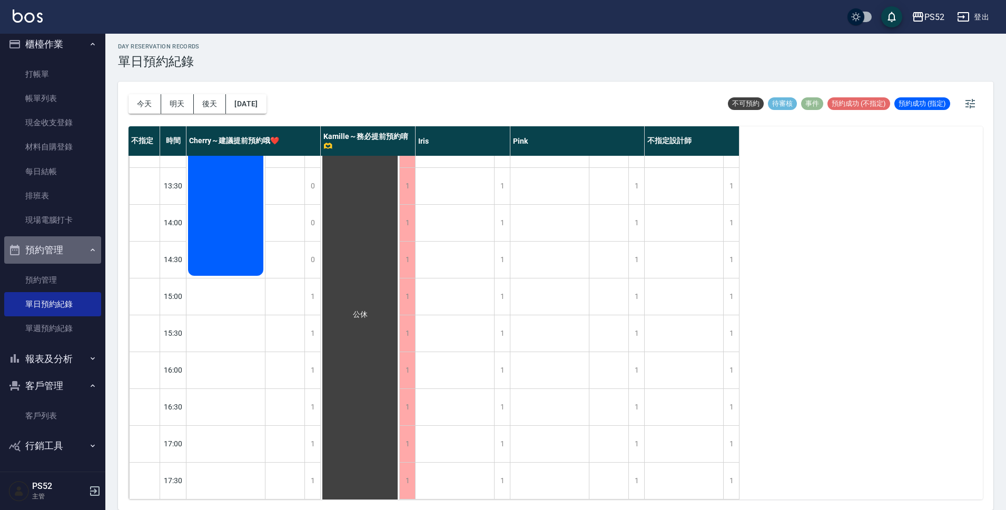
click at [71, 249] on button "預約管理" at bounding box center [52, 249] width 97 height 27
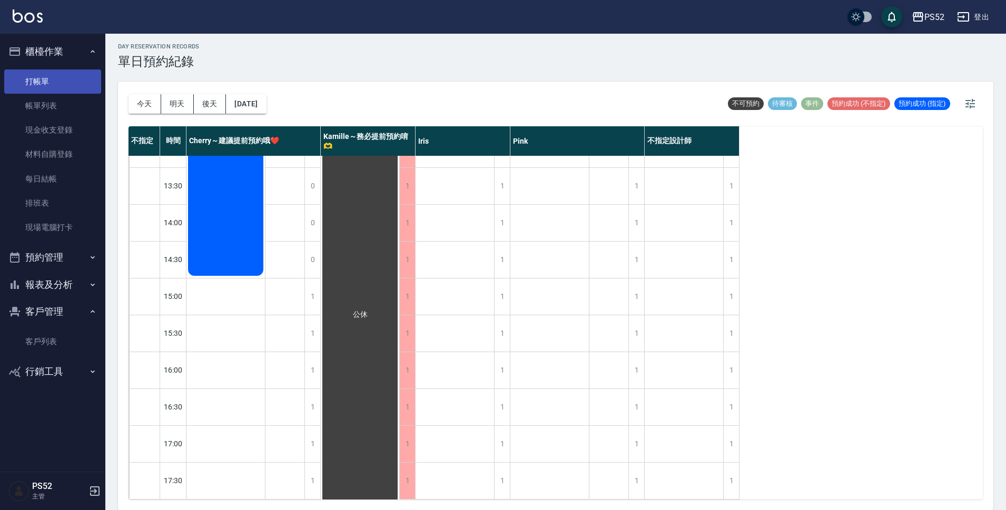
click at [57, 85] on link "打帳單" at bounding box center [52, 81] width 97 height 24
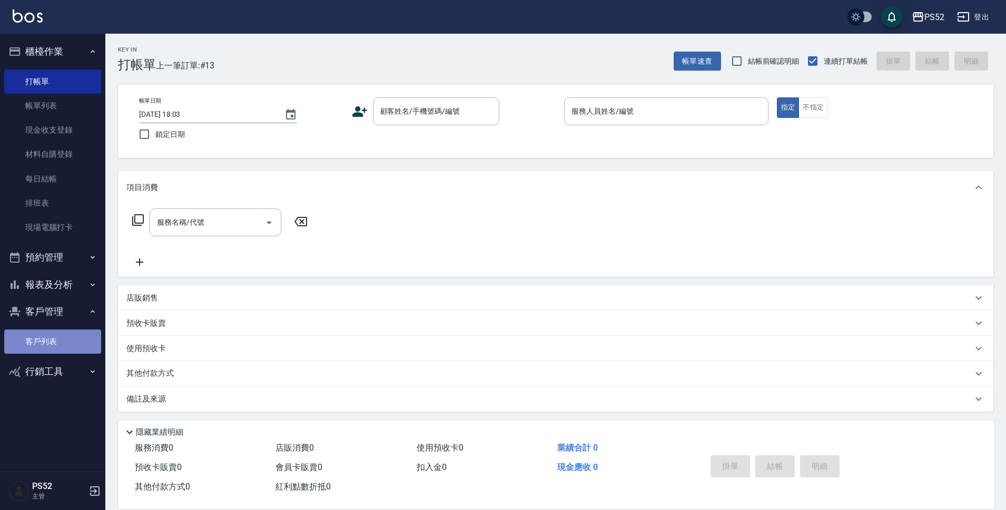
click at [52, 343] on link "客戶列表" at bounding box center [52, 342] width 97 height 24
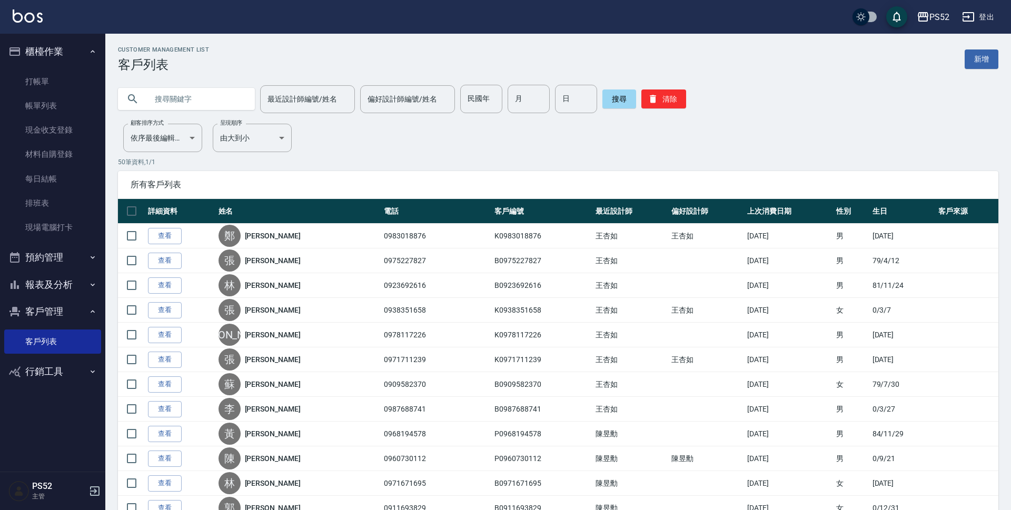
click at [171, 95] on input "text" at bounding box center [196, 99] width 99 height 28
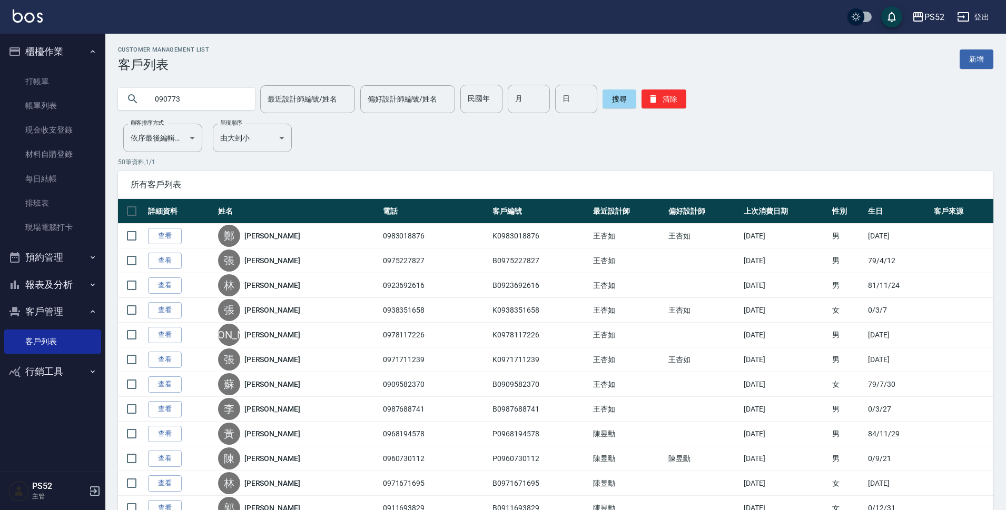
type input "090773"
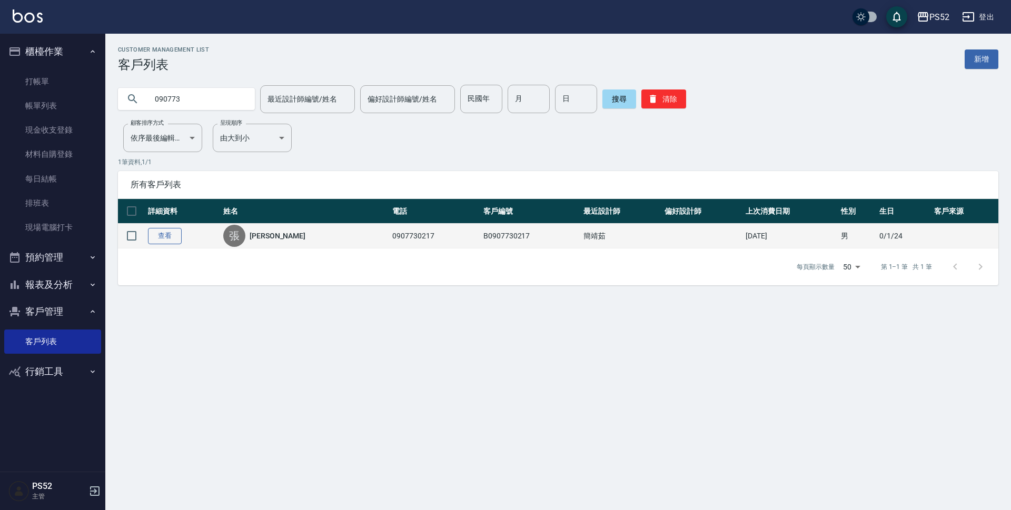
click at [157, 235] on link "查看" at bounding box center [165, 236] width 34 height 16
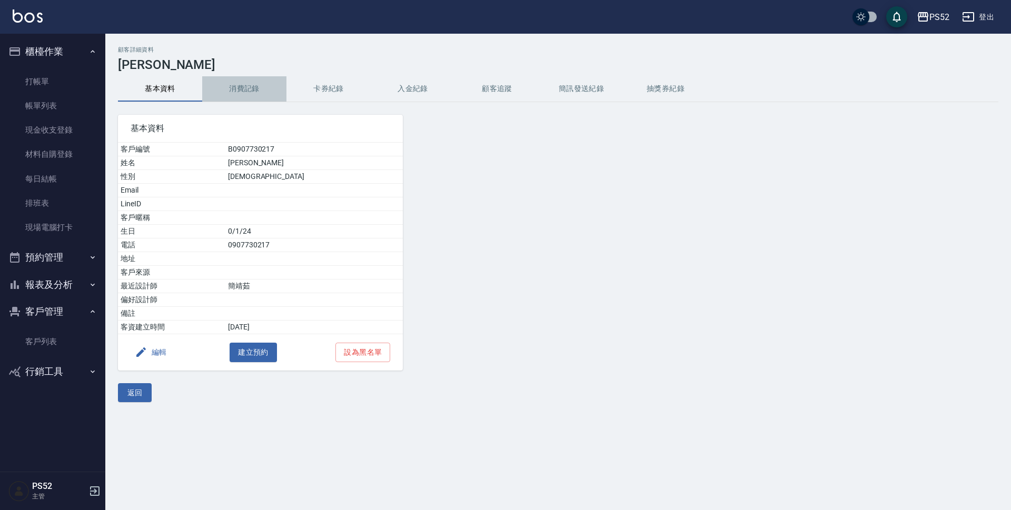
click at [237, 91] on button "消費記錄" at bounding box center [244, 88] width 84 height 25
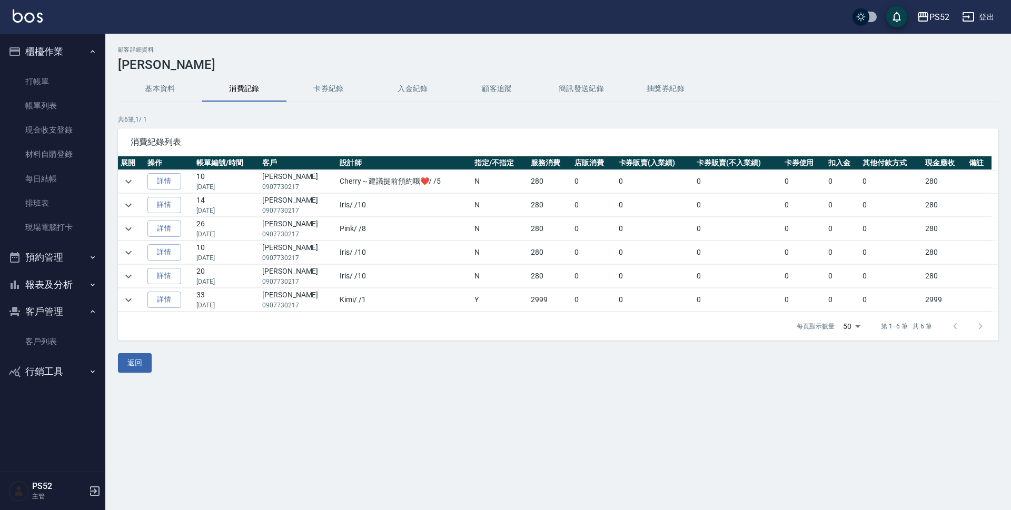
click at [172, 89] on button "基本資料" at bounding box center [160, 88] width 84 height 25
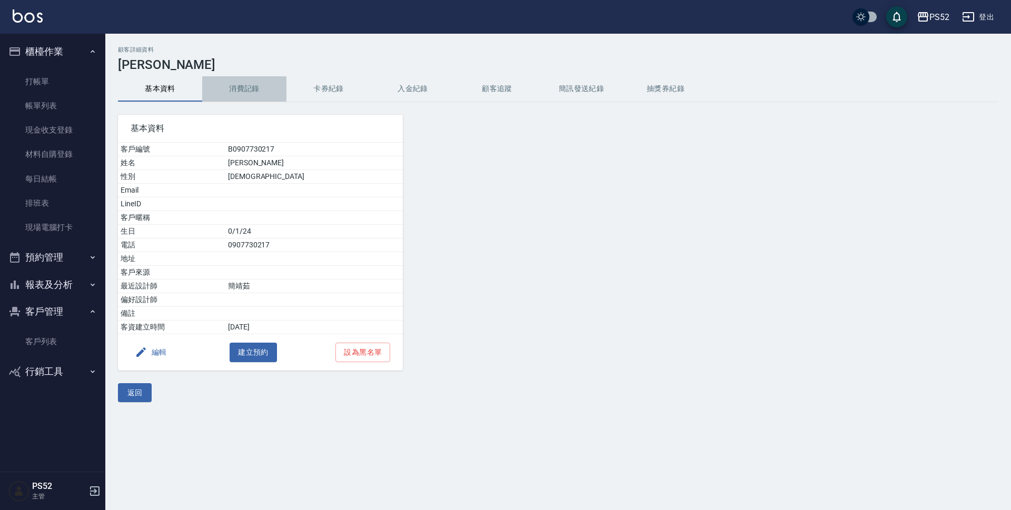
click at [241, 92] on button "消費記錄" at bounding box center [244, 88] width 84 height 25
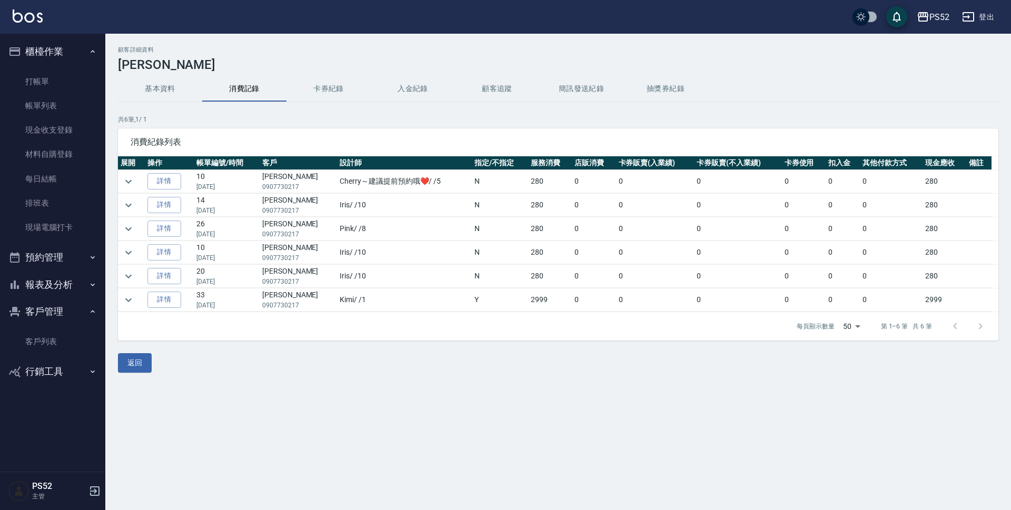
click at [170, 93] on button "基本資料" at bounding box center [160, 88] width 84 height 25
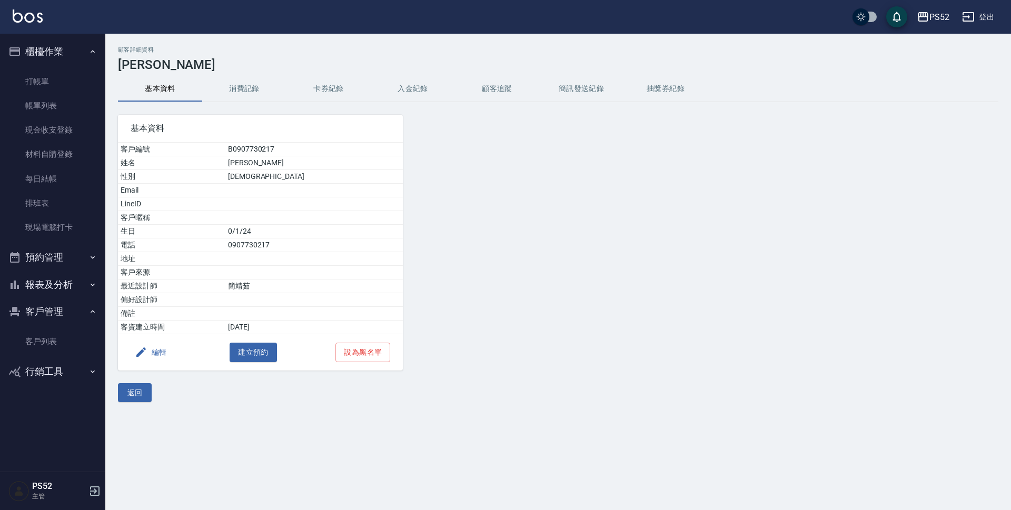
click at [67, 260] on button "預約管理" at bounding box center [52, 257] width 97 height 27
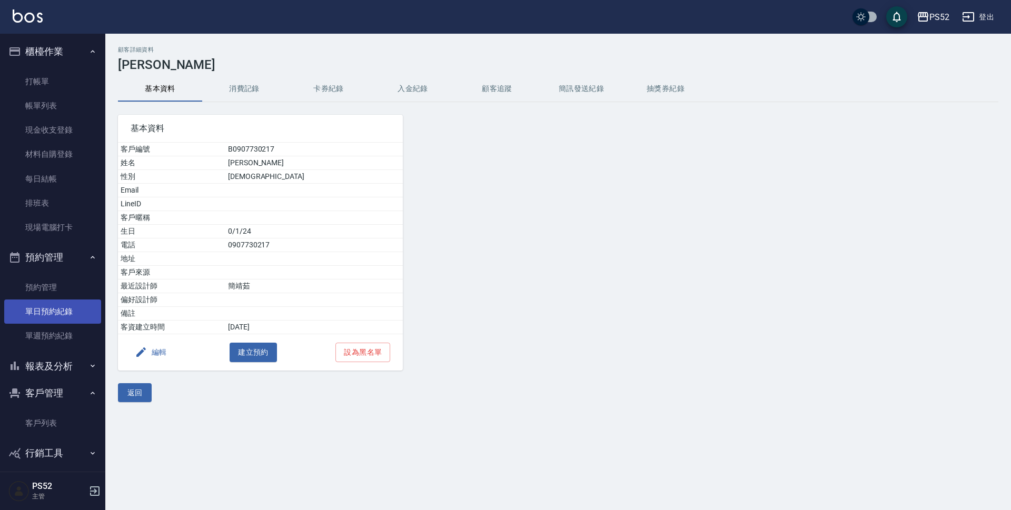
click at [62, 305] on link "單日預約紀錄" at bounding box center [52, 312] width 97 height 24
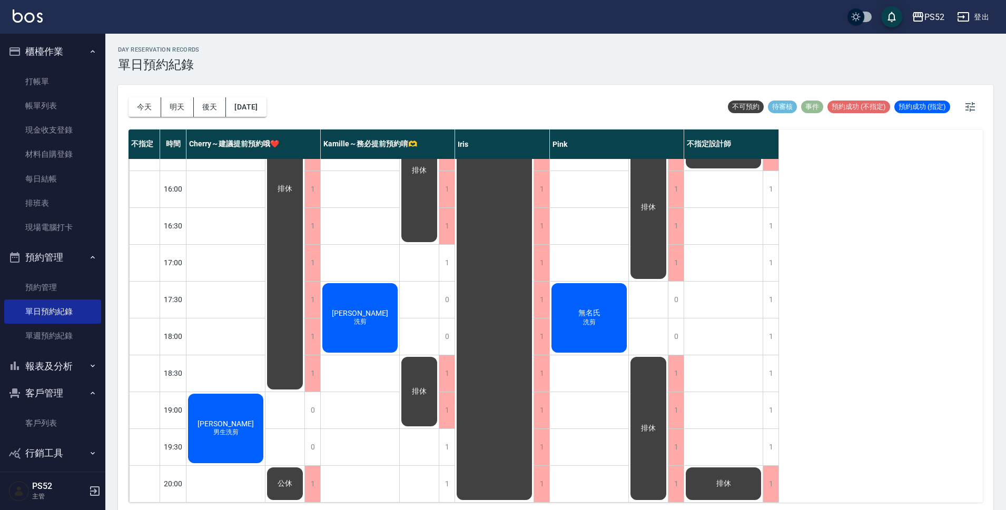
scroll to position [403, 0]
click at [55, 416] on link "客戶列表" at bounding box center [52, 423] width 97 height 24
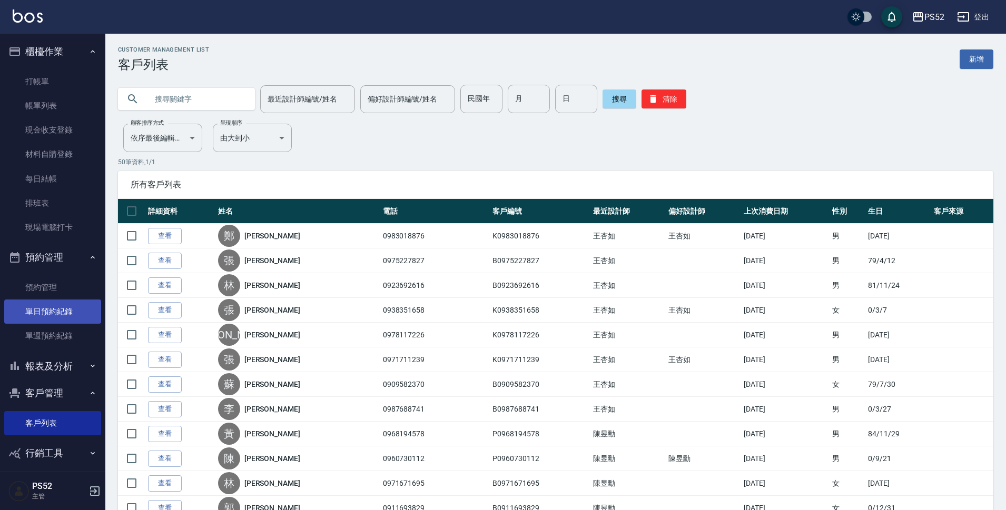
click at [85, 311] on link "單日預約紀錄" at bounding box center [52, 312] width 97 height 24
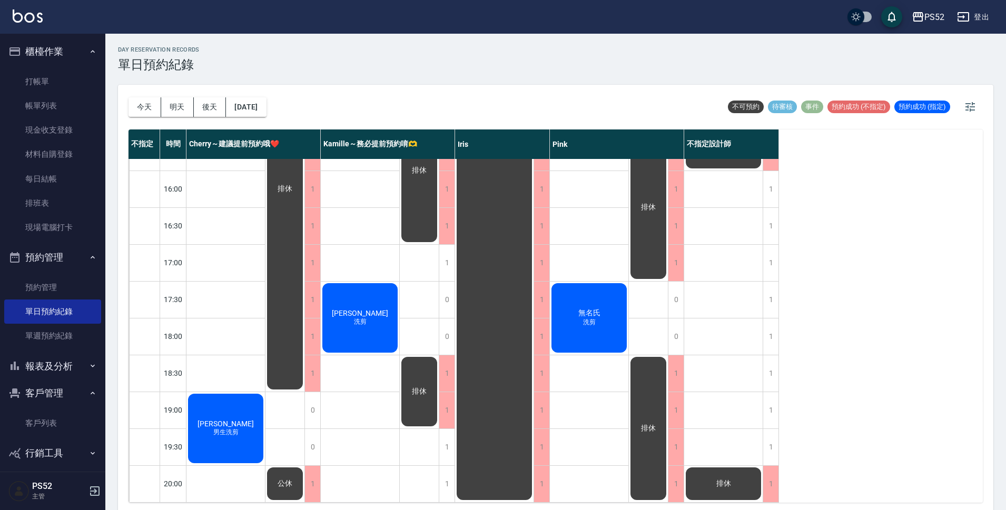
scroll to position [403, 0]
click at [145, 103] on button "今天" at bounding box center [144, 106] width 33 height 19
click at [147, 106] on button "今天" at bounding box center [144, 106] width 33 height 19
click at [170, 107] on button "明天" at bounding box center [177, 106] width 33 height 19
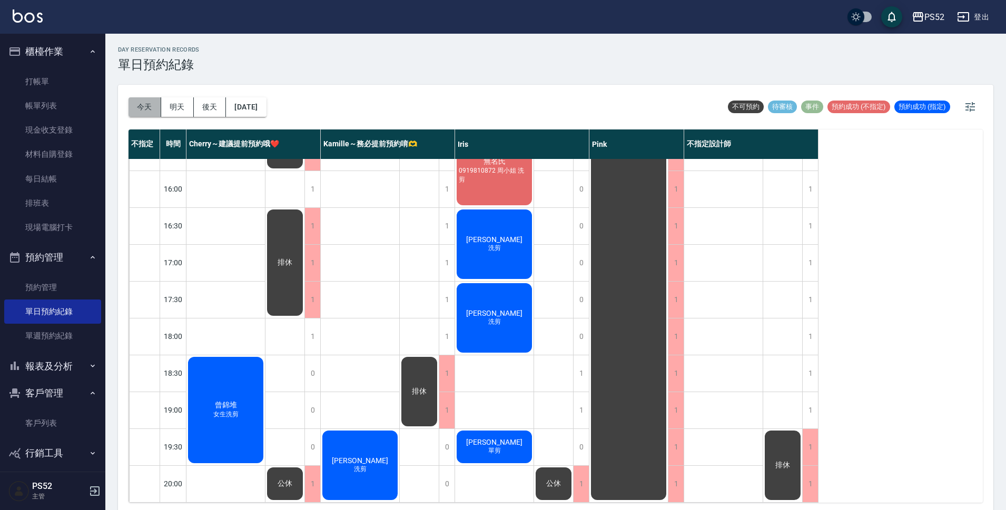
click at [143, 108] on button "今天" at bounding box center [144, 106] width 33 height 19
